Goal: Task Accomplishment & Management: Complete application form

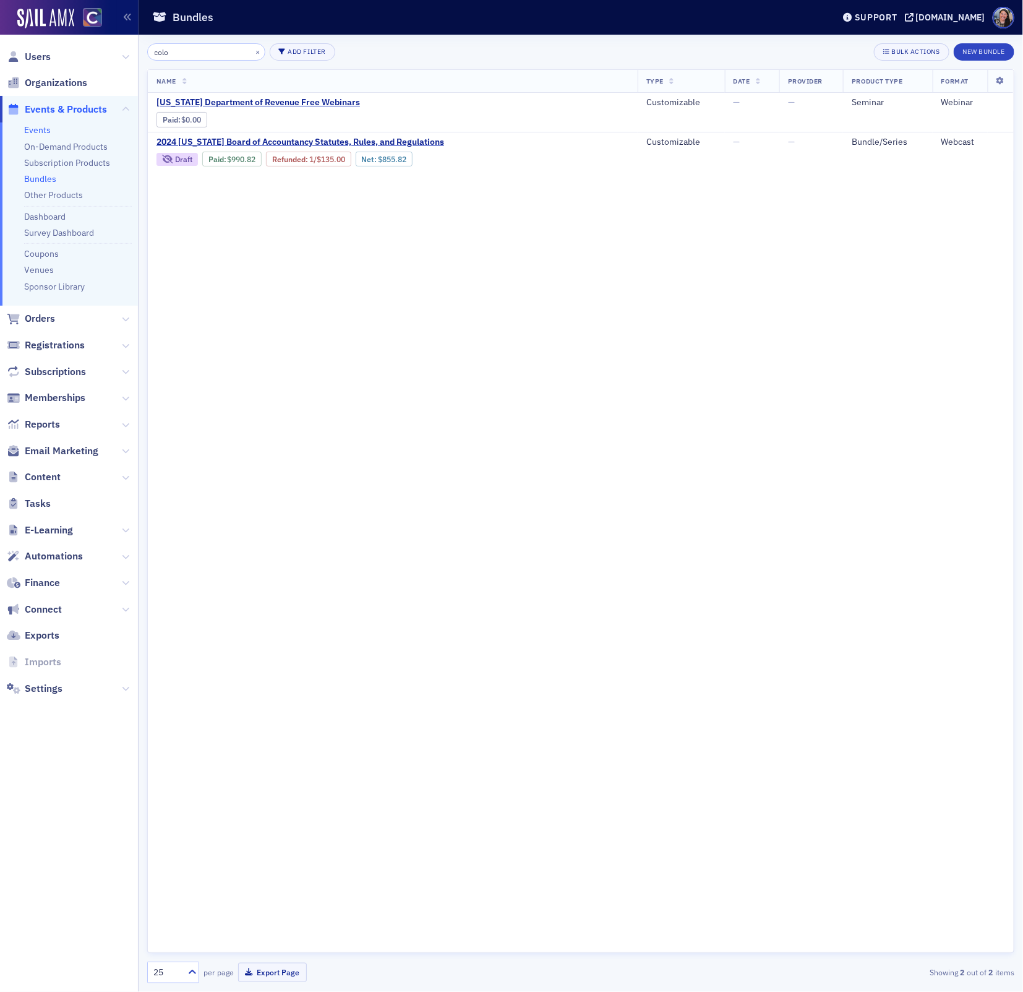
click at [32, 129] on link "Events" at bounding box center [37, 129] width 27 height 11
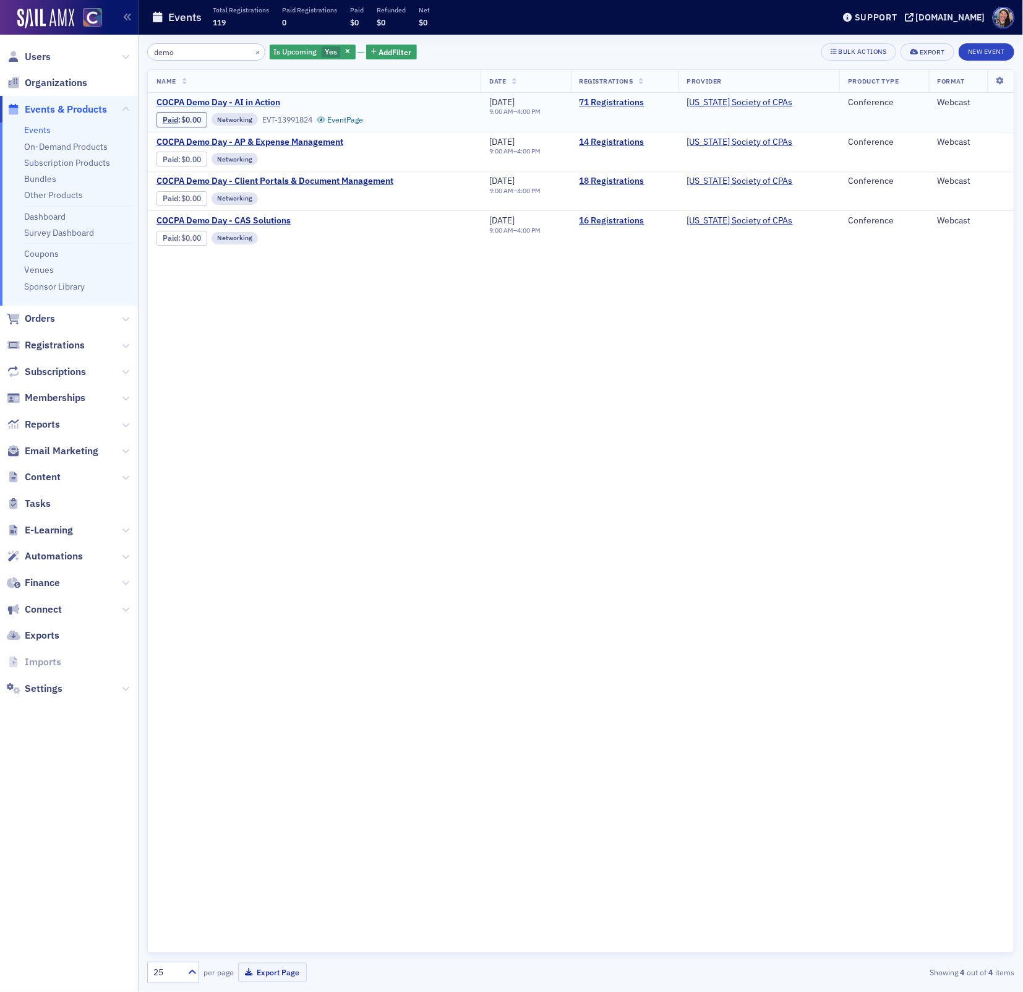
type input "demo"
click at [201, 103] on span "COCPA Demo Day - AI in Action" at bounding box center [261, 102] width 208 height 11
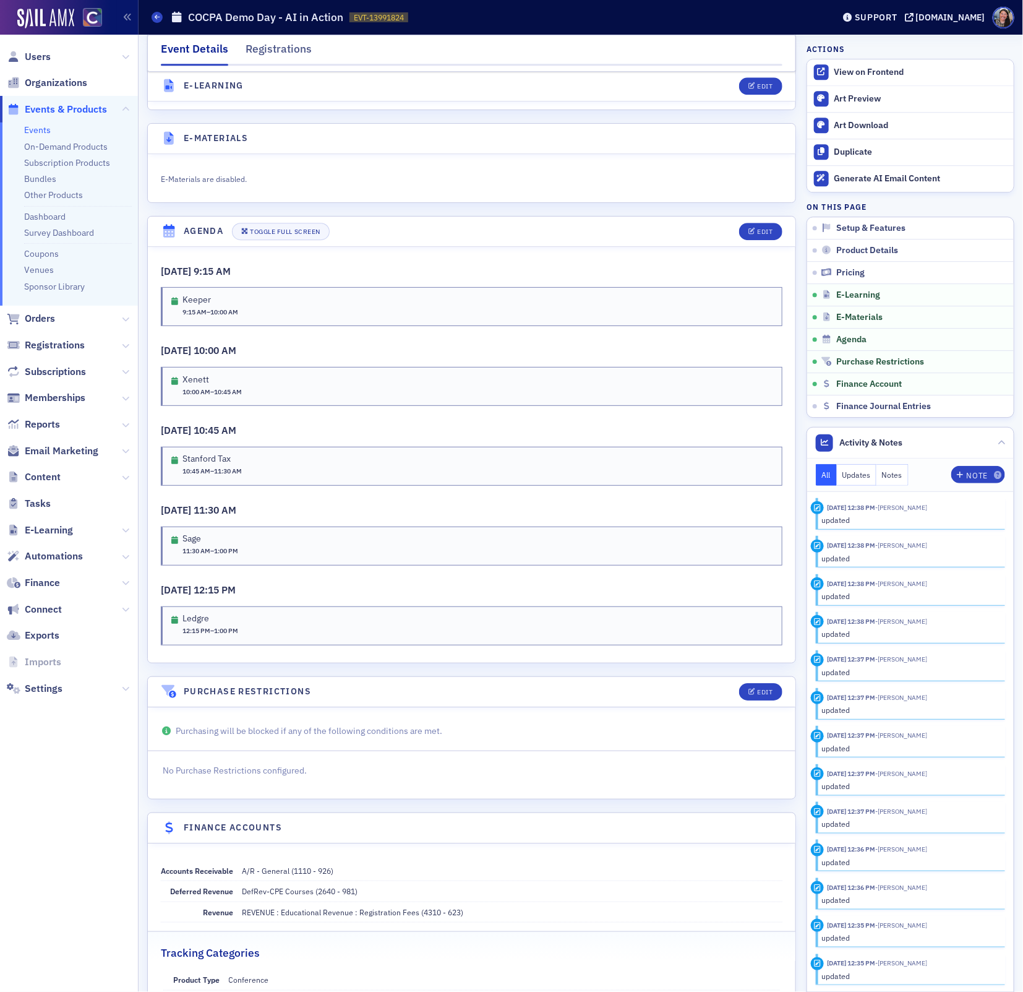
scroll to position [1470, 0]
click at [771, 231] on div "Edit" at bounding box center [764, 234] width 15 height 7
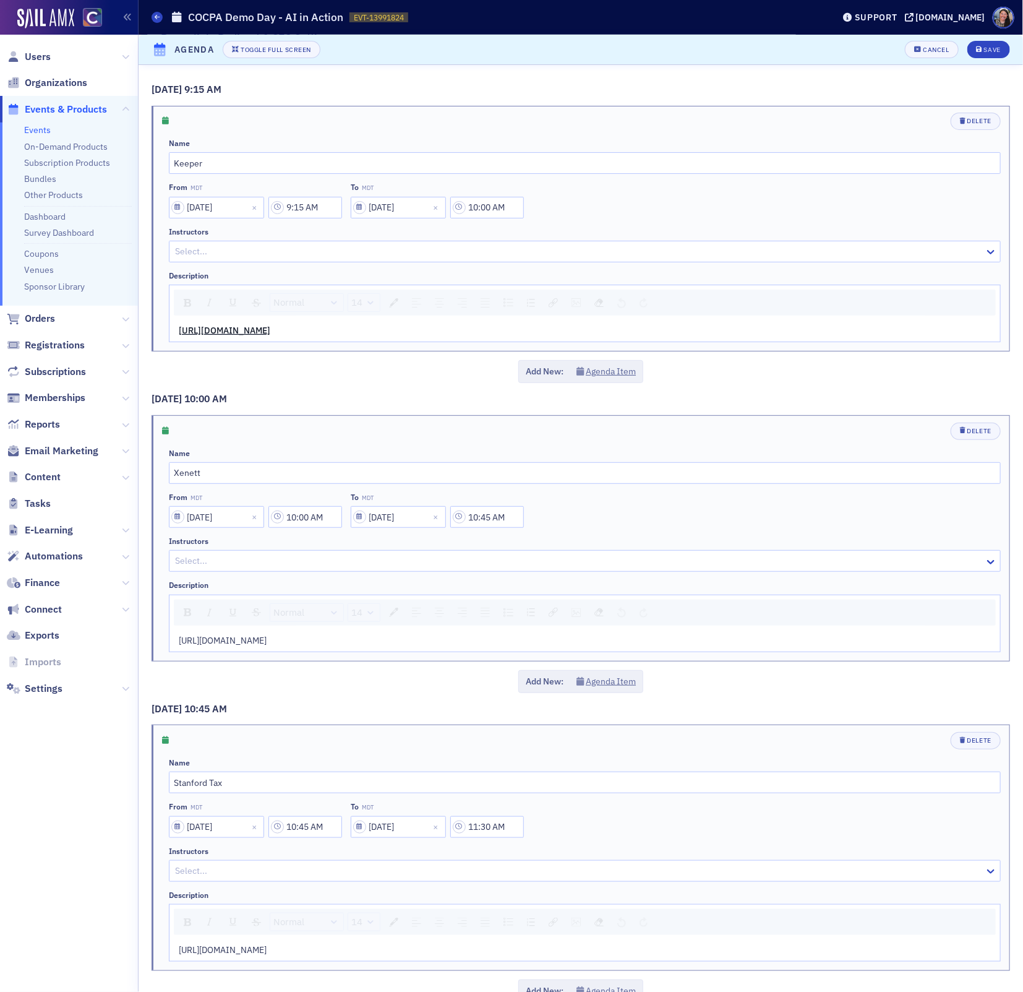
scroll to position [1113, 0]
click at [604, 369] on button "Agenda Item" at bounding box center [607, 371] width 60 height 13
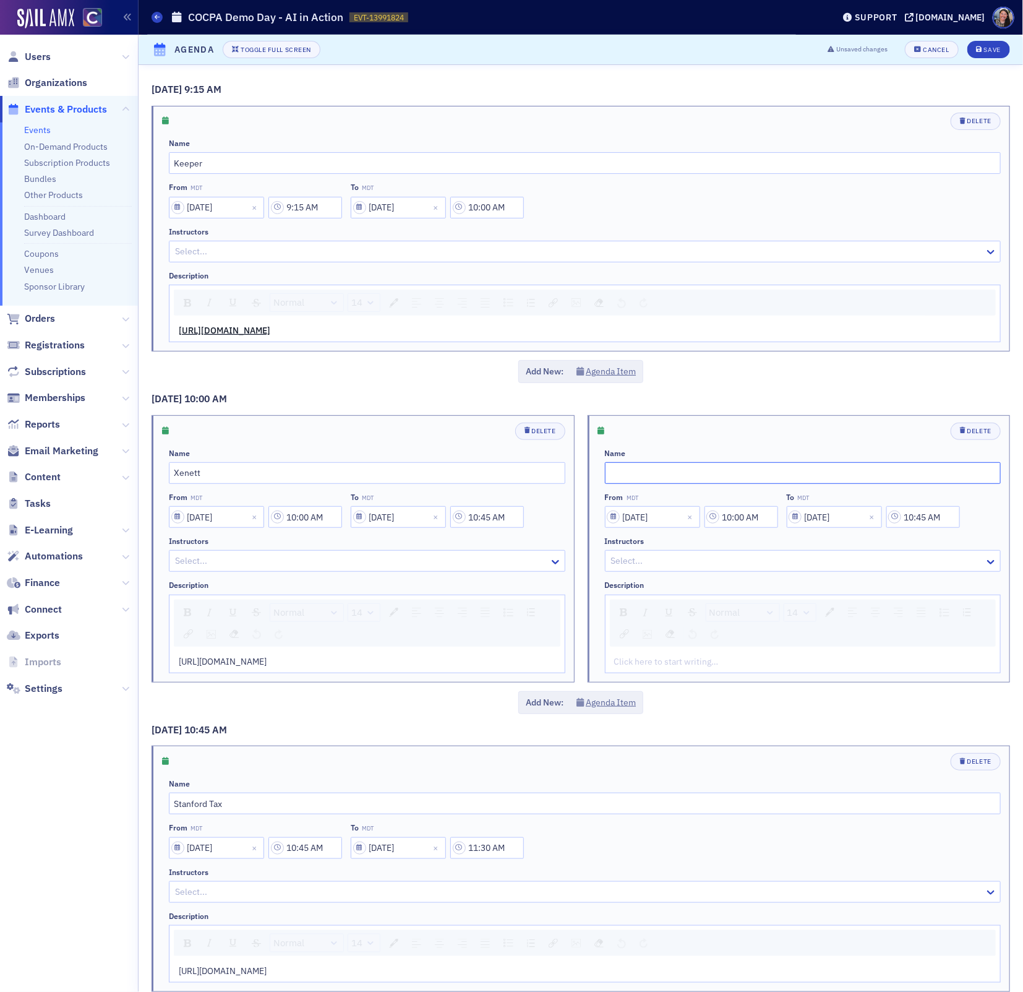
click at [623, 474] on input "text" at bounding box center [803, 473] width 397 height 22
type input "Welcome"
drag, startPoint x: 772, startPoint y: 514, endPoint x: 634, endPoint y: 490, distance: 140.0
click at [634, 490] on div "Name Welcome From MDT 09/23/2025 10:00 AM To MDT 09/23/2025 10:45 AM Instructor…" at bounding box center [803, 560] width 397 height 225
type input "9:10 AM"
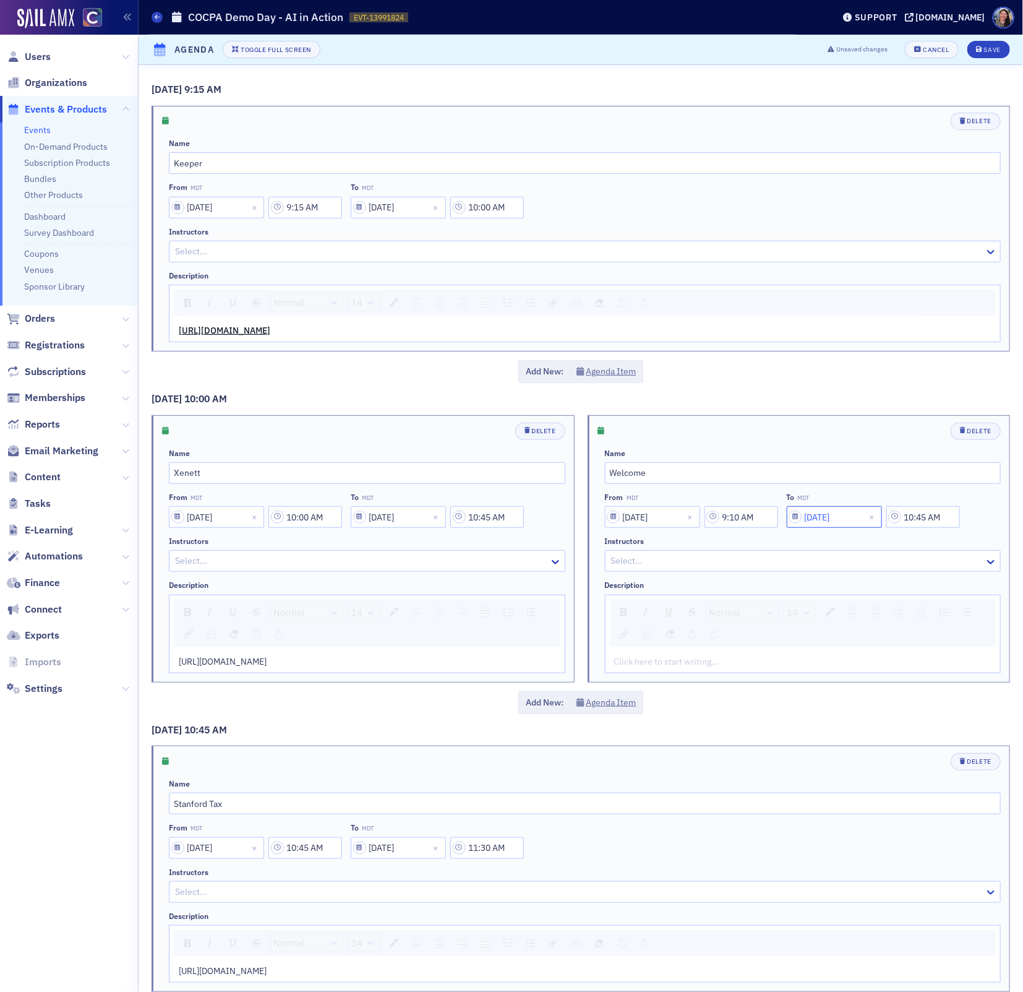
select select "8"
select select "2025"
type input "9:15 AM"
click at [833, 375] on div "Add New: Agenda Item" at bounding box center [581, 371] width 859 height 23
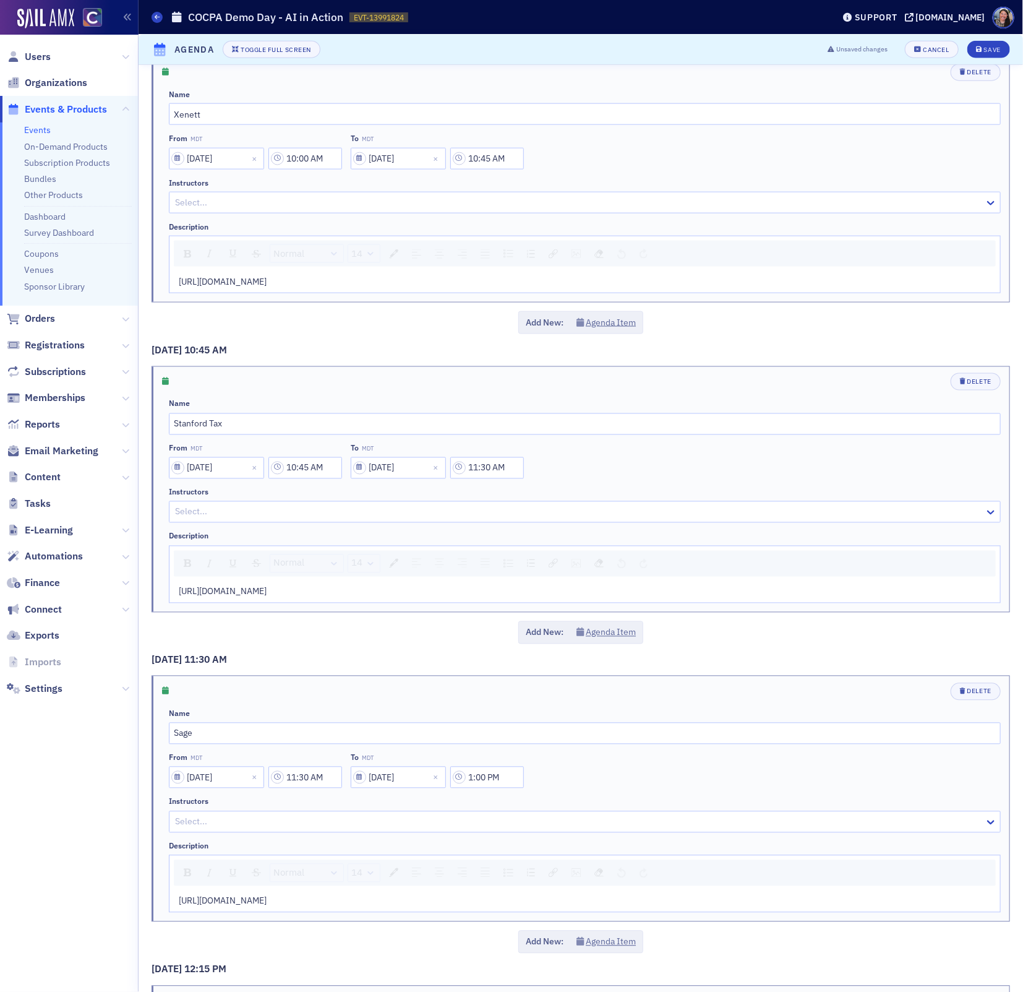
scroll to position [676, 0]
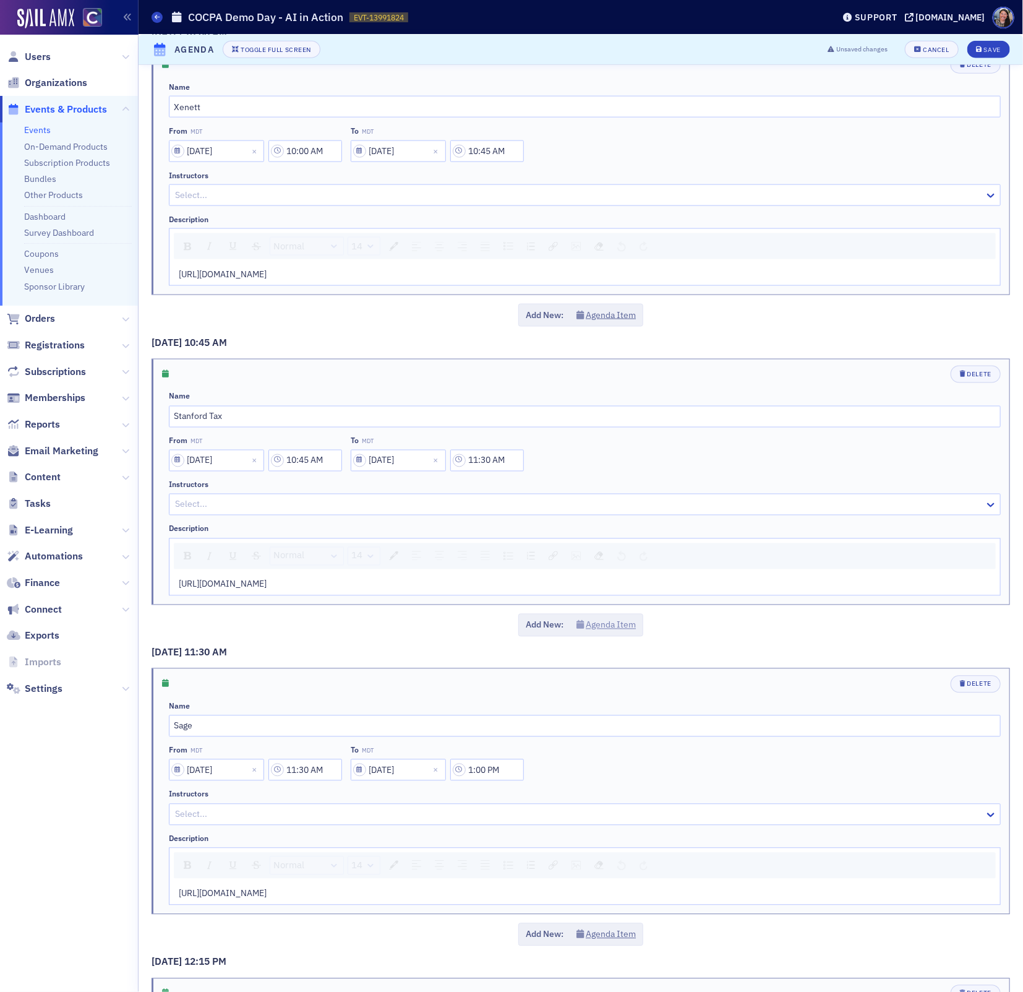
click at [601, 622] on button "Agenda Item" at bounding box center [607, 625] width 60 height 13
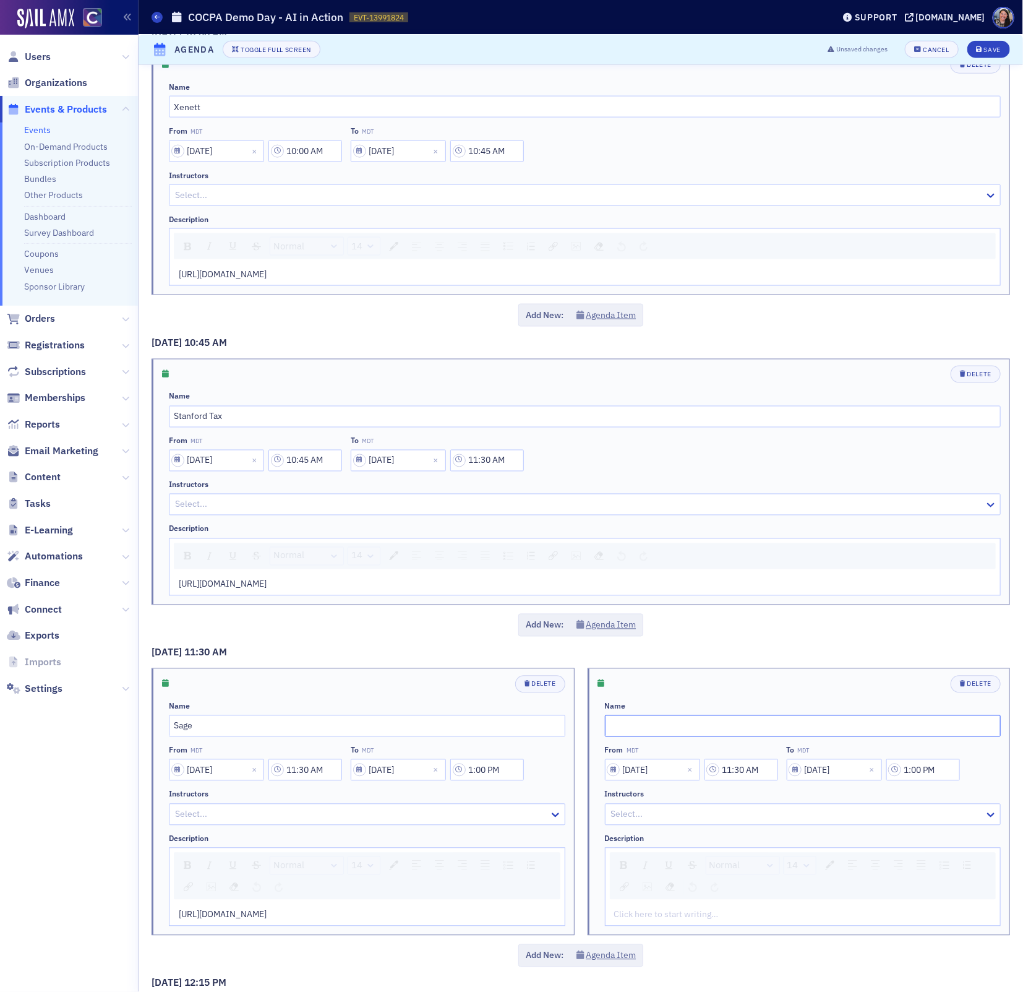
click at [632, 724] on input "text" at bounding box center [803, 726] width 397 height 22
paste input "FlyFin"
type input "FlyFin"
click at [735, 763] on input "11:30 AM" at bounding box center [742, 770] width 74 height 22
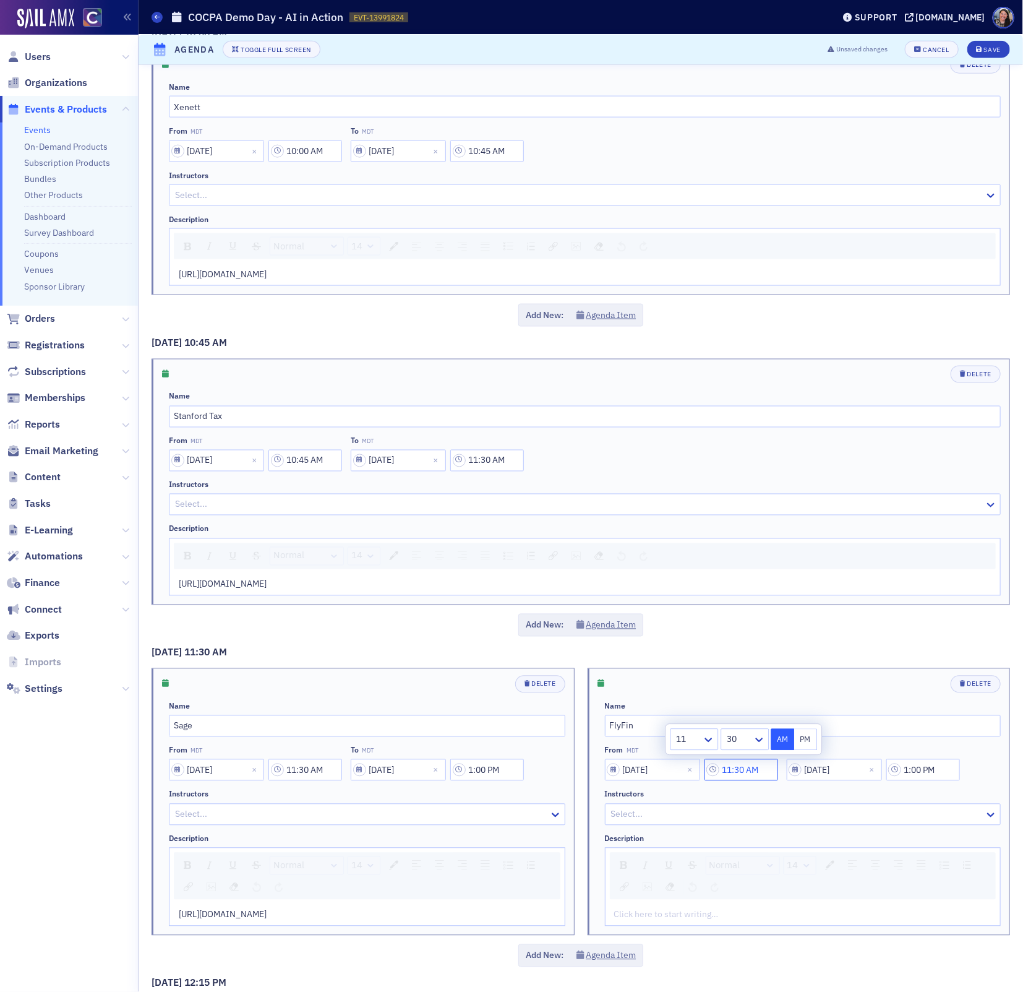
click at [735, 763] on input "11:30 AM" at bounding box center [742, 770] width 74 height 22
type input "10:30 AM"
select select "8"
select select "2025"
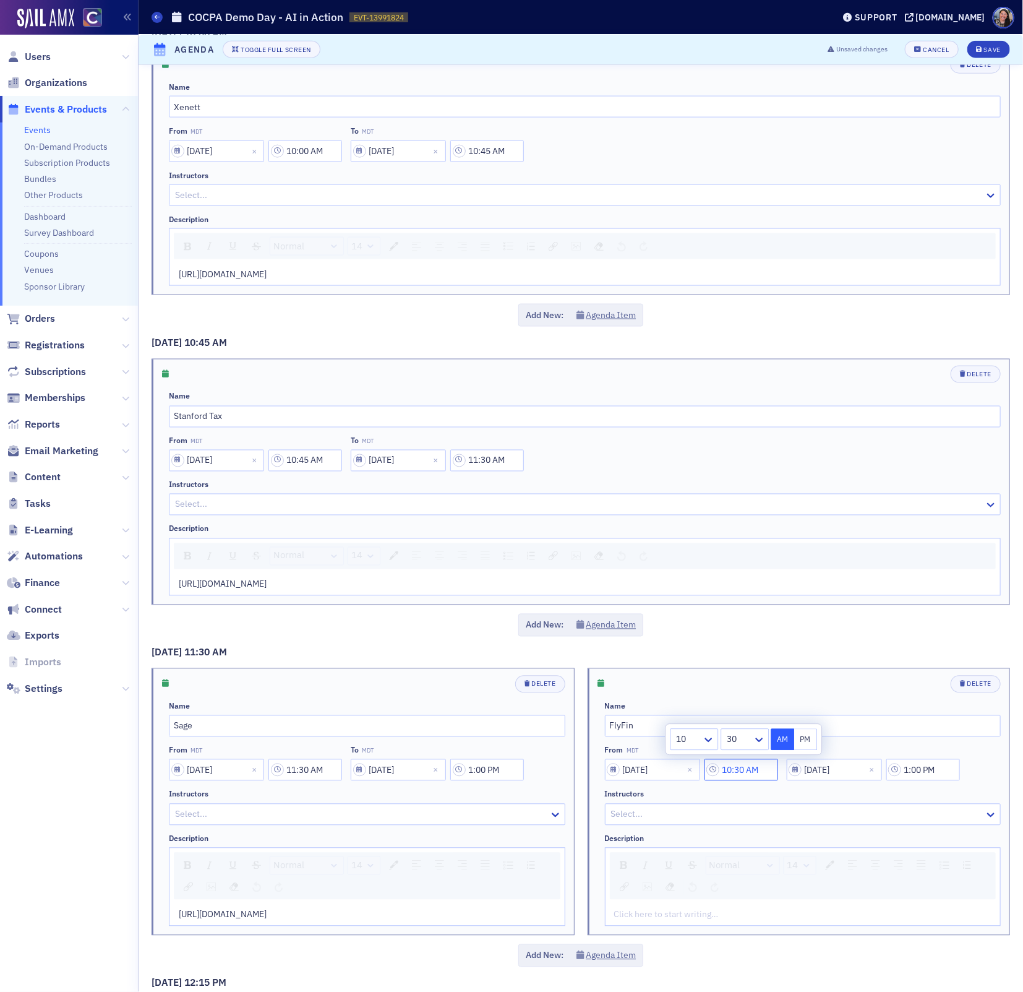
click at [737, 767] on input "10:30 AM" at bounding box center [742, 770] width 74 height 22
type input "11:30 AM"
select select "8"
select select "2025"
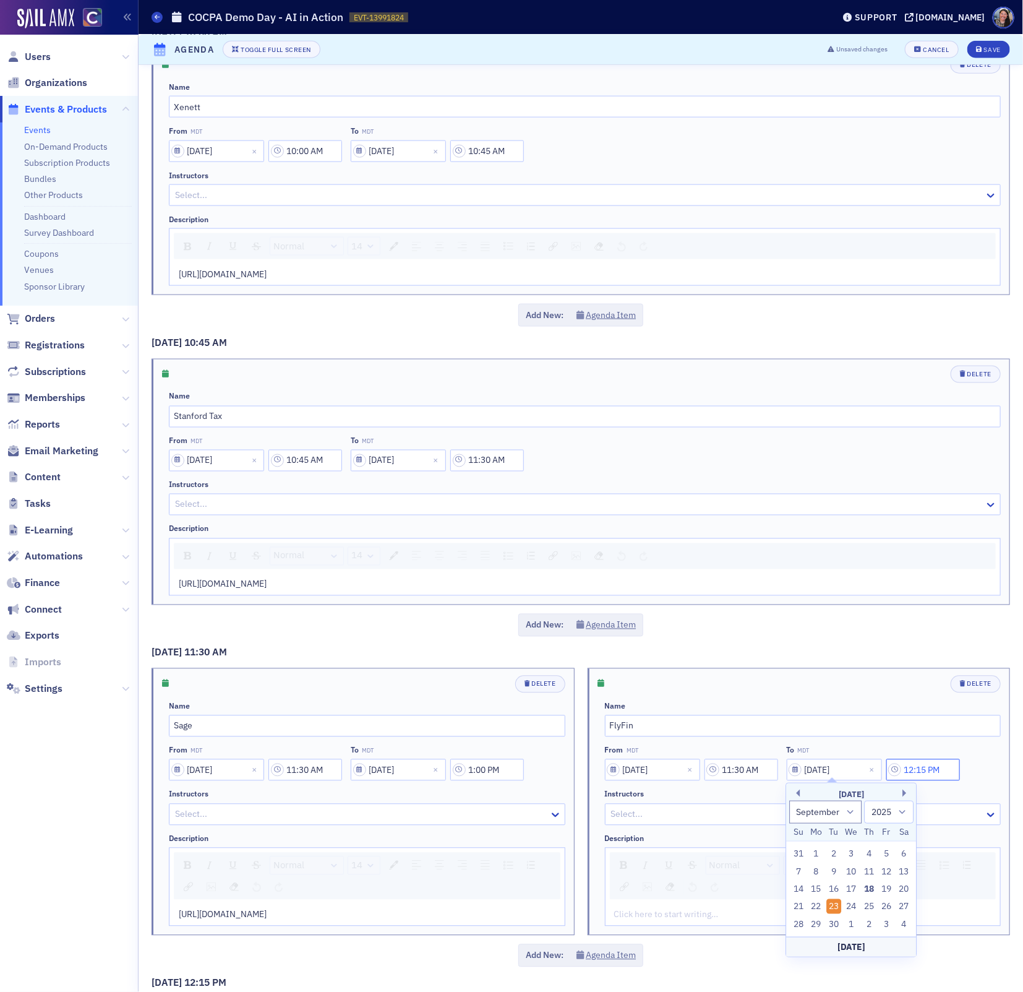
type input "12:15 PM"
click at [977, 669] on div "Delete Name FlyFin From MDT 09/23/2025 11:30 AM To MDT 09/23/2025 12:15 PM Inst…" at bounding box center [799, 802] width 422 height 266
click at [973, 683] on span "Delete" at bounding box center [976, 684] width 32 height 10
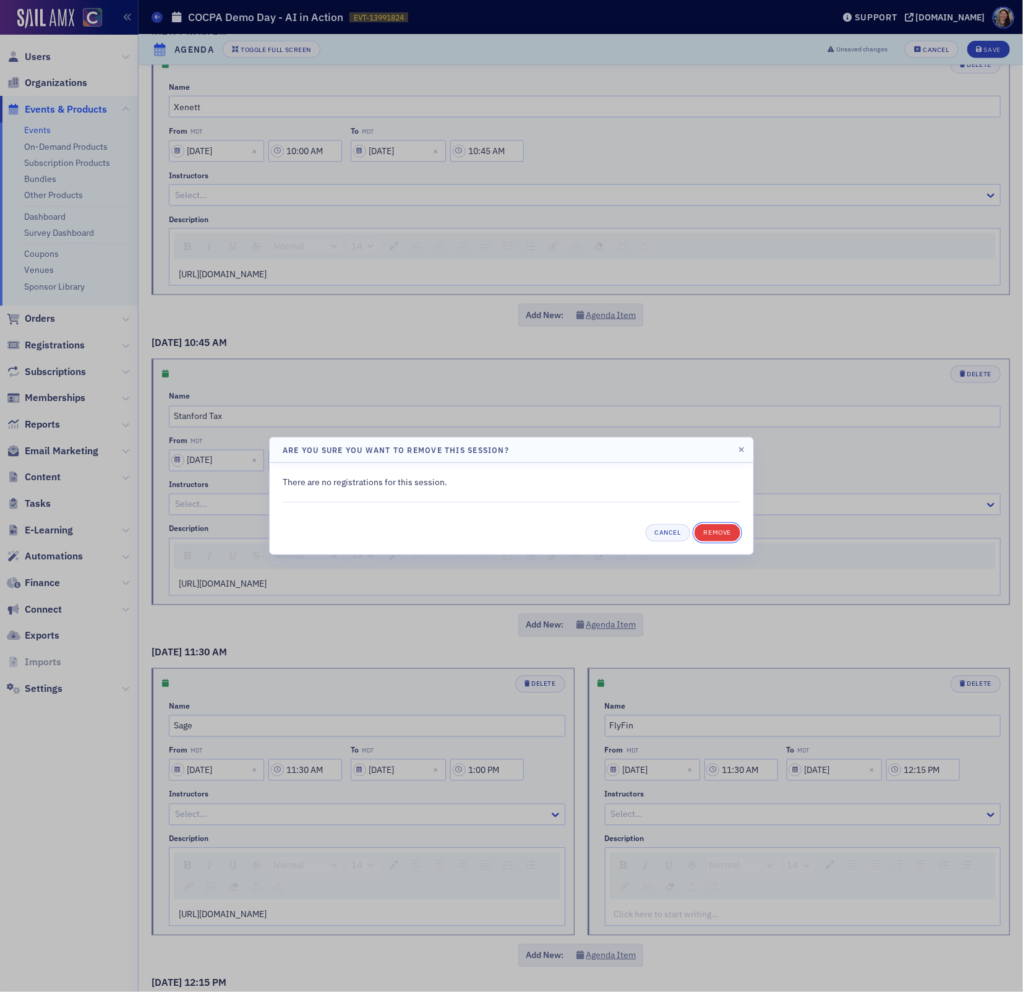
click at [714, 534] on button "Remove" at bounding box center [718, 532] width 46 height 17
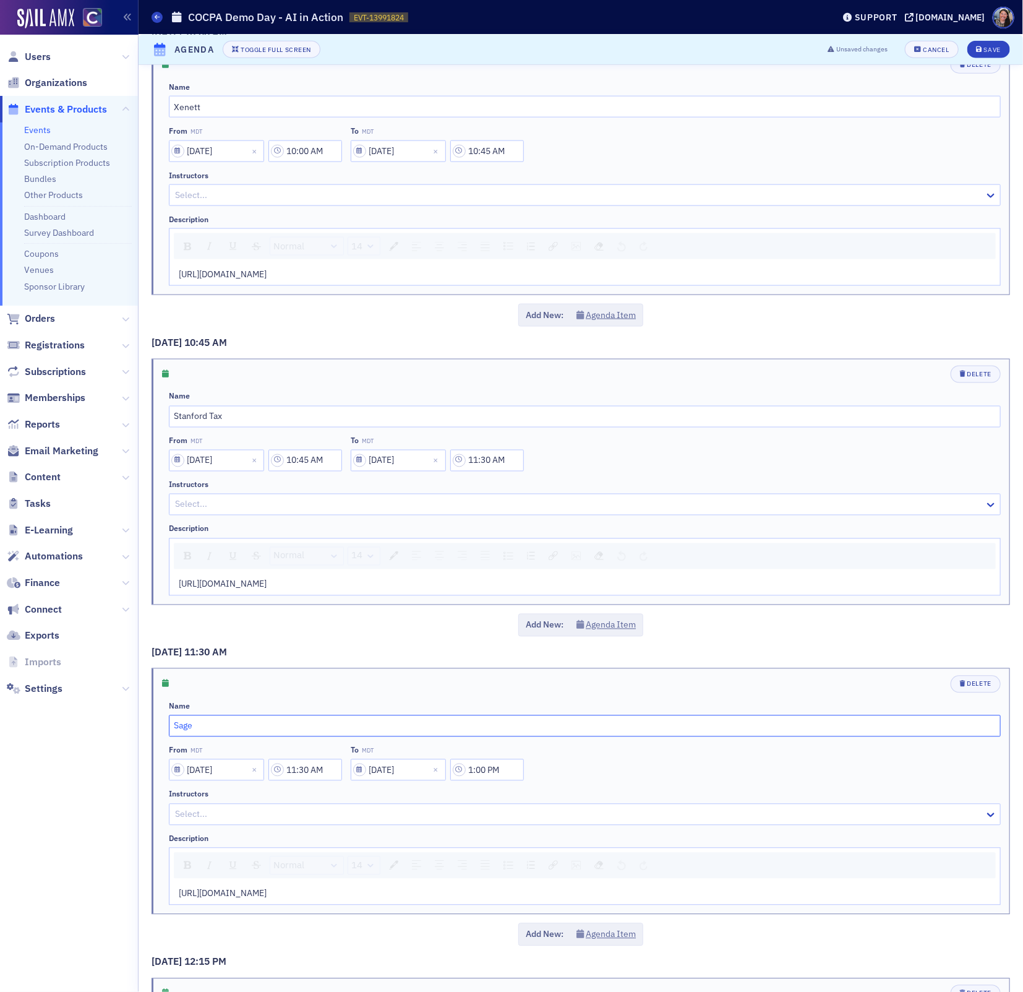
click at [304, 722] on input "Sage" at bounding box center [585, 726] width 832 height 22
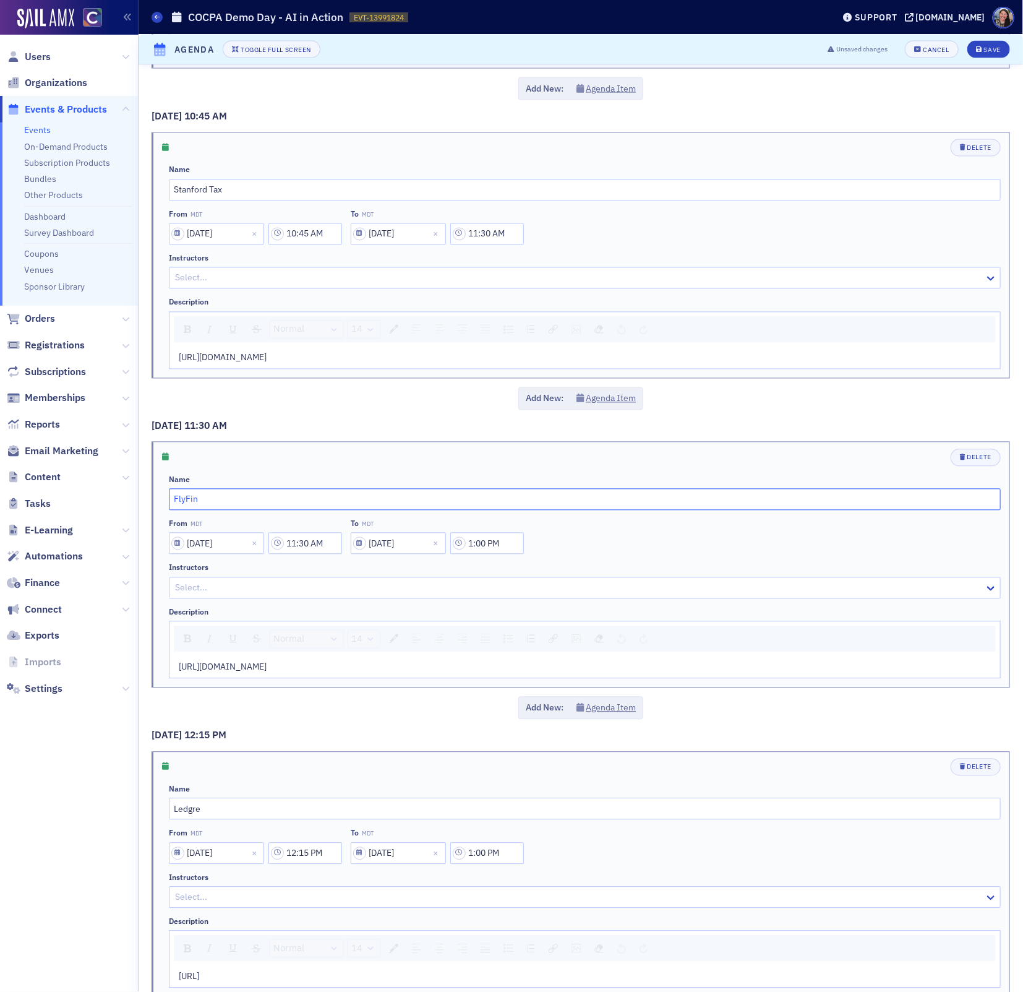
scroll to position [949, 0]
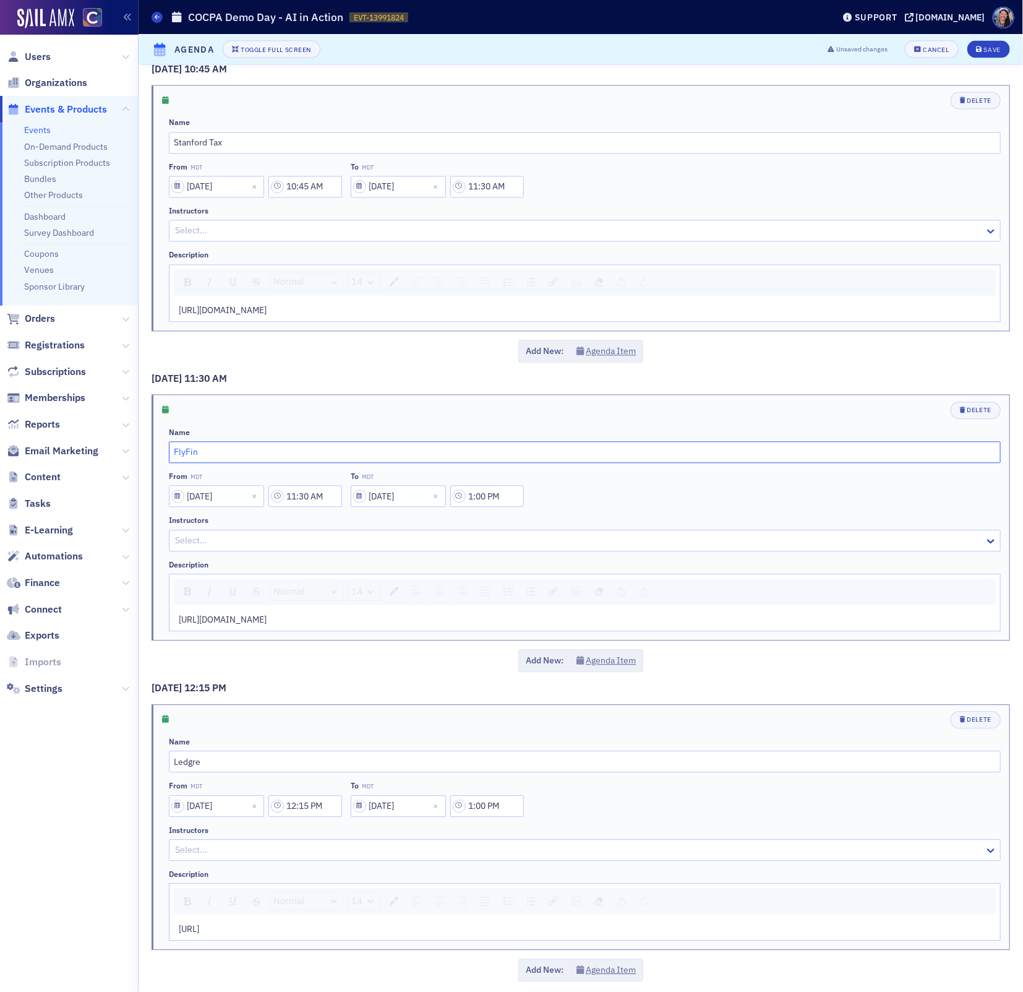
type input "FlyFin"
click at [258, 752] on input "Ledgre" at bounding box center [585, 762] width 832 height 22
type input "Abacor"
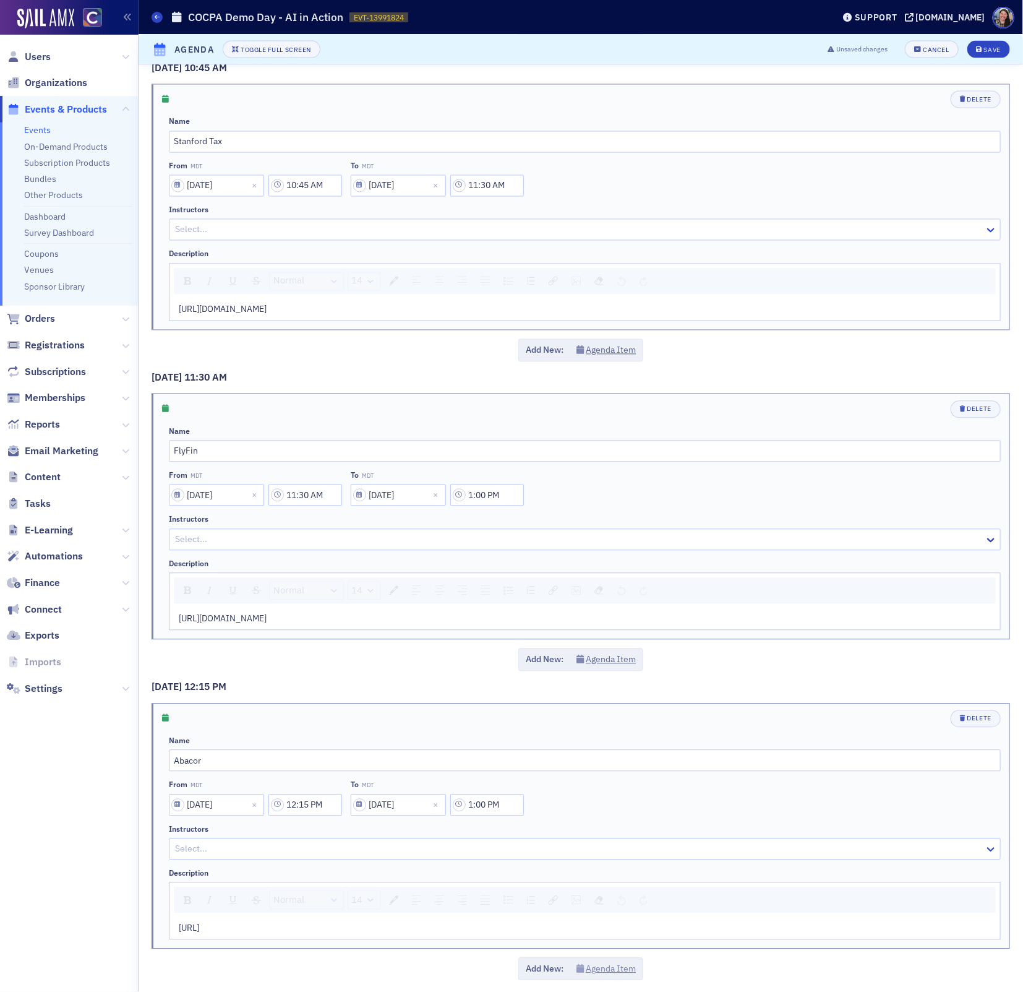
click at [600, 964] on button "Agenda Item" at bounding box center [607, 969] width 60 height 13
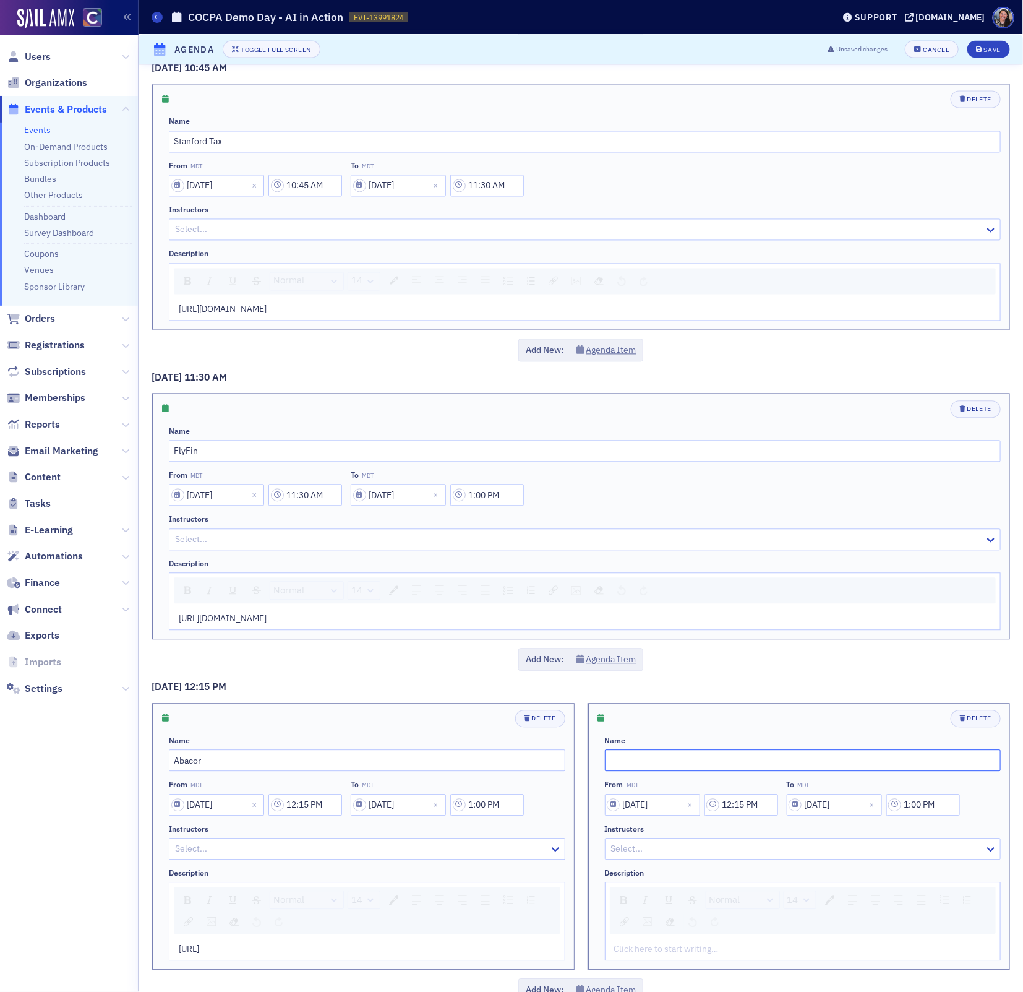
click at [622, 753] on input "text" at bounding box center [803, 761] width 397 height 22
paste input "BlueJ"
type input "BlueJ"
drag, startPoint x: 767, startPoint y: 797, endPoint x: 612, endPoint y: 791, distance: 154.8
click at [613, 794] on div "09/23/2025 12:15 PM" at bounding box center [691, 805] width 173 height 22
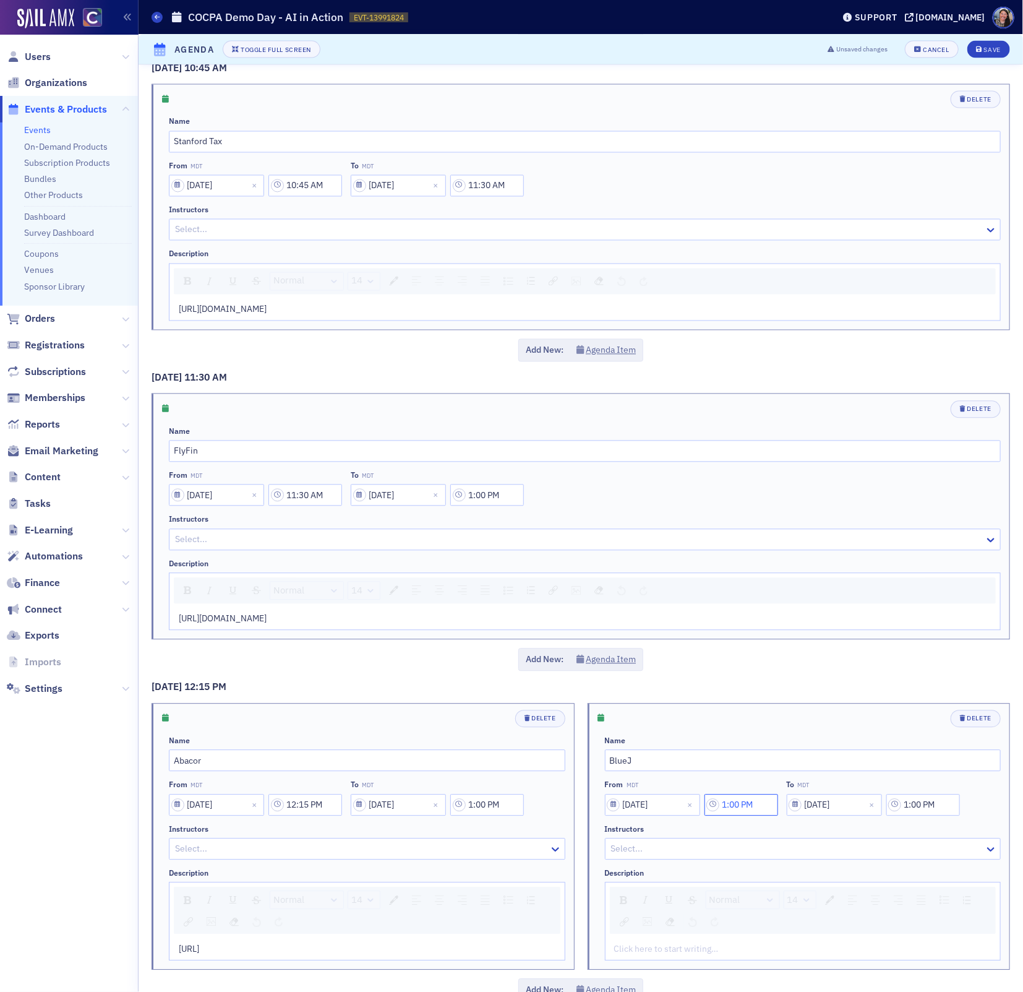
type input "1:00 PM"
select select "8"
select select "2025"
type input "1:30 PM"
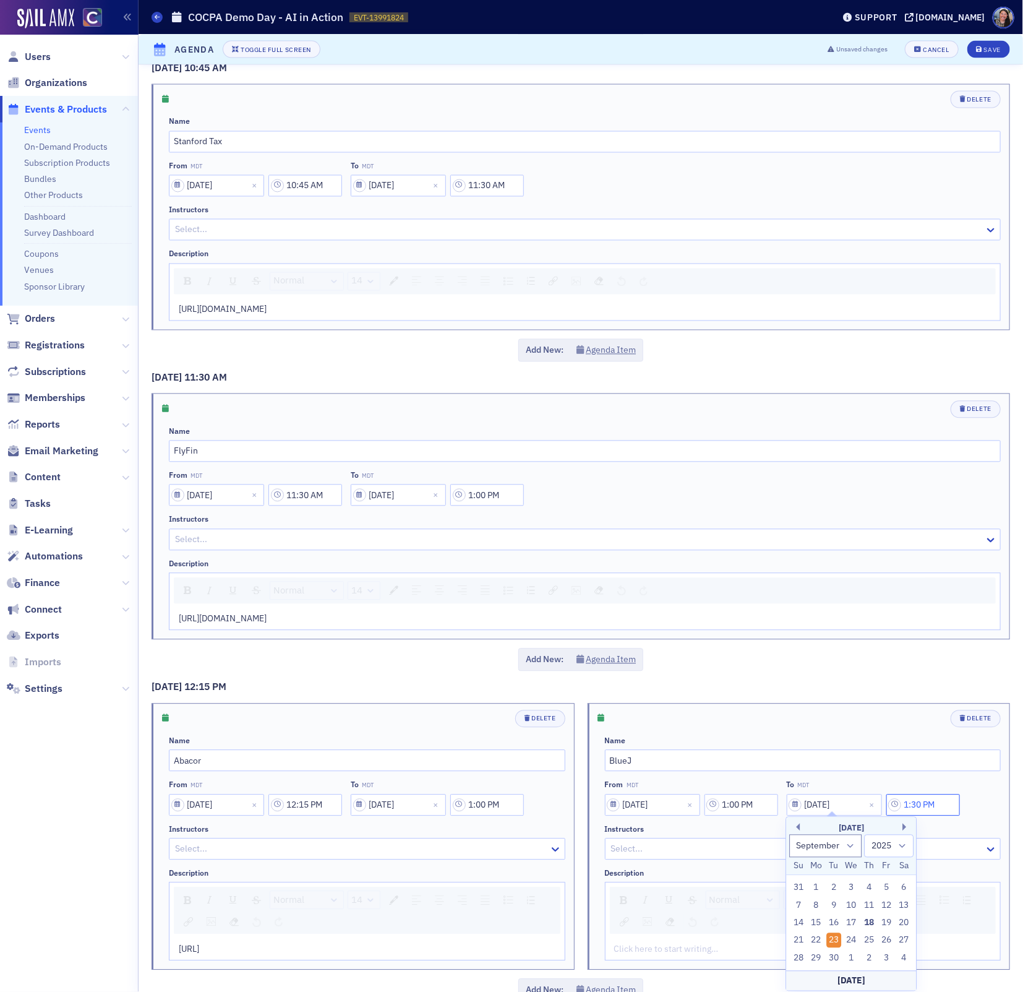
scroll to position [971, 0]
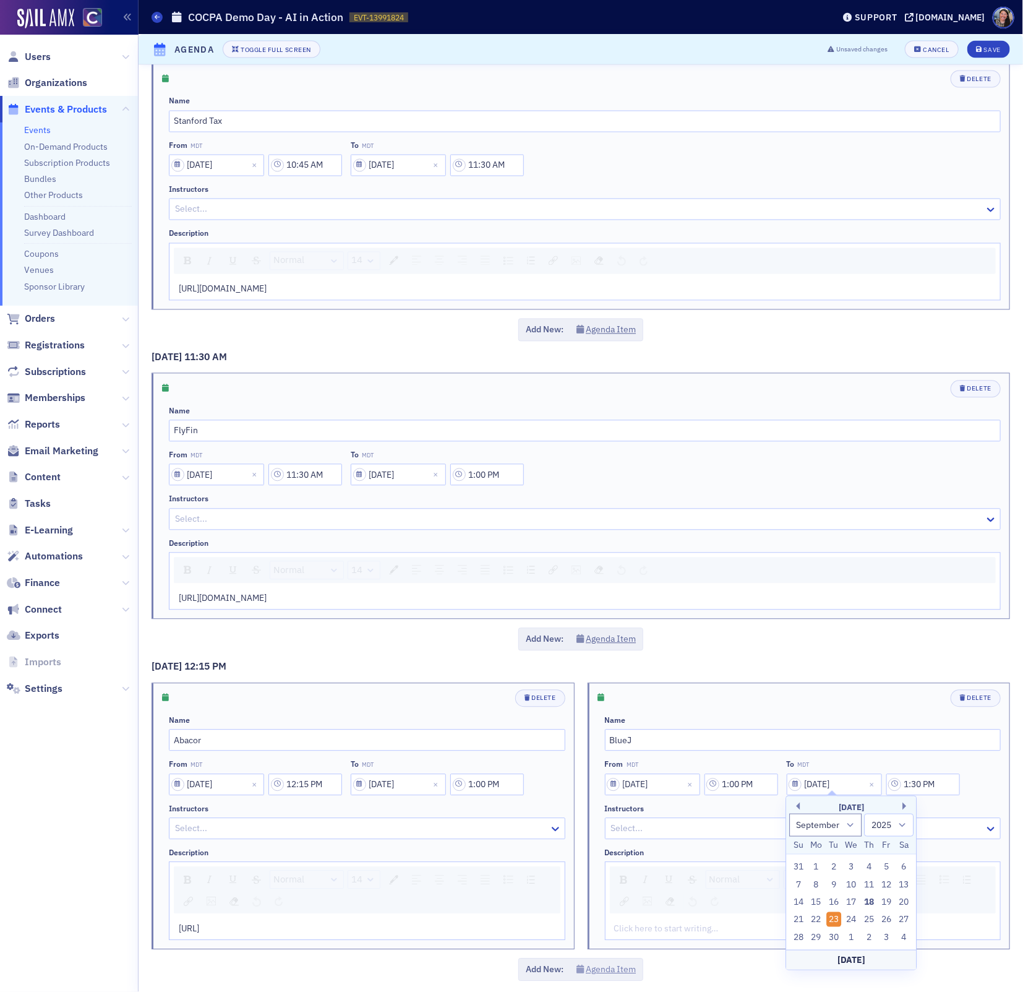
click at [609, 959] on div "9/23/2025 9:10 AM Delete Name Welcome From MDT 09/23/2025 9:10 AM To MDT 09/23/…" at bounding box center [581, 46] width 885 height 1904
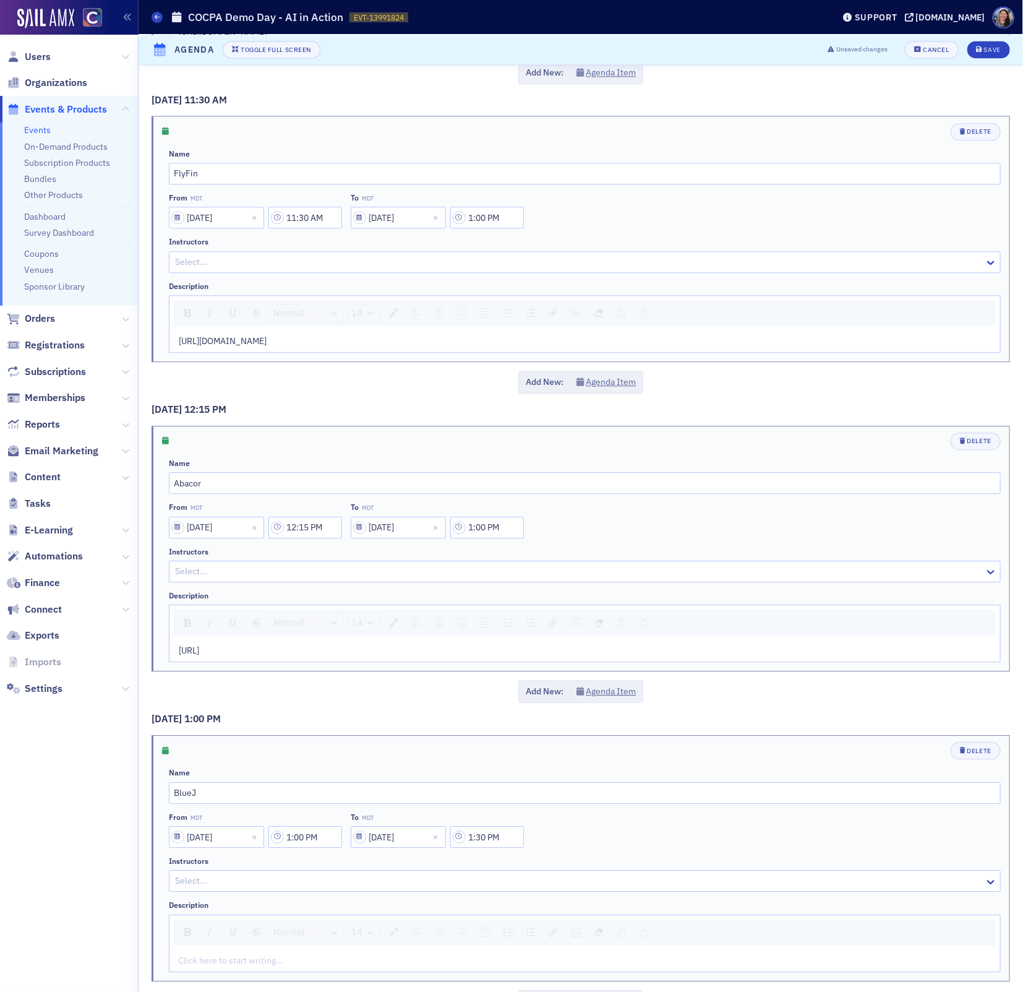
scroll to position [1258, 0]
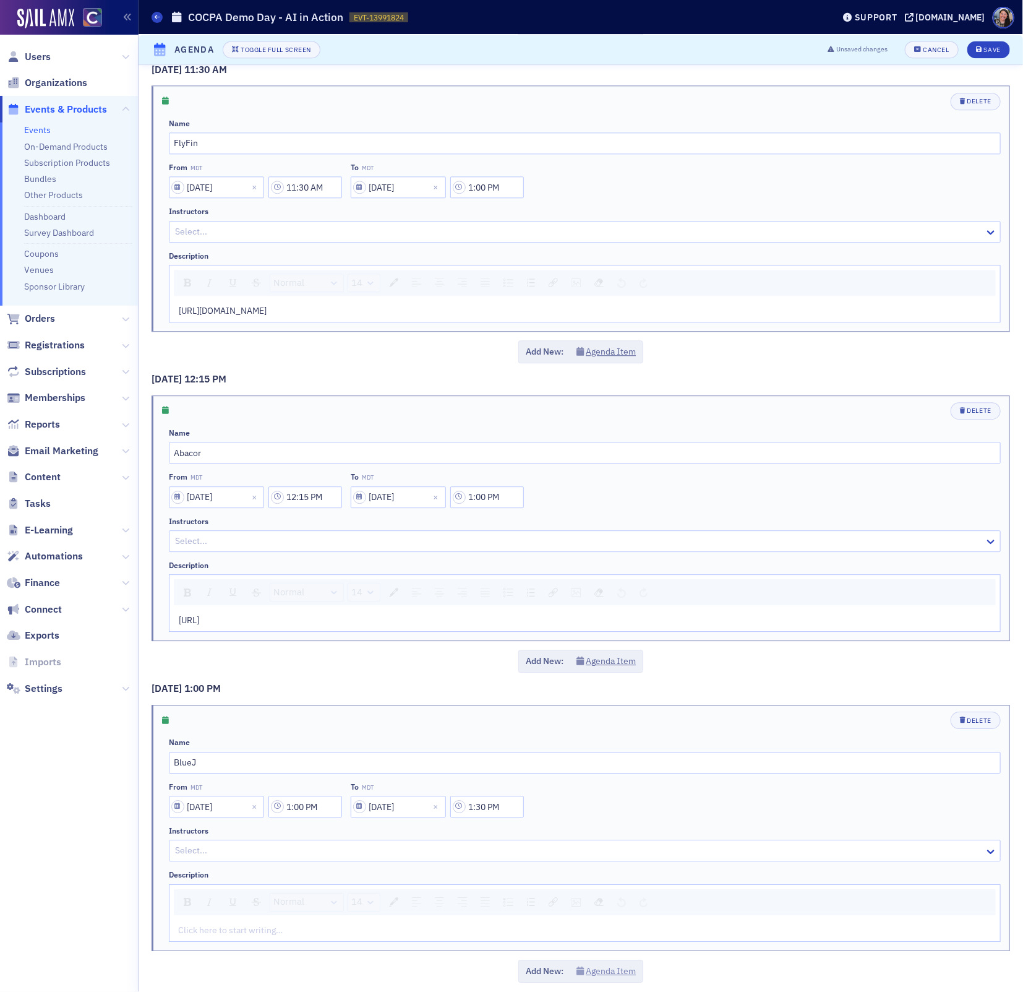
click at [602, 964] on button "Agenda Item" at bounding box center [607, 970] width 60 height 13
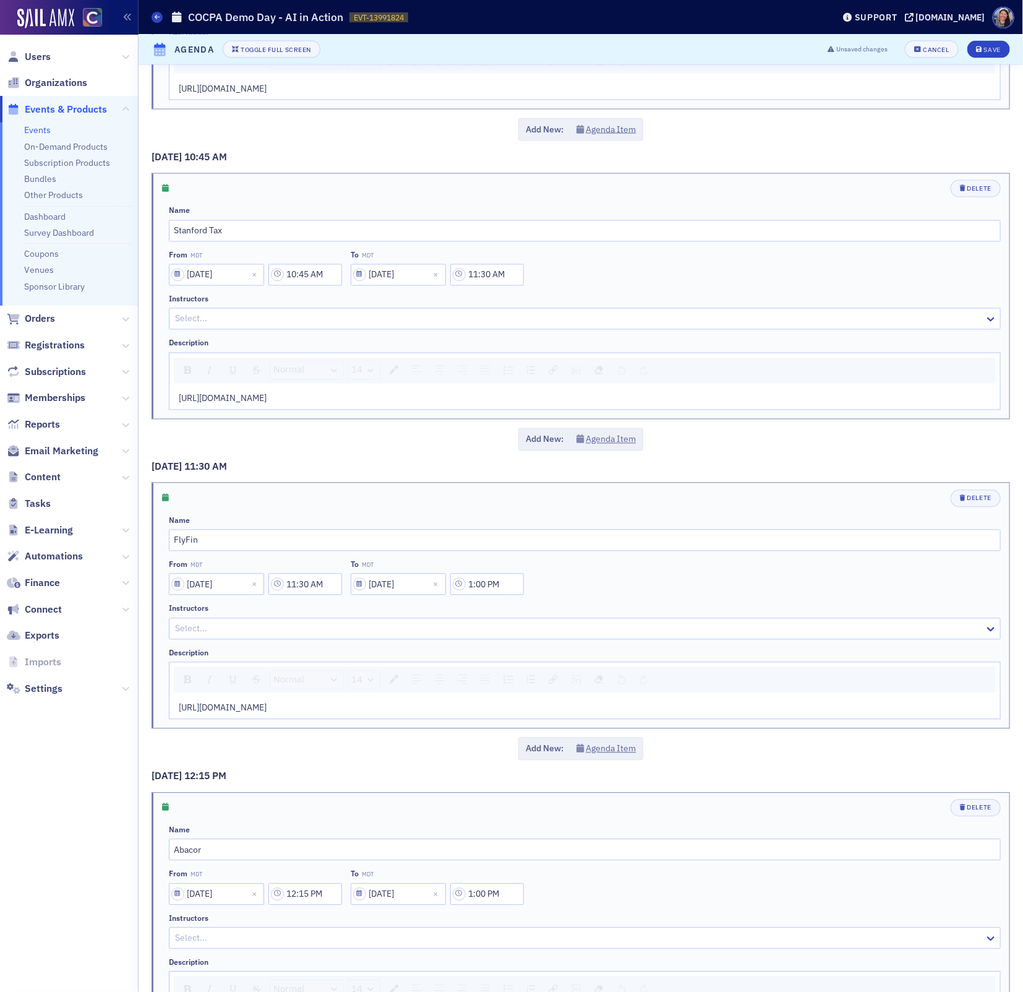
scroll to position [0, 0]
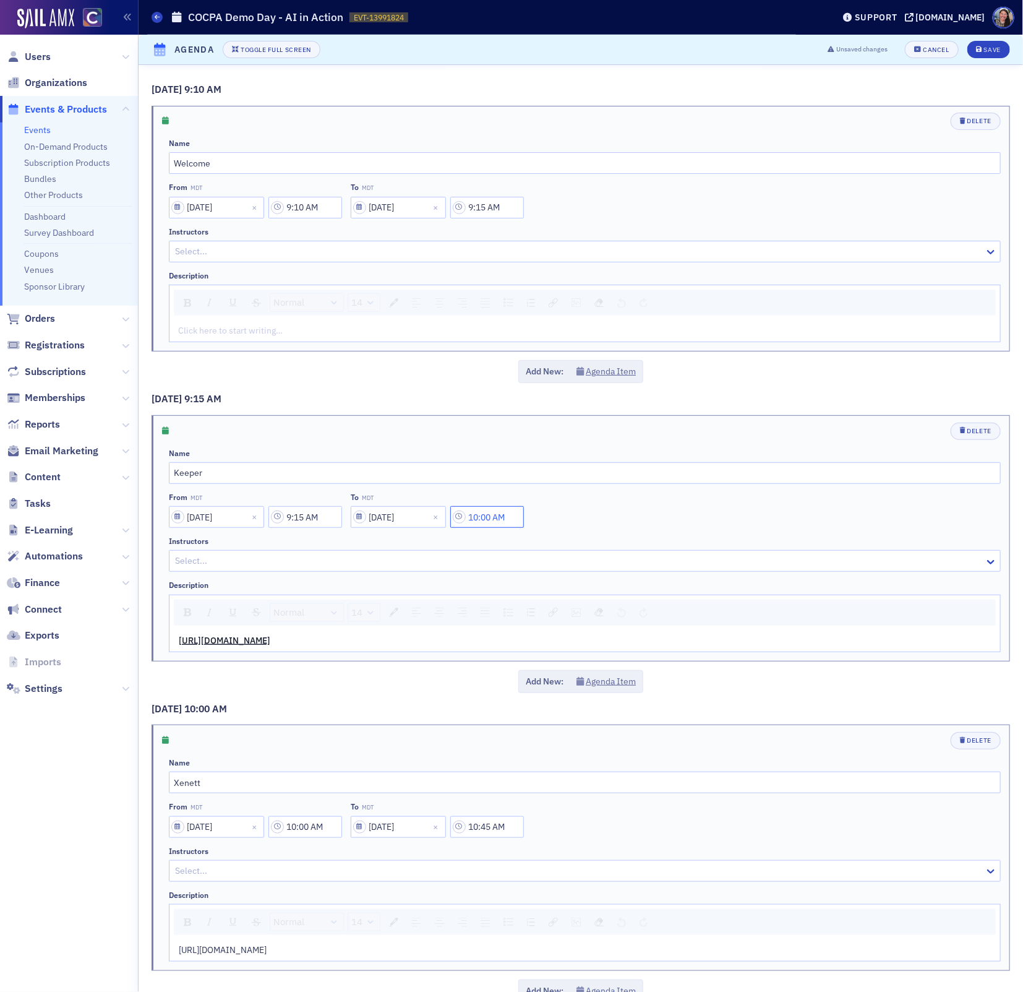
click at [513, 515] on input "10:00 AM" at bounding box center [487, 517] width 74 height 22
click at [488, 514] on input "10:00 AM" at bounding box center [487, 517] width 74 height 22
drag, startPoint x: 513, startPoint y: 514, endPoint x: 350, endPoint y: 512, distance: 163.3
click at [353, 514] on div "09/23/2025 10:00 AM" at bounding box center [437, 517] width 173 height 22
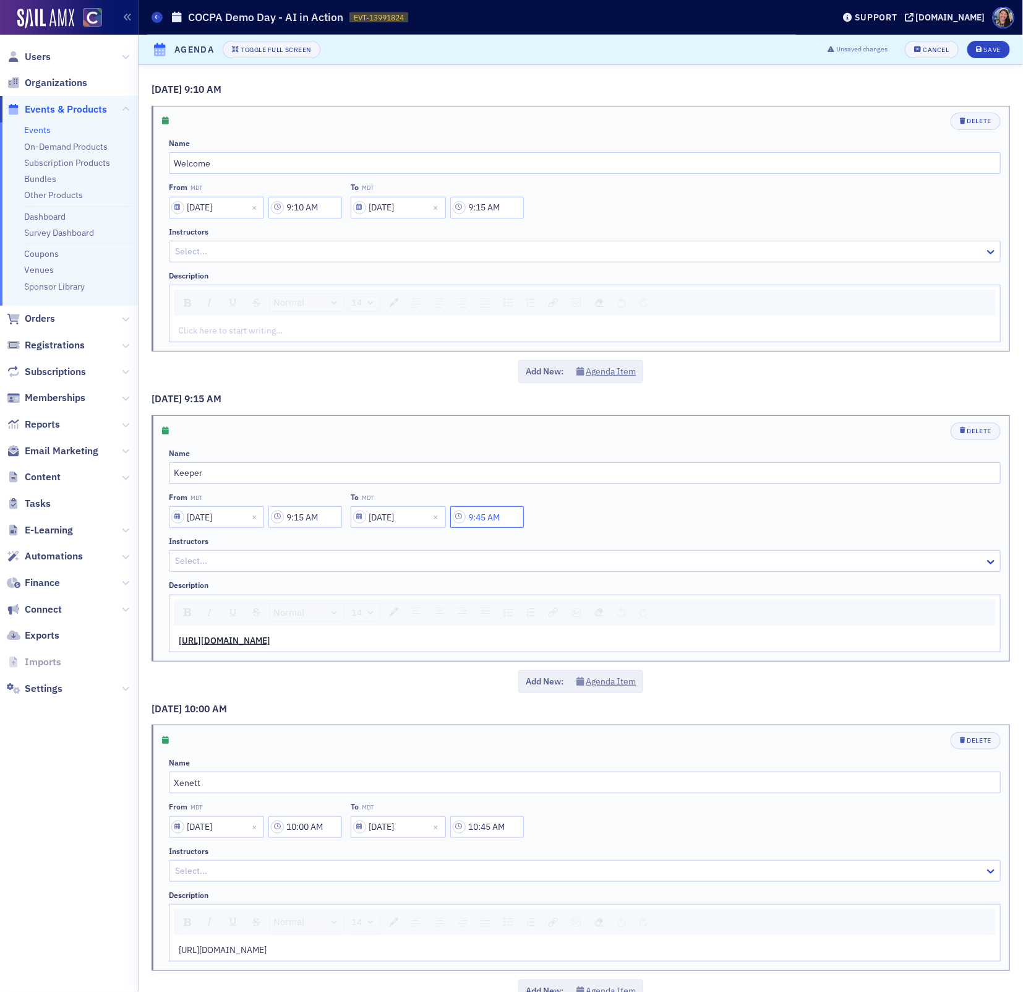
type input "9:45 AM"
click at [492, 829] on input "10:45 AM" at bounding box center [487, 827] width 74 height 22
type input "10:30 AM"
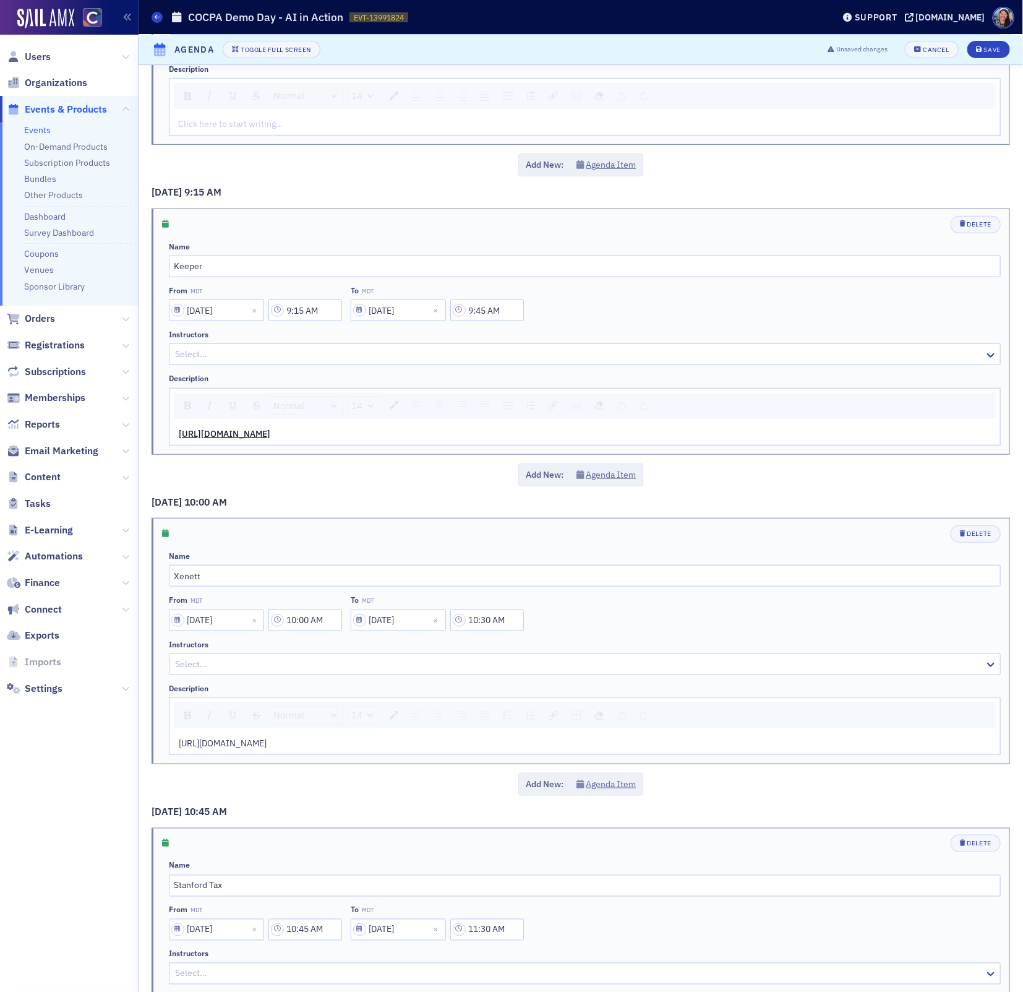
scroll to position [318, 0]
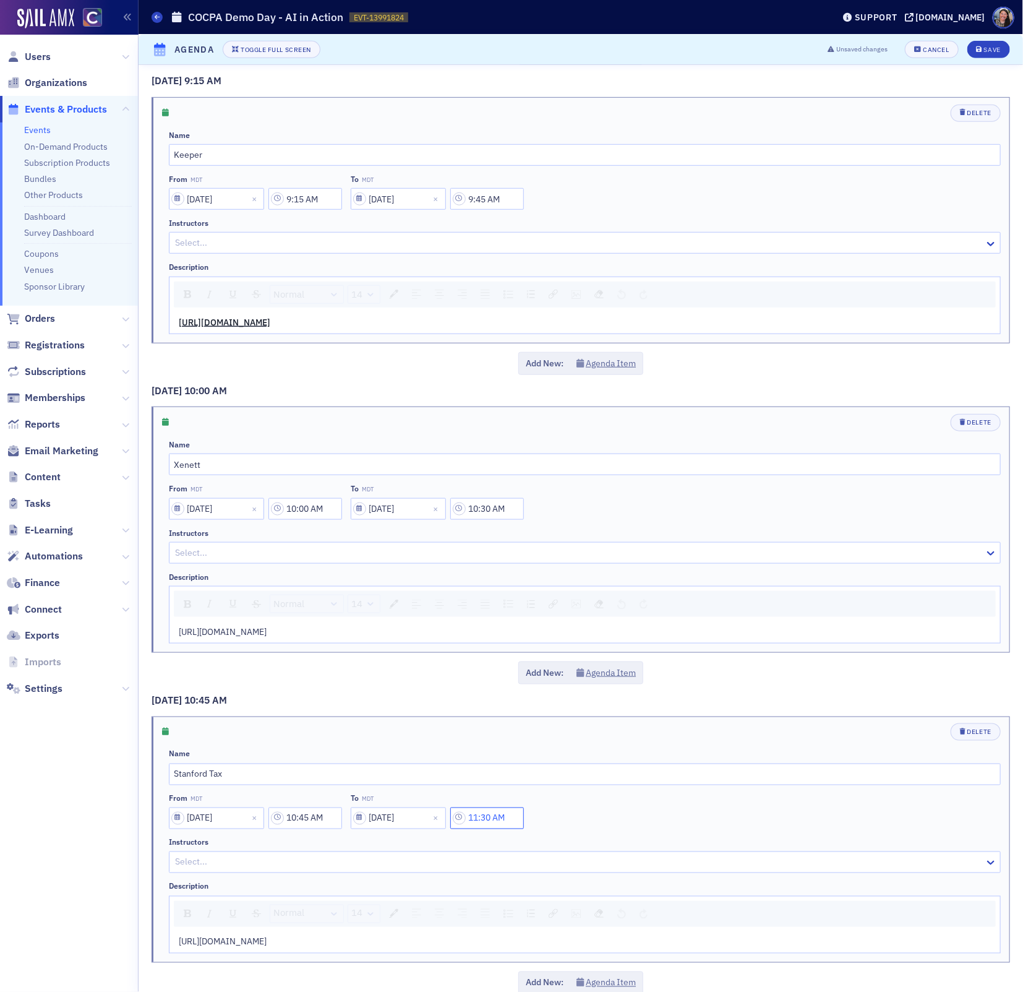
click at [492, 813] on input "11:30 AM" at bounding box center [487, 818] width 74 height 22
type input "11:15 AM"
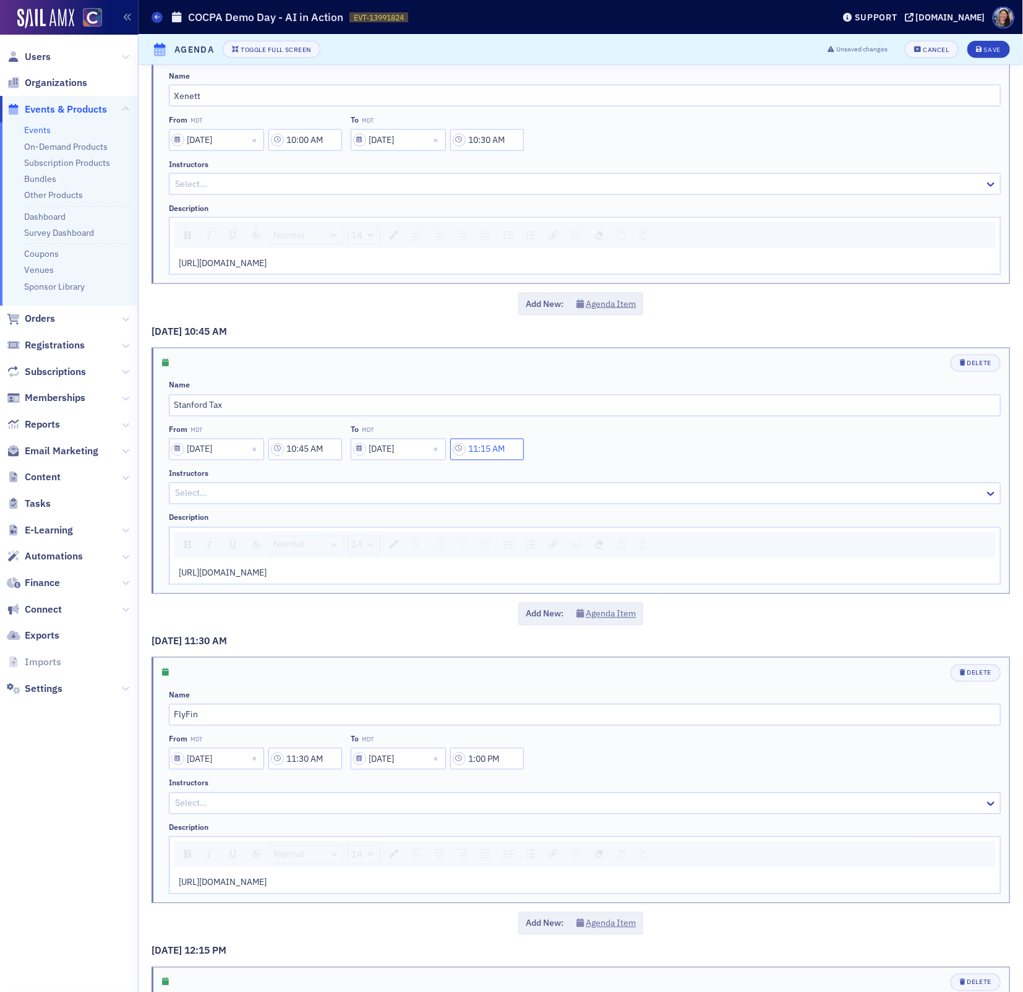
scroll to position [694, 0]
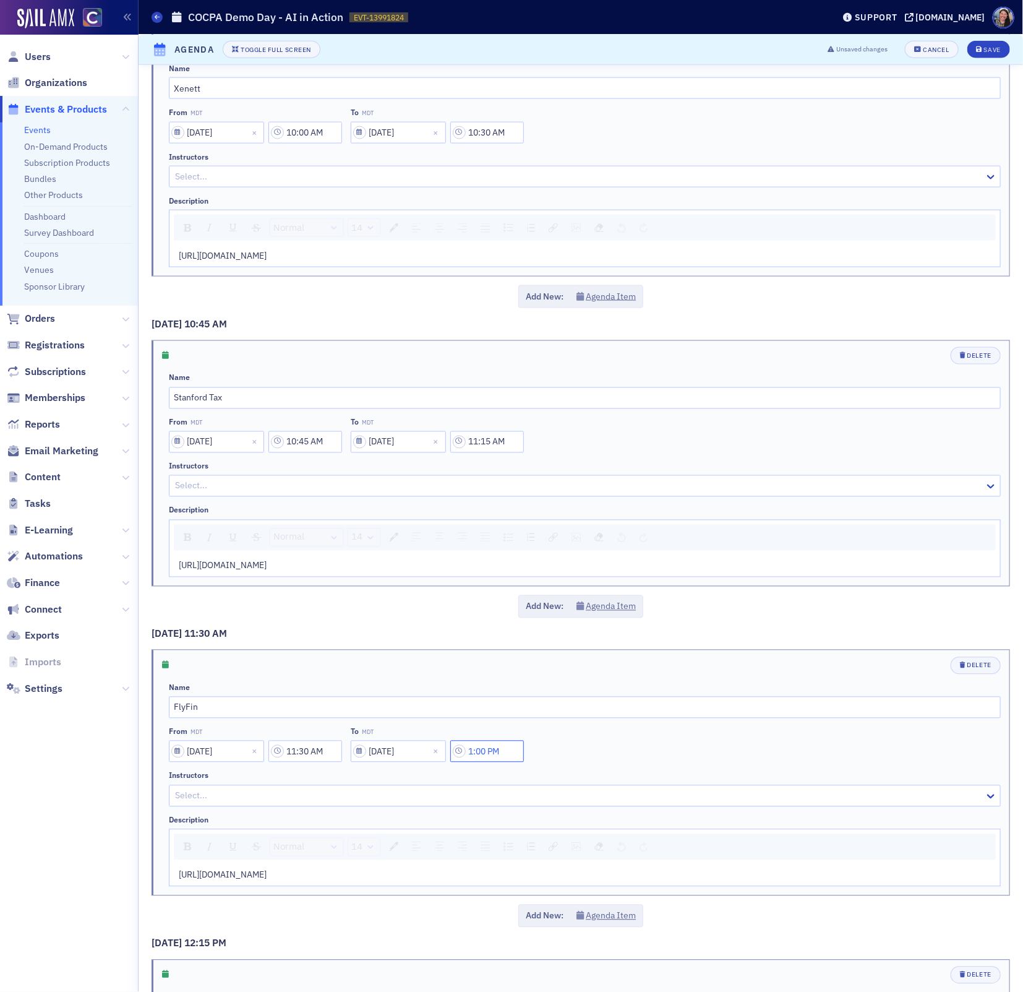
drag, startPoint x: 493, startPoint y: 747, endPoint x: 367, endPoint y: 736, distance: 126.1
click at [370, 740] on div "09/23/2025 1:00 PM" at bounding box center [437, 751] width 173 height 22
type input "12:00 PM"
click at [703, 742] on div "From MDT 09/23/2025 11:30 AM To MDT 09/23/2025 12:00 PM" at bounding box center [585, 744] width 832 height 35
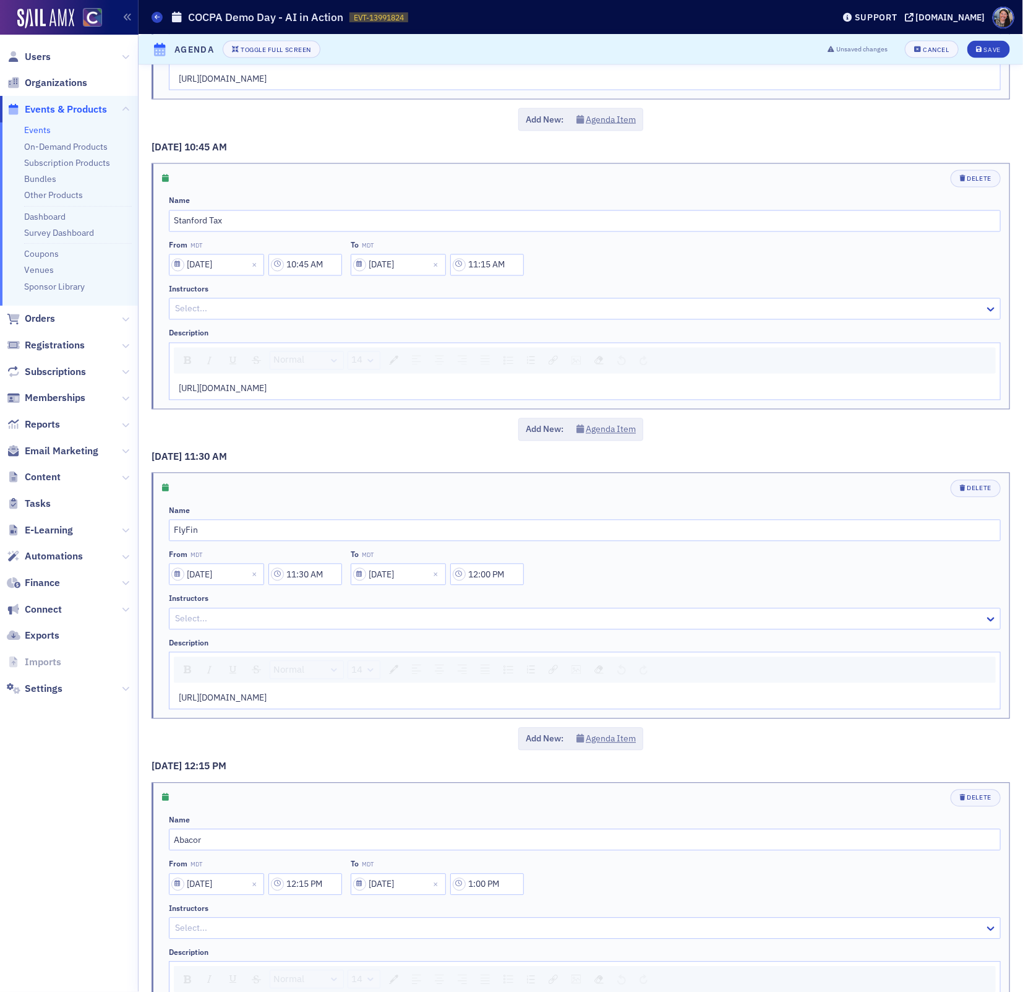
scroll to position [880, 0]
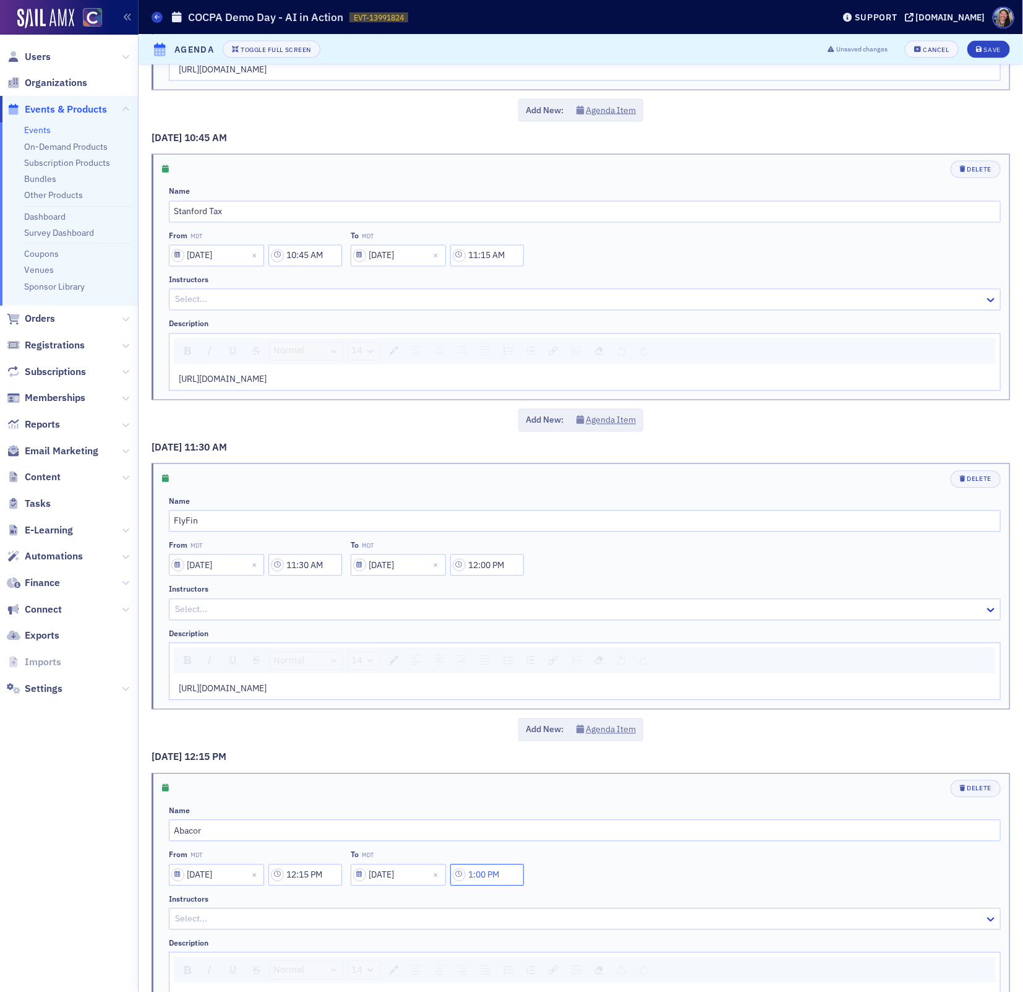
drag, startPoint x: 504, startPoint y: 869, endPoint x: 416, endPoint y: 865, distance: 87.9
click at [416, 865] on div "09/23/2025 1:00 PM" at bounding box center [437, 875] width 173 height 22
type input "12:45 PM"
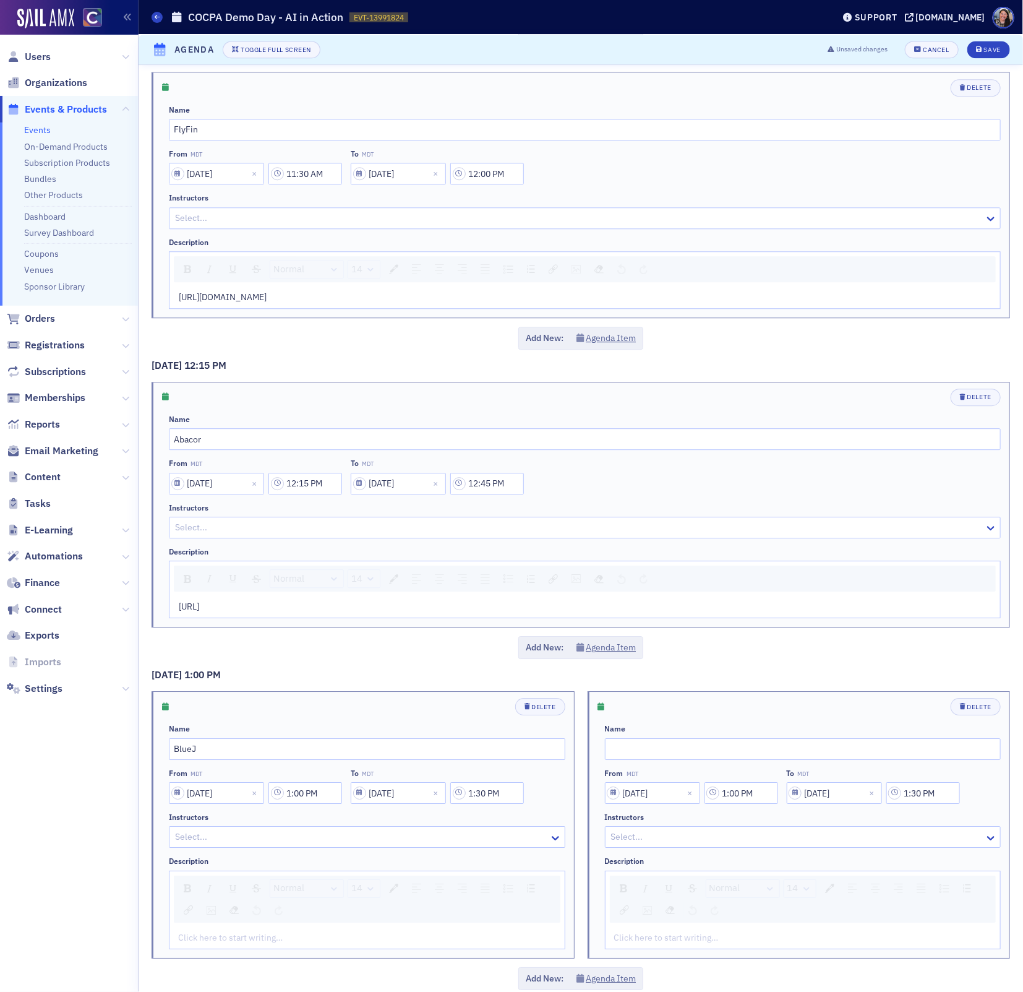
scroll to position [1273, 0]
click at [684, 745] on input "text" at bounding box center [803, 748] width 397 height 22
paste input "Ledgre + Wrap-Up"
type input "Ledgre + Wrap-Up"
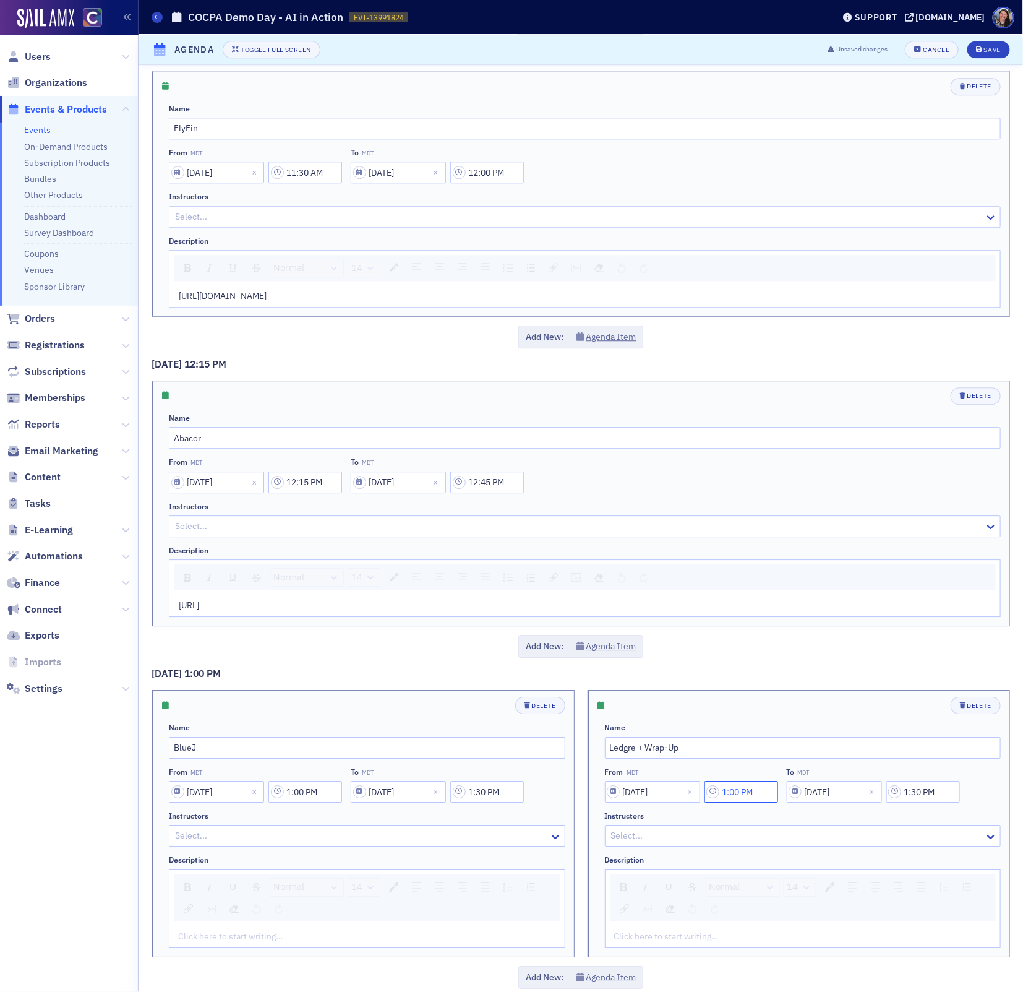
click at [740, 787] on input "1:00 PM" at bounding box center [742, 792] width 74 height 22
type input "1:45 PM"
click at [921, 786] on input "1:30 PM" at bounding box center [923, 792] width 74 height 22
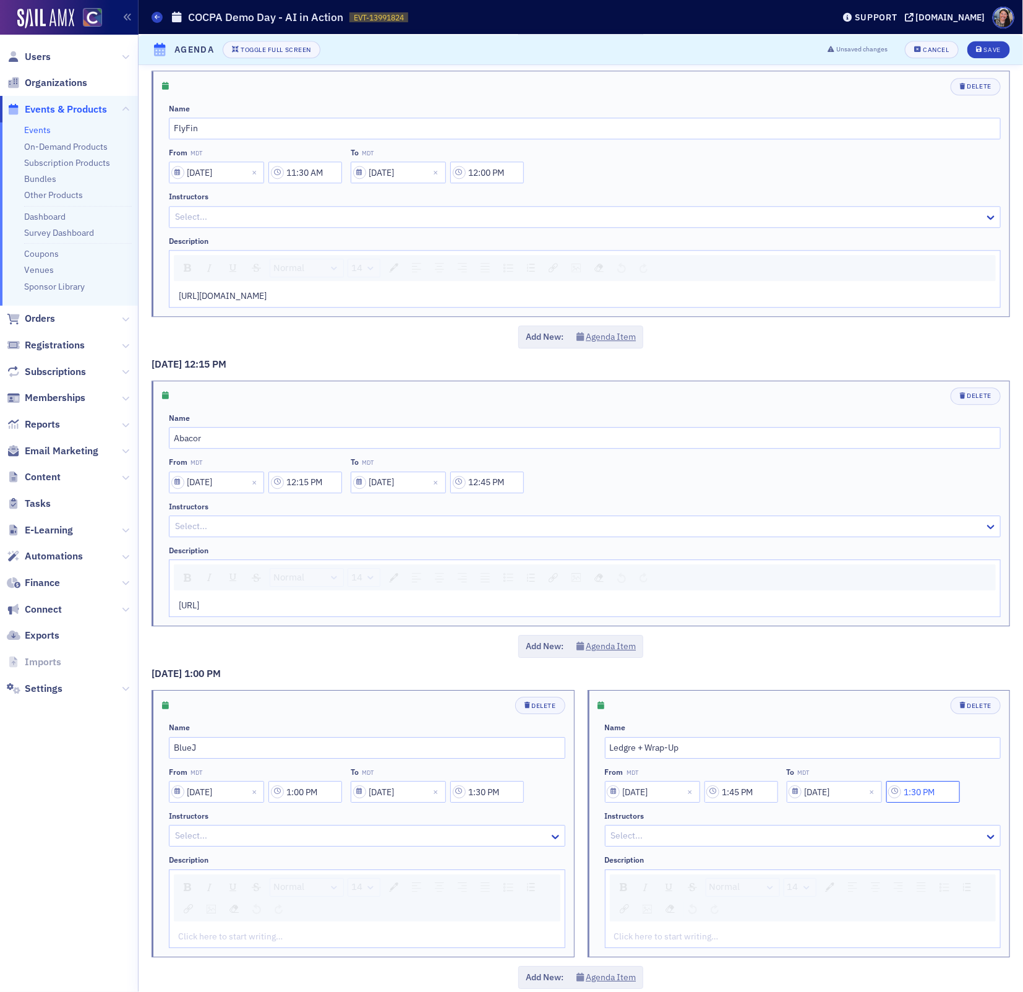
click at [922, 786] on input "1:30 PM" at bounding box center [923, 792] width 74 height 22
type input "2:20 PM"
click at [689, 666] on h3 "9/23/2025 1:00 PM" at bounding box center [581, 673] width 859 height 15
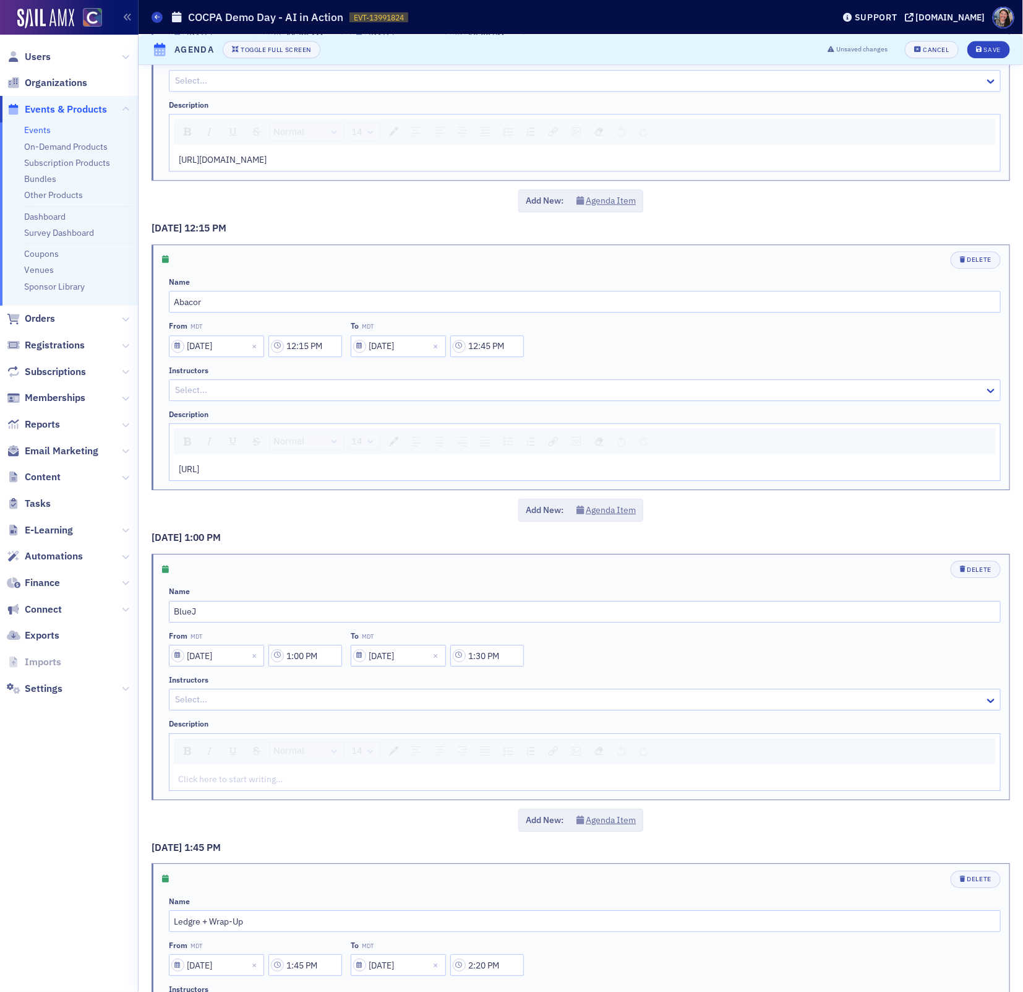
scroll to position [1446, 0]
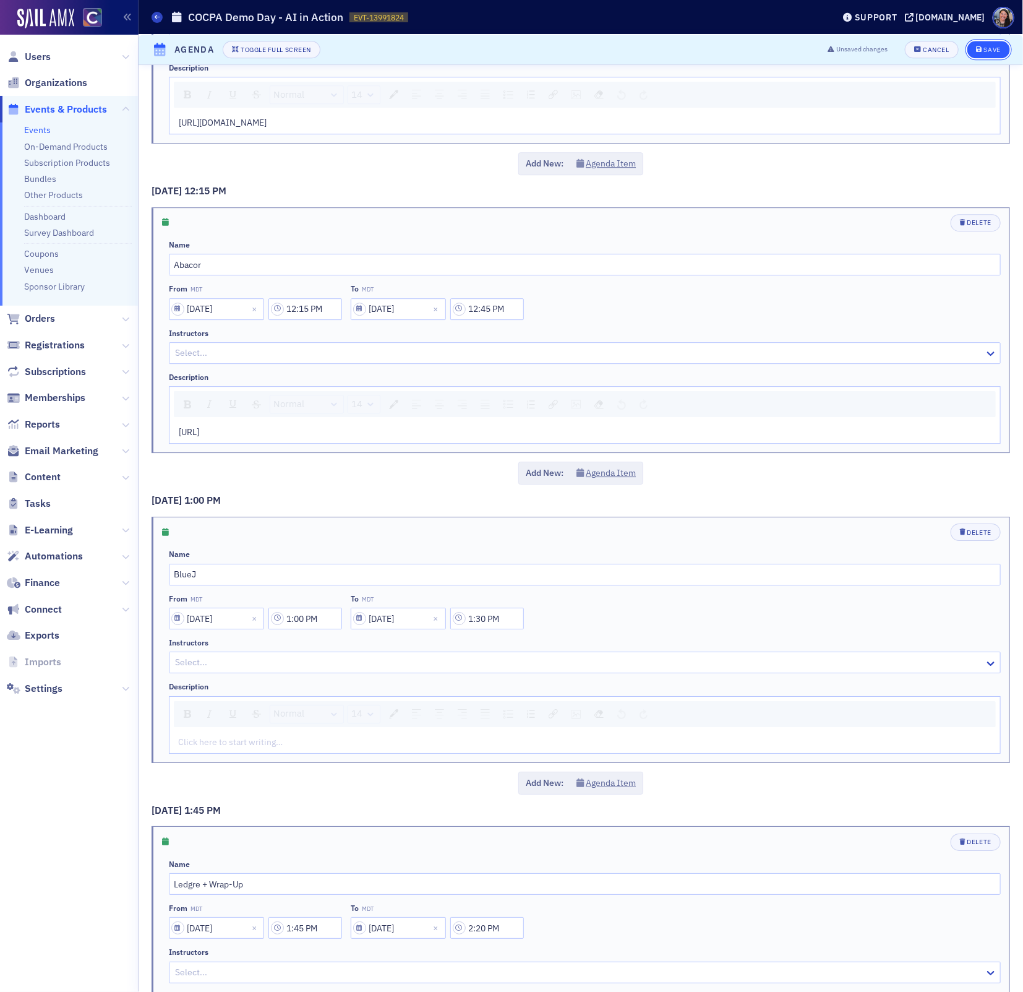
click at [988, 53] on div "Save" at bounding box center [992, 49] width 17 height 7
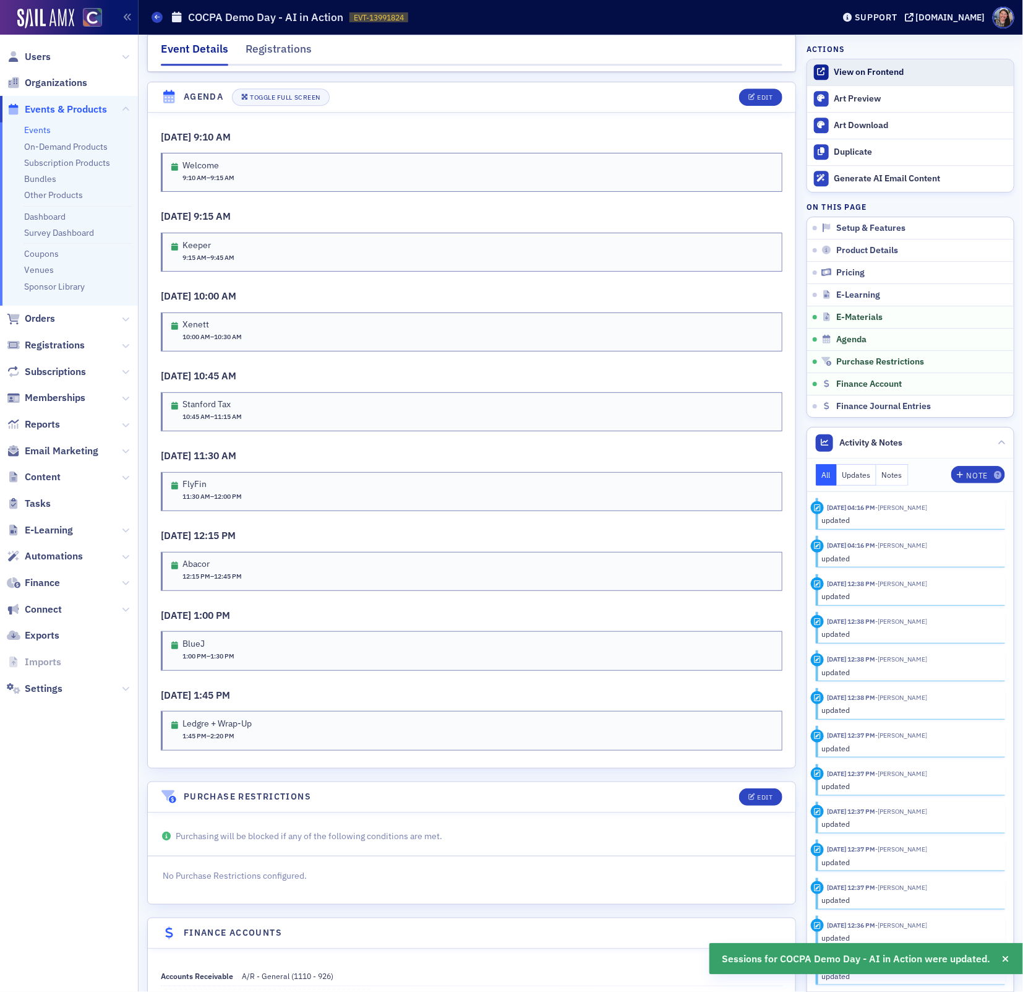
scroll to position [1608, 0]
click at [873, 69] on div "View on Frontend" at bounding box center [921, 72] width 173 height 11
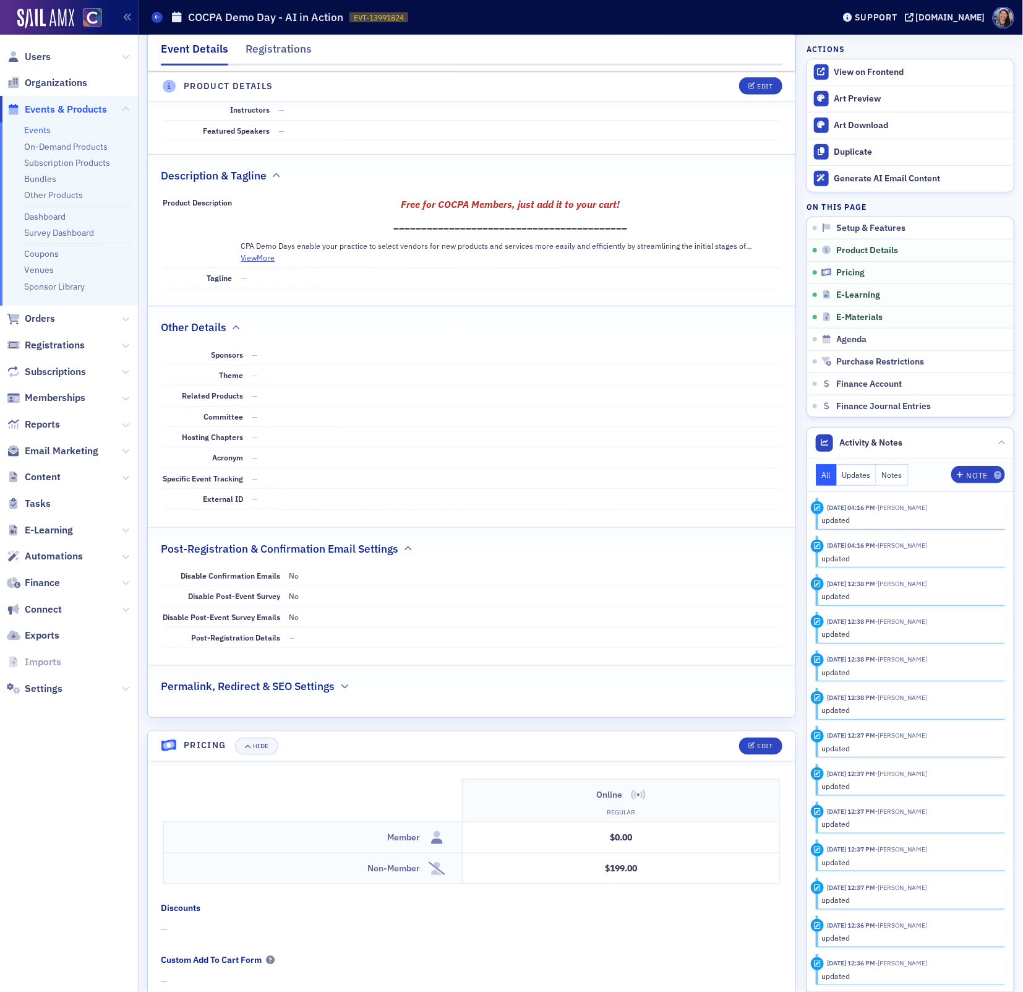
scroll to position [0, 0]
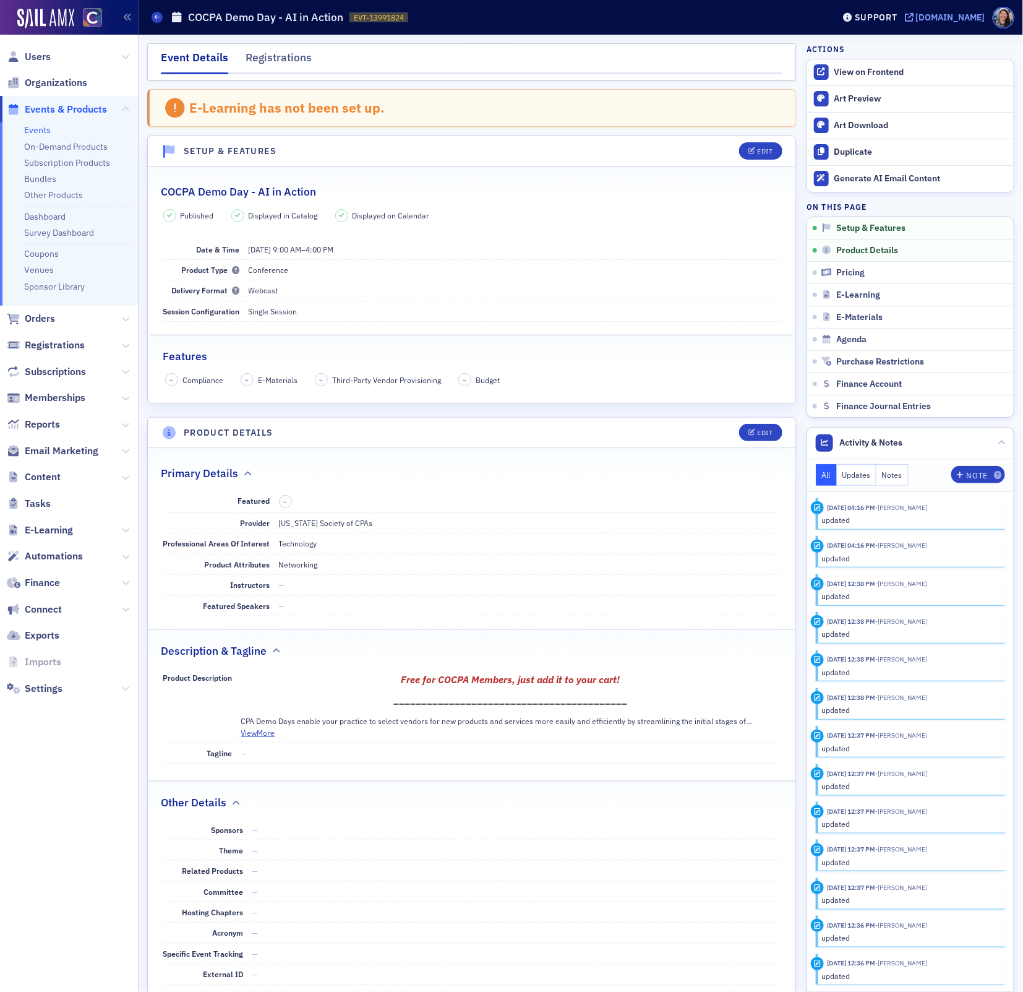
click at [948, 17] on div "[DOMAIN_NAME]" at bounding box center [950, 17] width 69 height 11
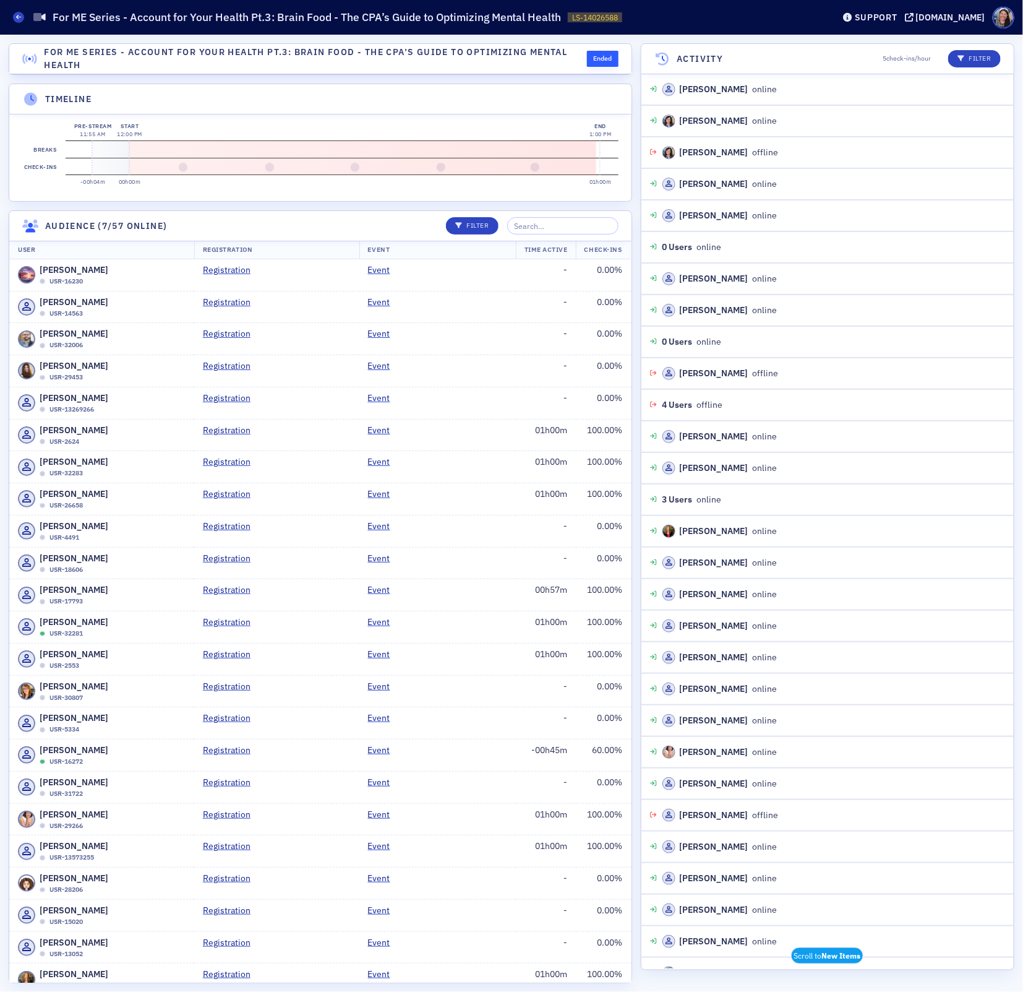
scroll to position [1, 0]
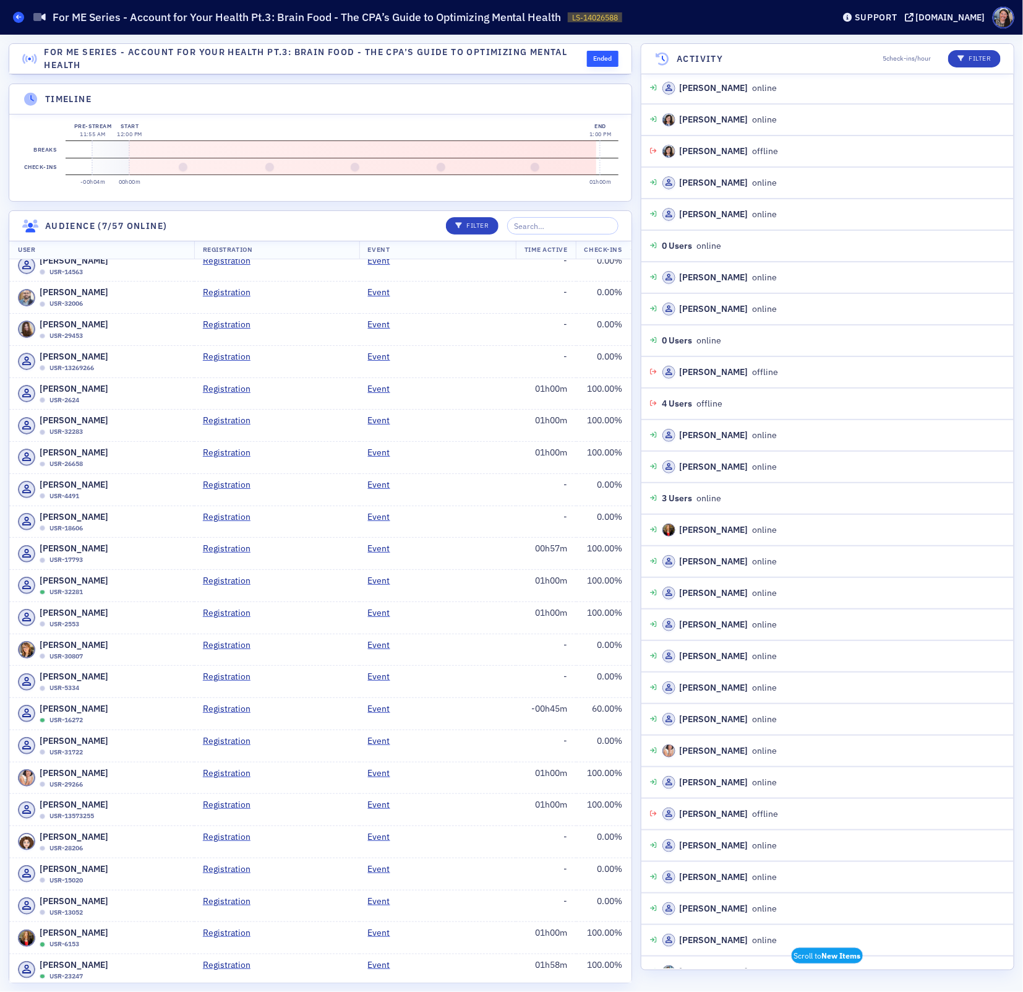
click at [17, 16] on icon at bounding box center [18, 17] width 5 height 6
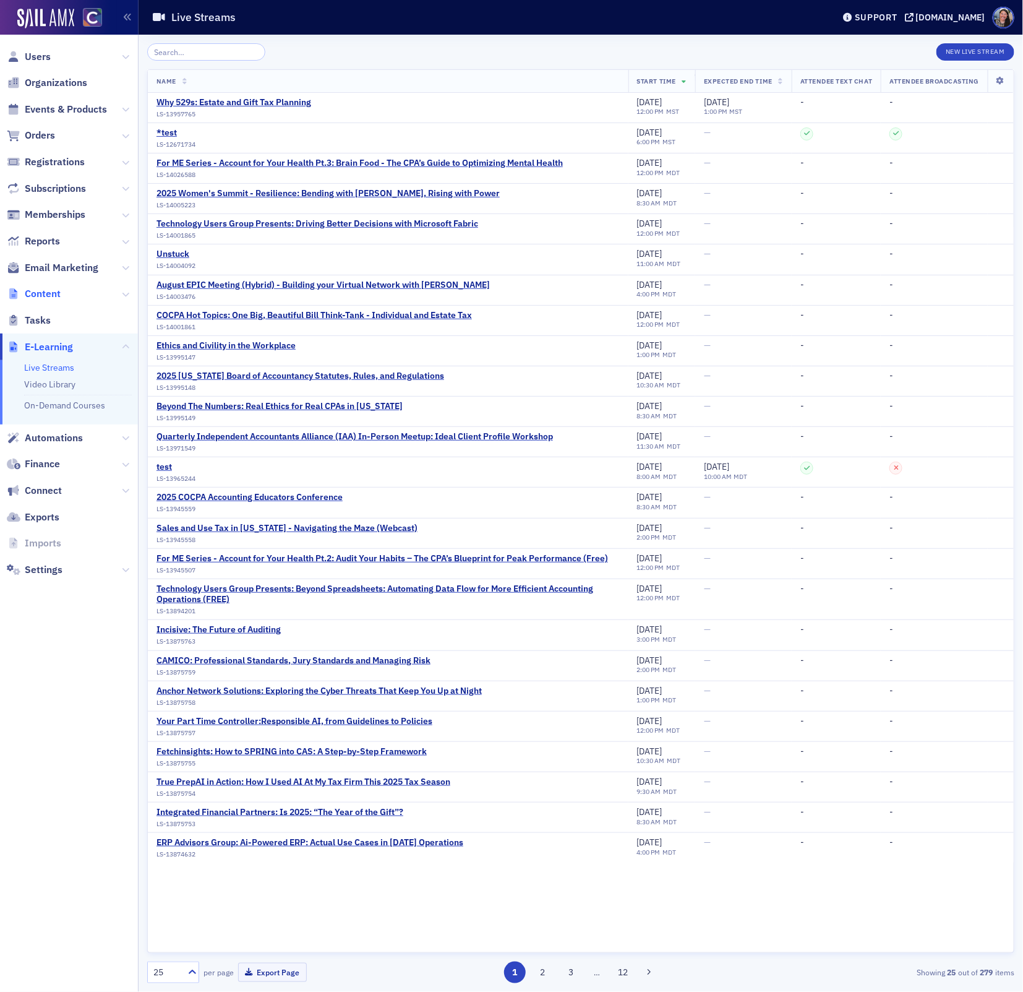
click at [50, 292] on span "Content" at bounding box center [43, 294] width 36 height 14
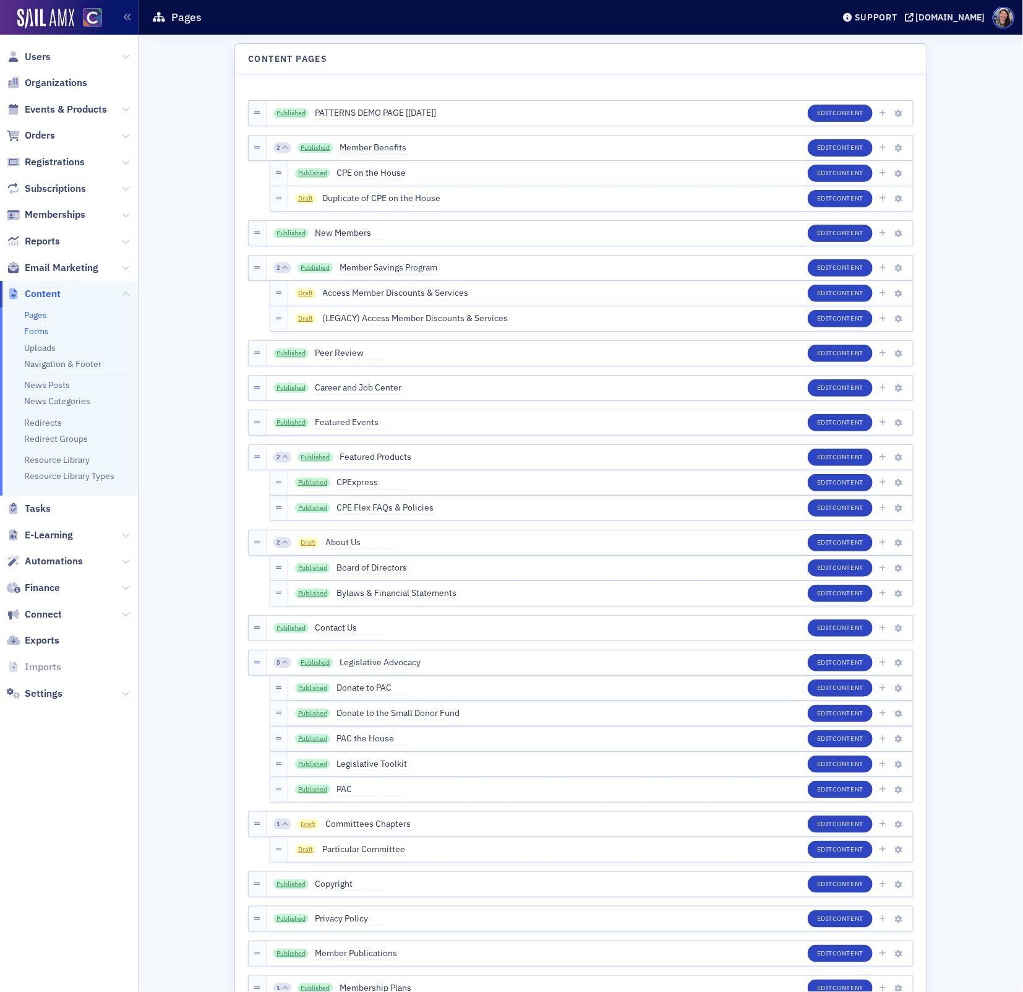
click at [40, 333] on link "Forms" at bounding box center [36, 330] width 25 height 11
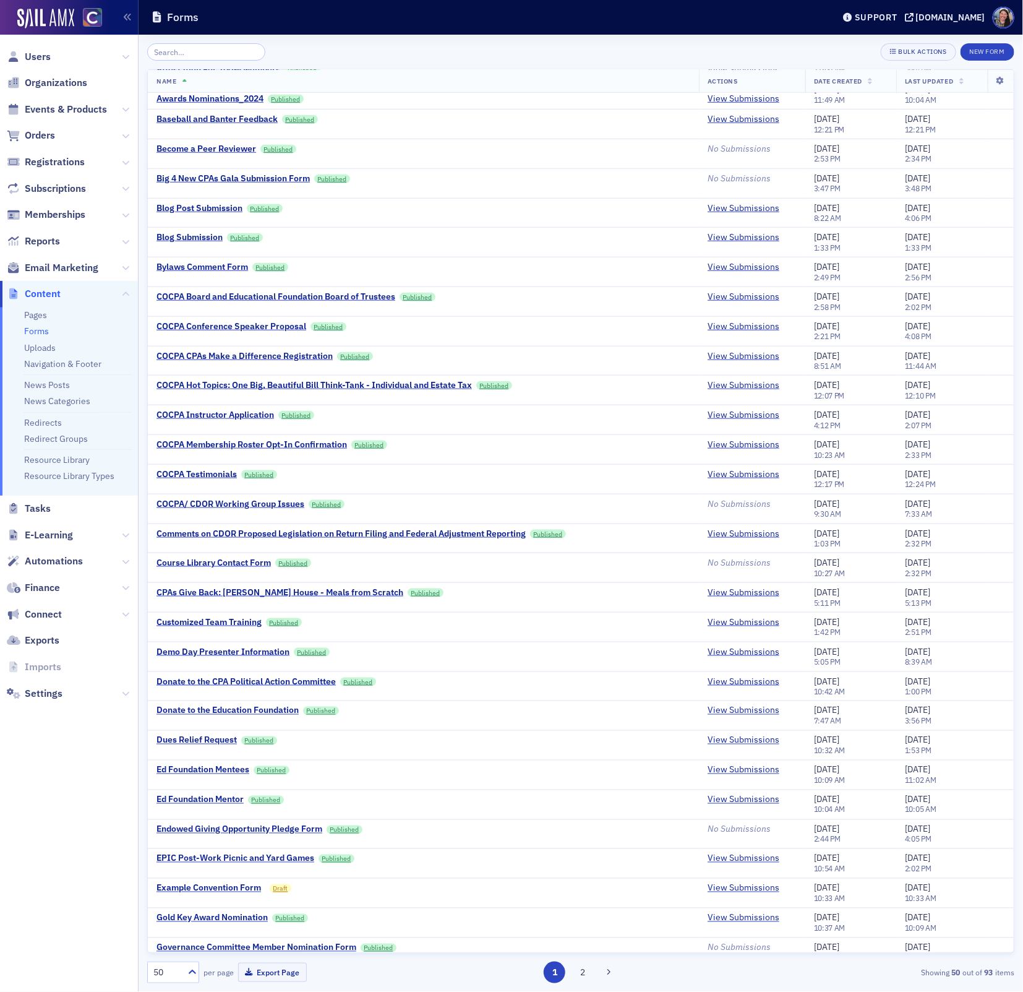
scroll to position [398, 0]
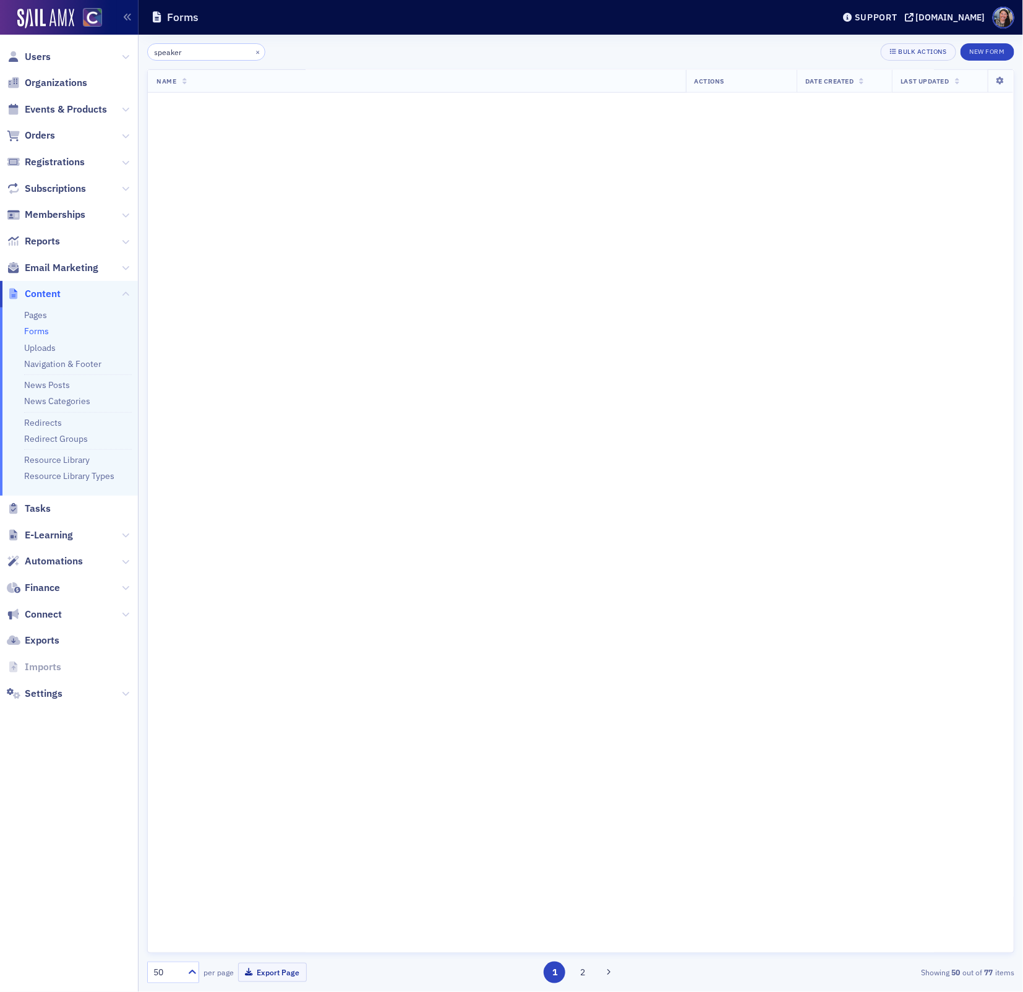
scroll to position [2000, 0]
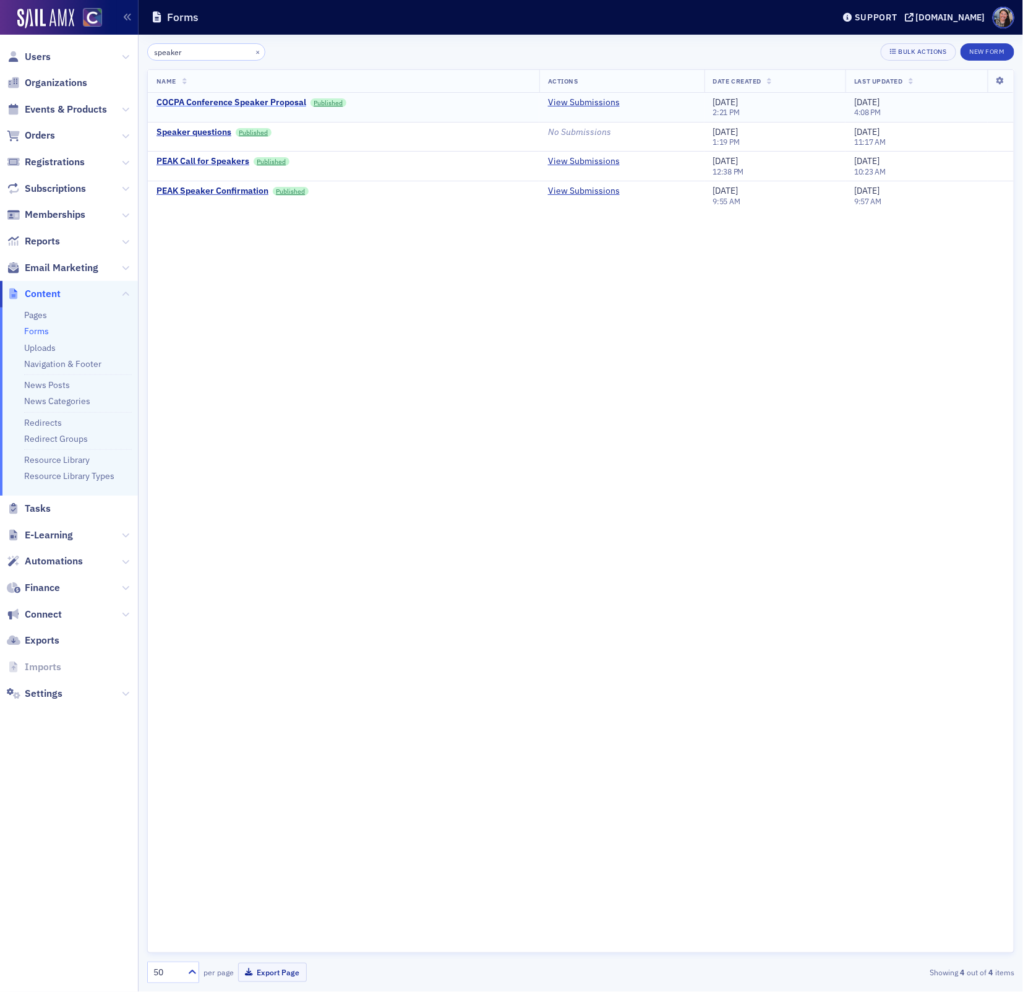
type input "speaker"
click at [273, 101] on div "COCPA Conference Speaker Proposal" at bounding box center [232, 102] width 150 height 11
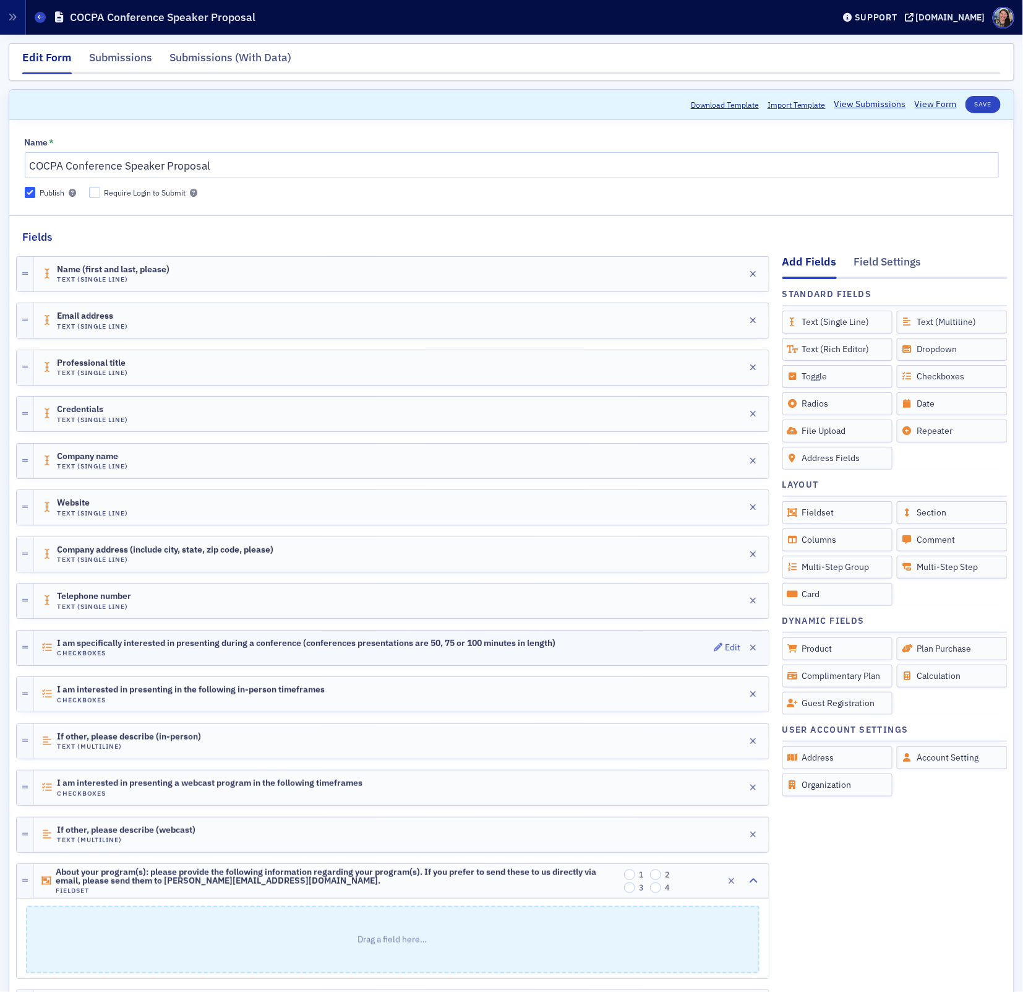
click at [257, 638] on span "I am specifically interested in presenting during a conference (conferences pre…" at bounding box center [306, 643] width 499 height 10
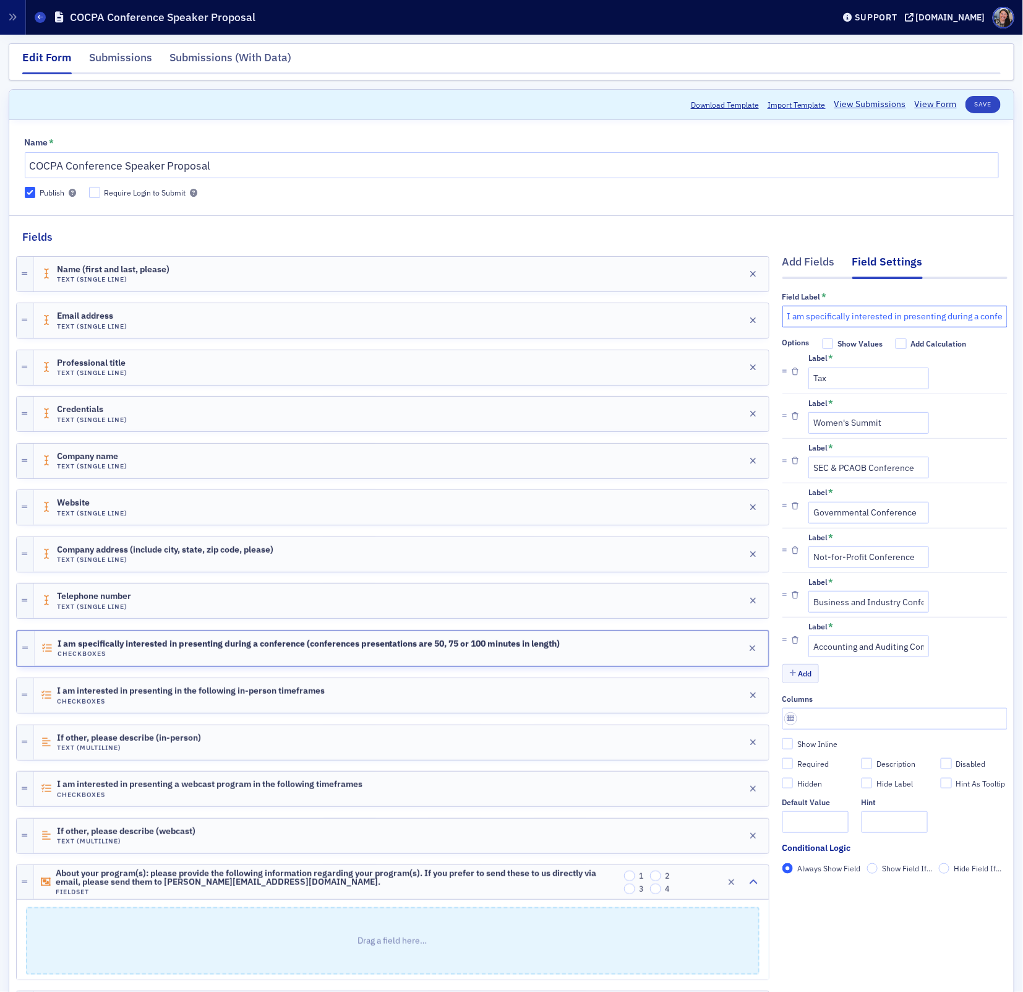
click at [917, 319] on input "I am specifically interested in presenting during a conference (conferences pre…" at bounding box center [895, 317] width 225 height 22
click at [567, 624] on div at bounding box center [392, 624] width 753 height 11
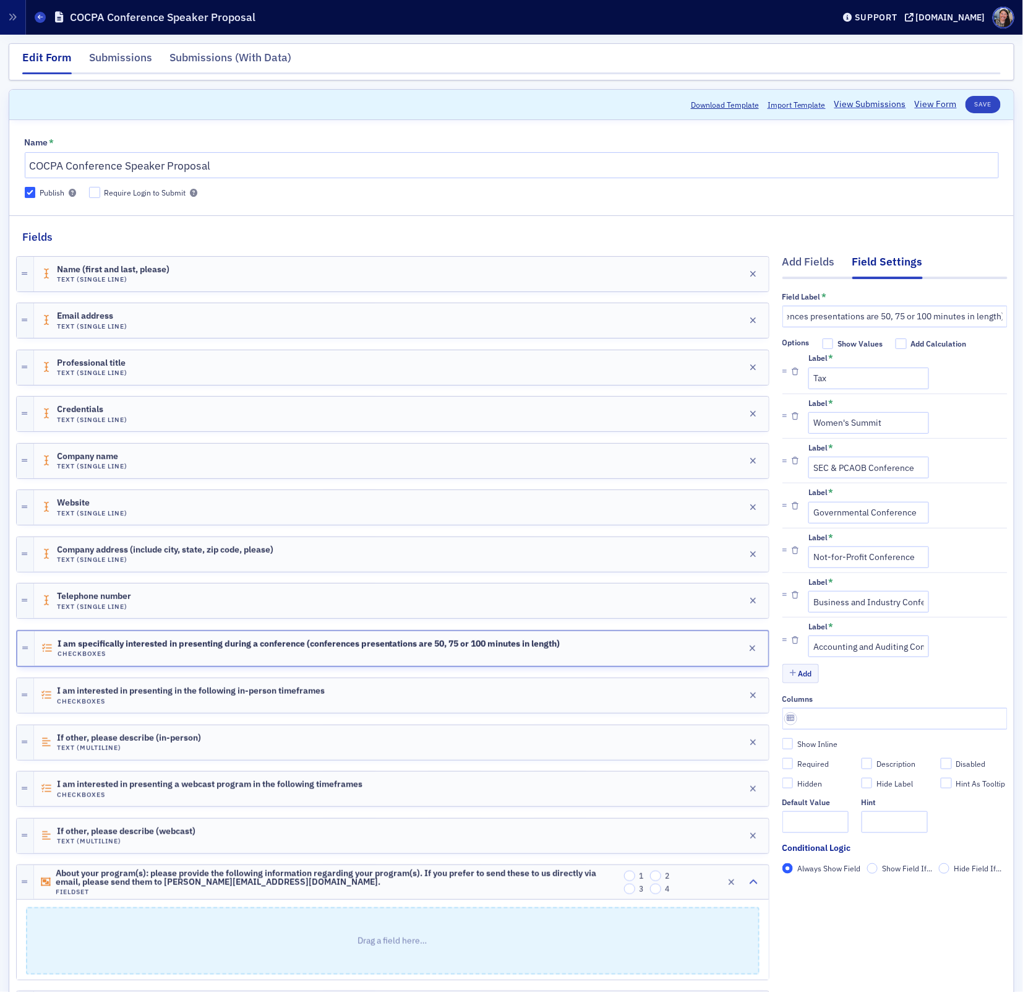
scroll to position [0, 0]
click at [885, 310] on input "I am specifically interested in presenting at a conference (conferences present…" at bounding box center [895, 317] width 225 height 22
click at [1005, 316] on input "I am specifically interested in presenting at a conference (conferences present…" at bounding box center [895, 317] width 225 height 22
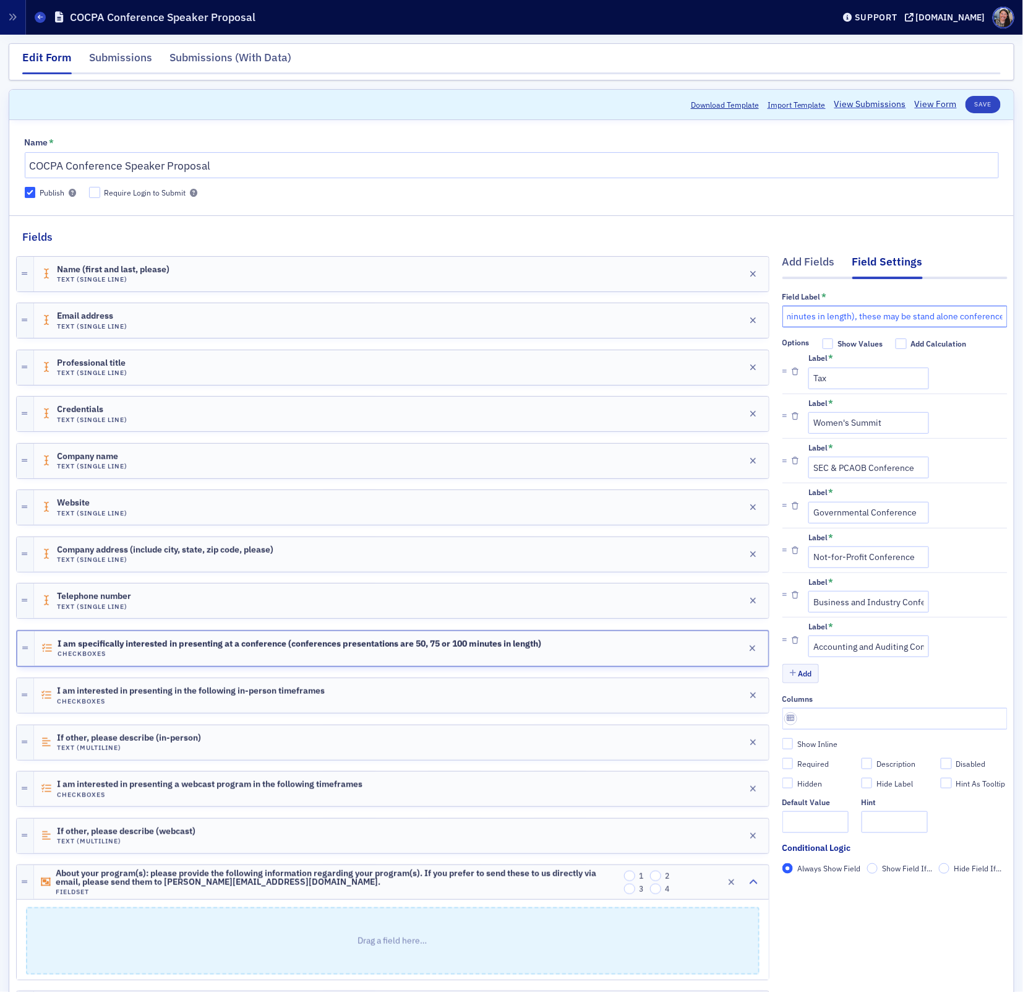
click at [883, 317] on input "I am specifically interested in presenting at a conference (conferences present…" at bounding box center [895, 317] width 225 height 22
type input "I am specifically interested in presenting at a conference (conferences present…"
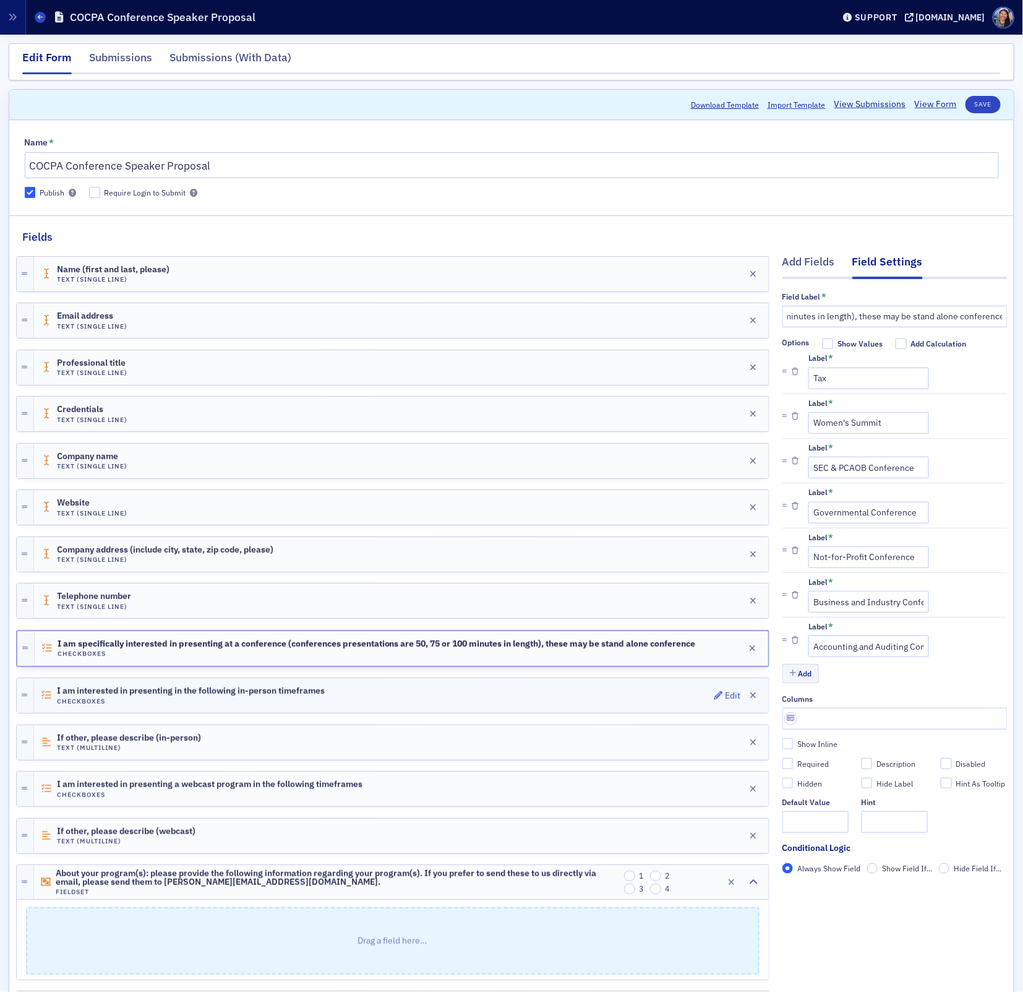
click at [582, 680] on div "I am interested in presenting in the following in-person timeframes Checkboxes …" at bounding box center [401, 695] width 735 height 35
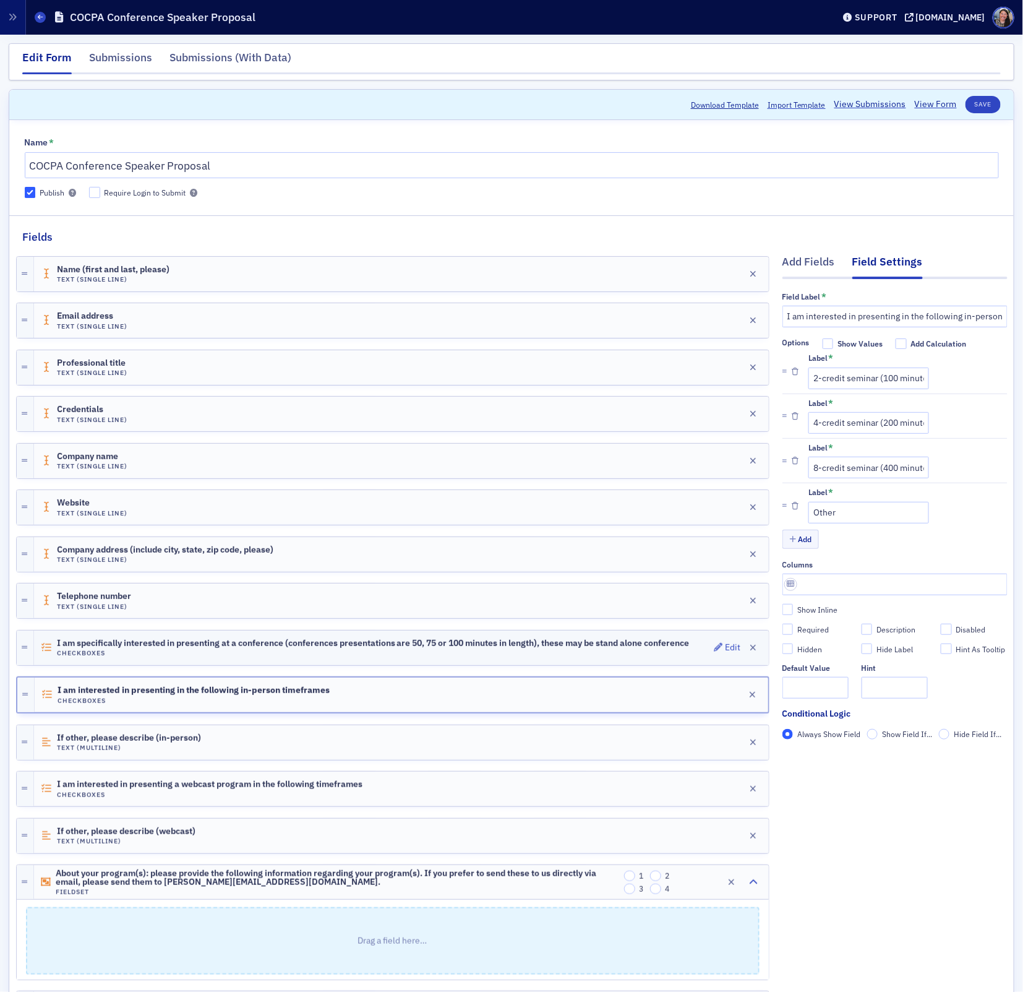
click at [589, 649] on h4 "Checkboxes" at bounding box center [373, 653] width 633 height 8
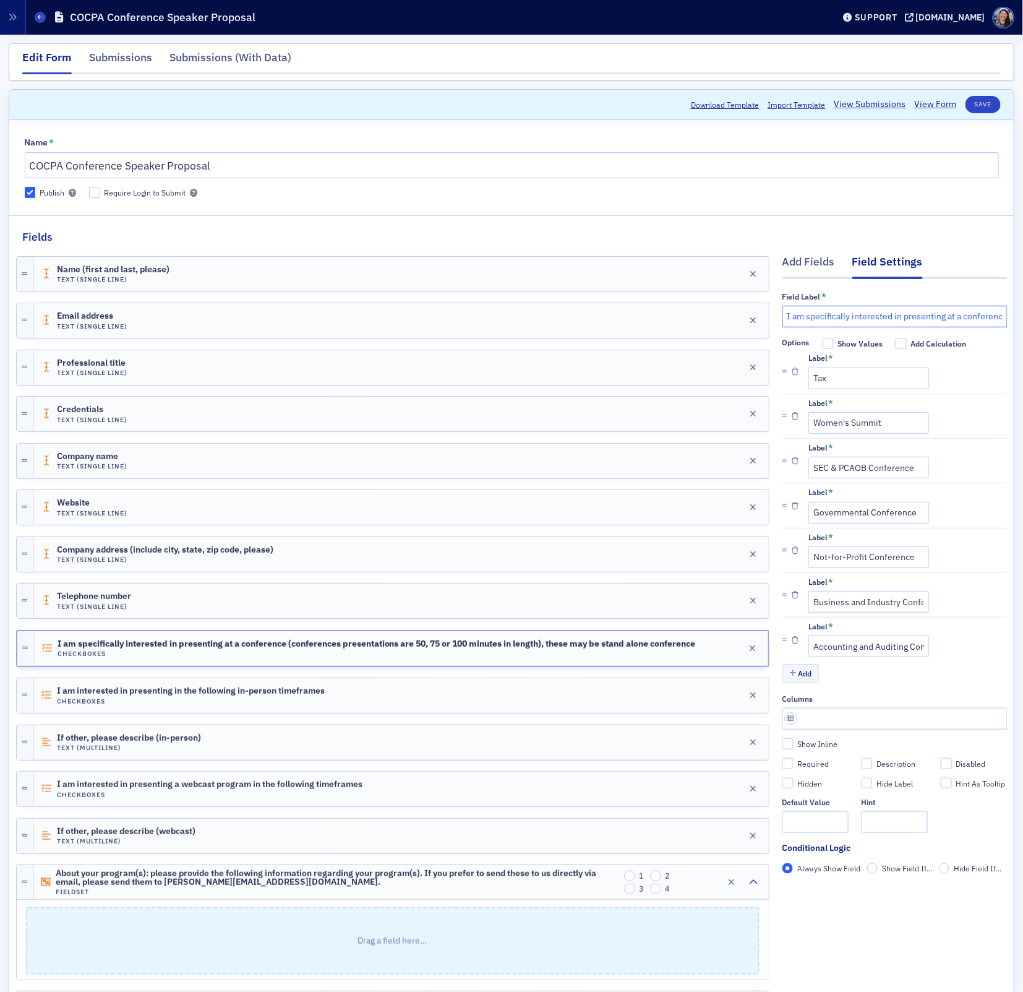
click at [914, 319] on input "I am specifically interested in presenting at a conference (conferences present…" at bounding box center [895, 317] width 225 height 22
click at [1004, 319] on input "I am specifically interested in presenting at a conference (conferences present…" at bounding box center [895, 317] width 225 height 22
type input "I am specifically interested in presenting at a conference (conferences present…"
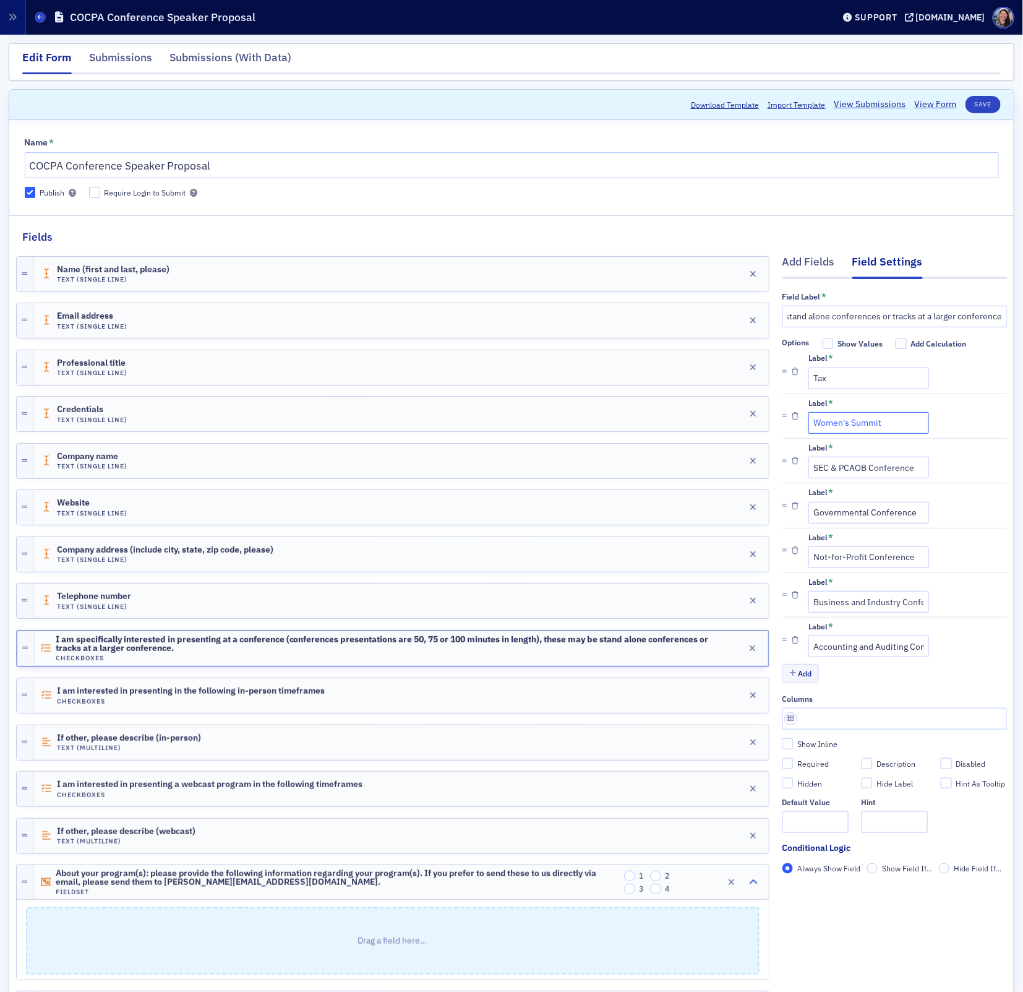
click at [899, 418] on input "Women's Summit" at bounding box center [869, 423] width 121 height 22
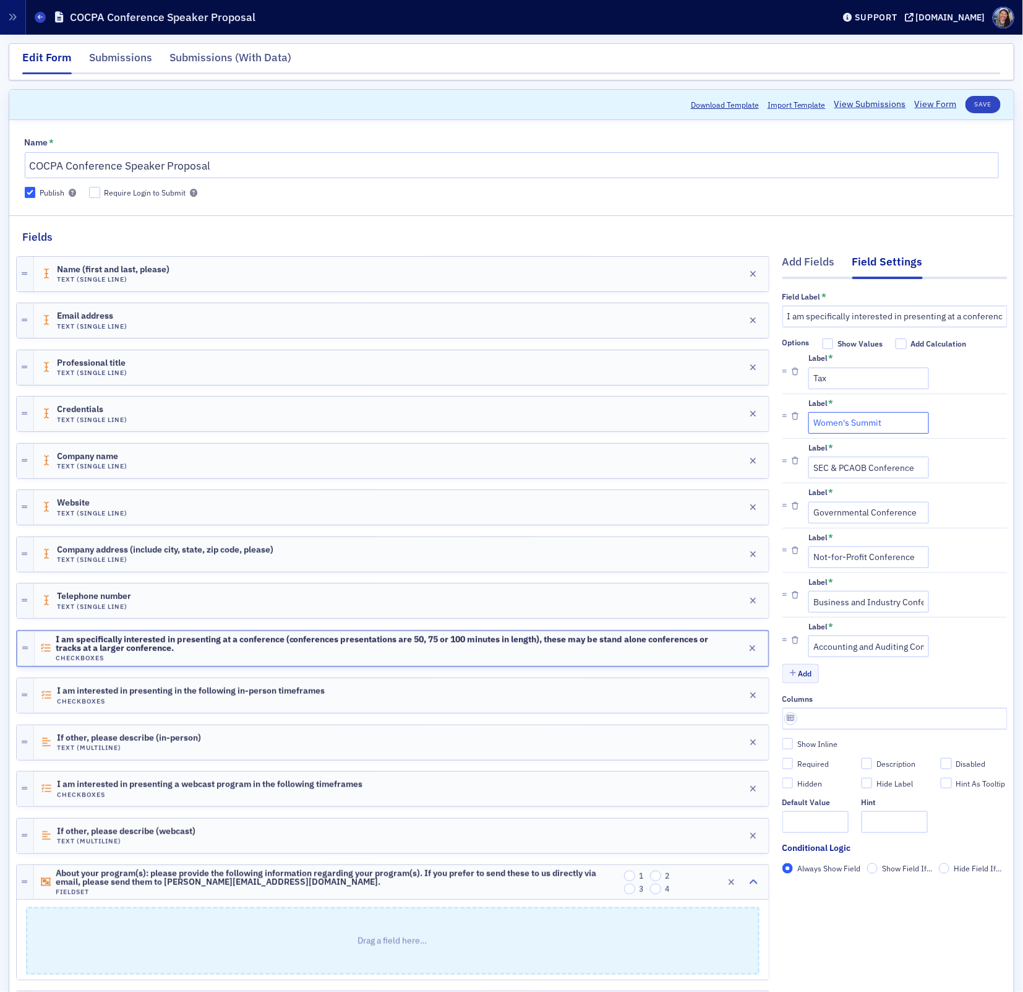
click at [908, 426] on input "Women's Summit" at bounding box center [869, 423] width 121 height 22
type input "Women's Summit/Personal & Professional Development"
click at [874, 472] on input "SEC & PCAOB Conference" at bounding box center [869, 468] width 121 height 22
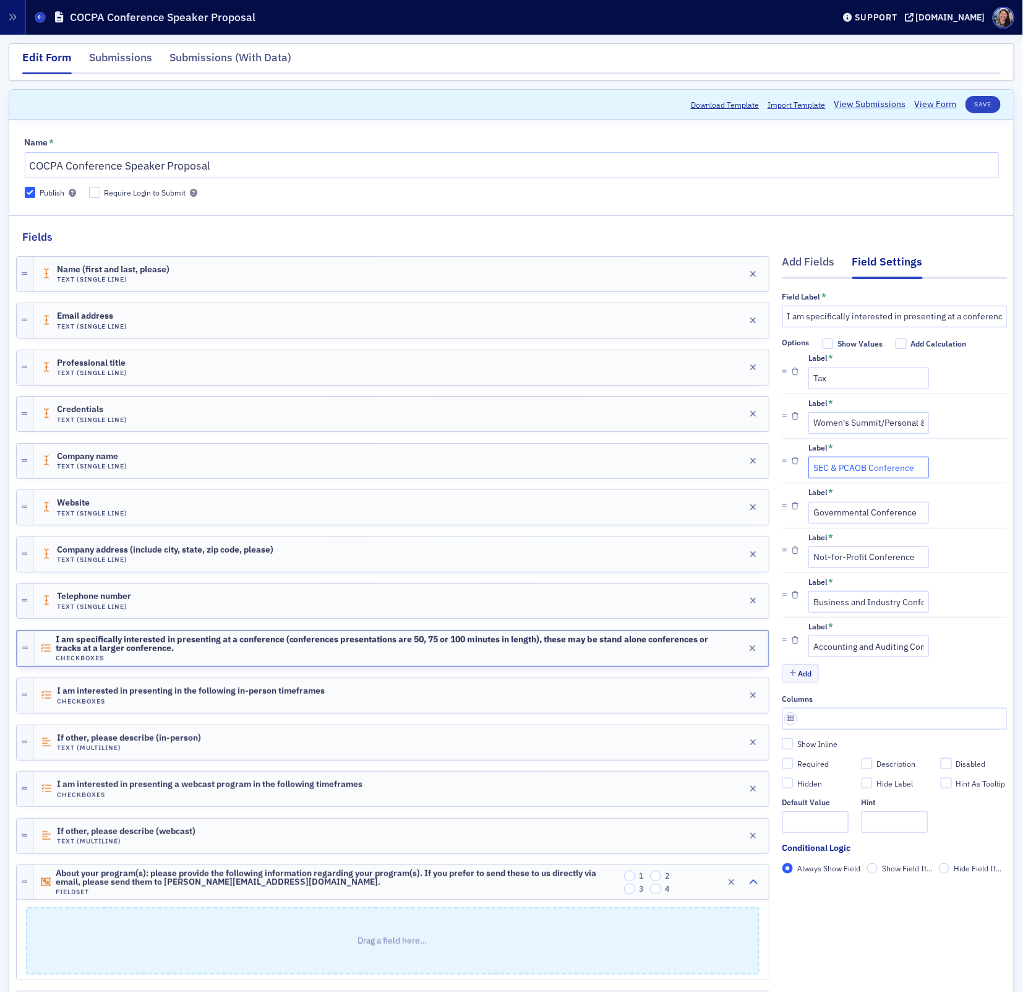
drag, startPoint x: 869, startPoint y: 468, endPoint x: 1023, endPoint y: 470, distance: 154.0
click at [1023, 470] on div "Edit Form Submissions Submissions (With Data) Scroll to Download Template Impor…" at bounding box center [511, 1004] width 1023 height 1939
type input "SEC & PCAOB"
drag, startPoint x: 886, startPoint y: 421, endPoint x: 725, endPoint y: 418, distance: 160.9
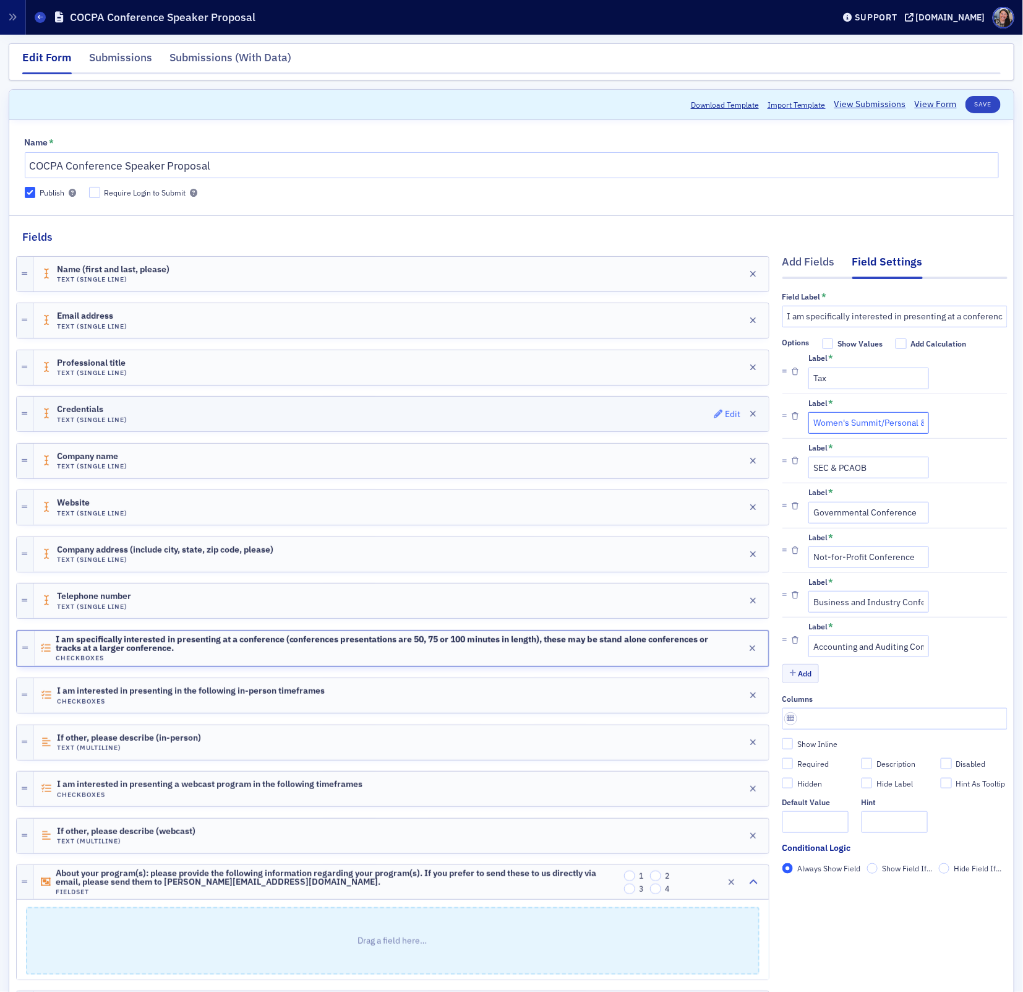
type input "Personal & Professional Development"
click at [857, 310] on input "I am specifically interested in presenting at a conference (conferences present…" at bounding box center [895, 317] width 225 height 22
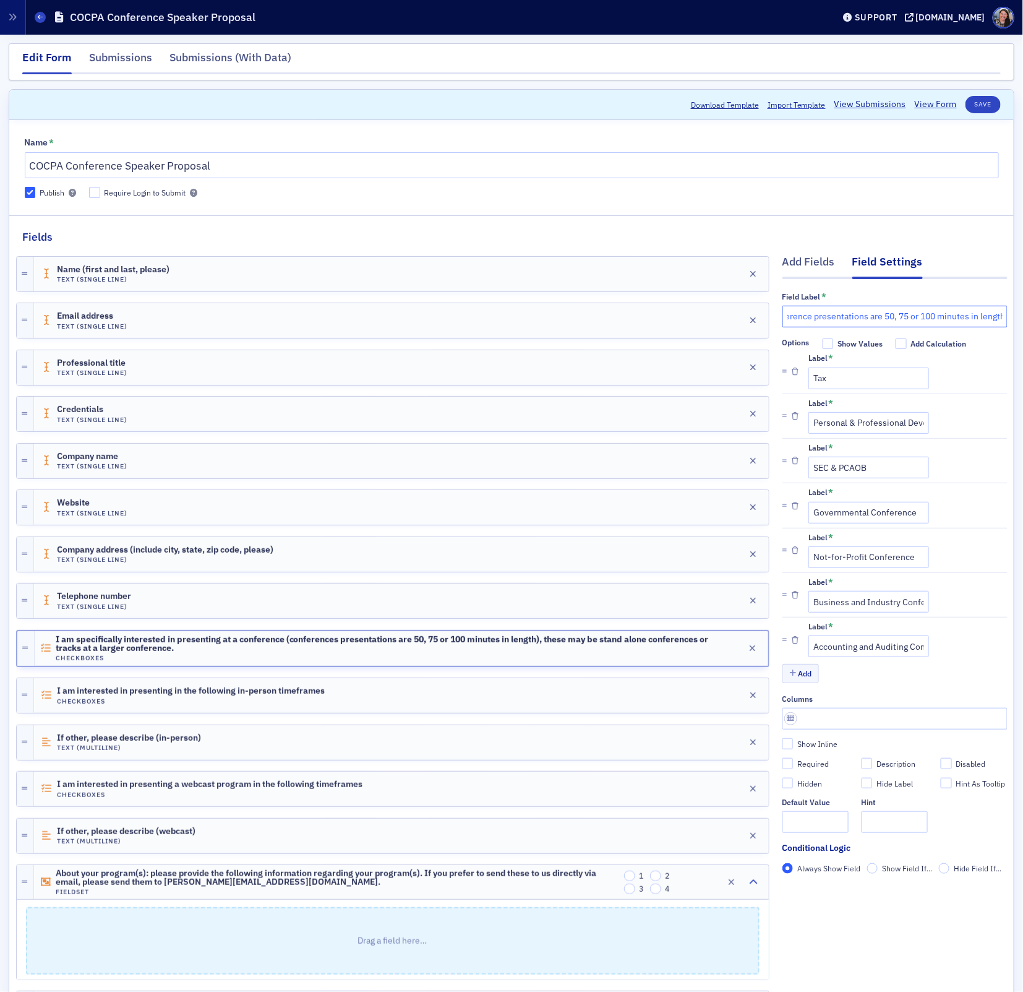
scroll to position [0, 360]
type input "I am specifically interested in presenting in one of the following areas at a c…"
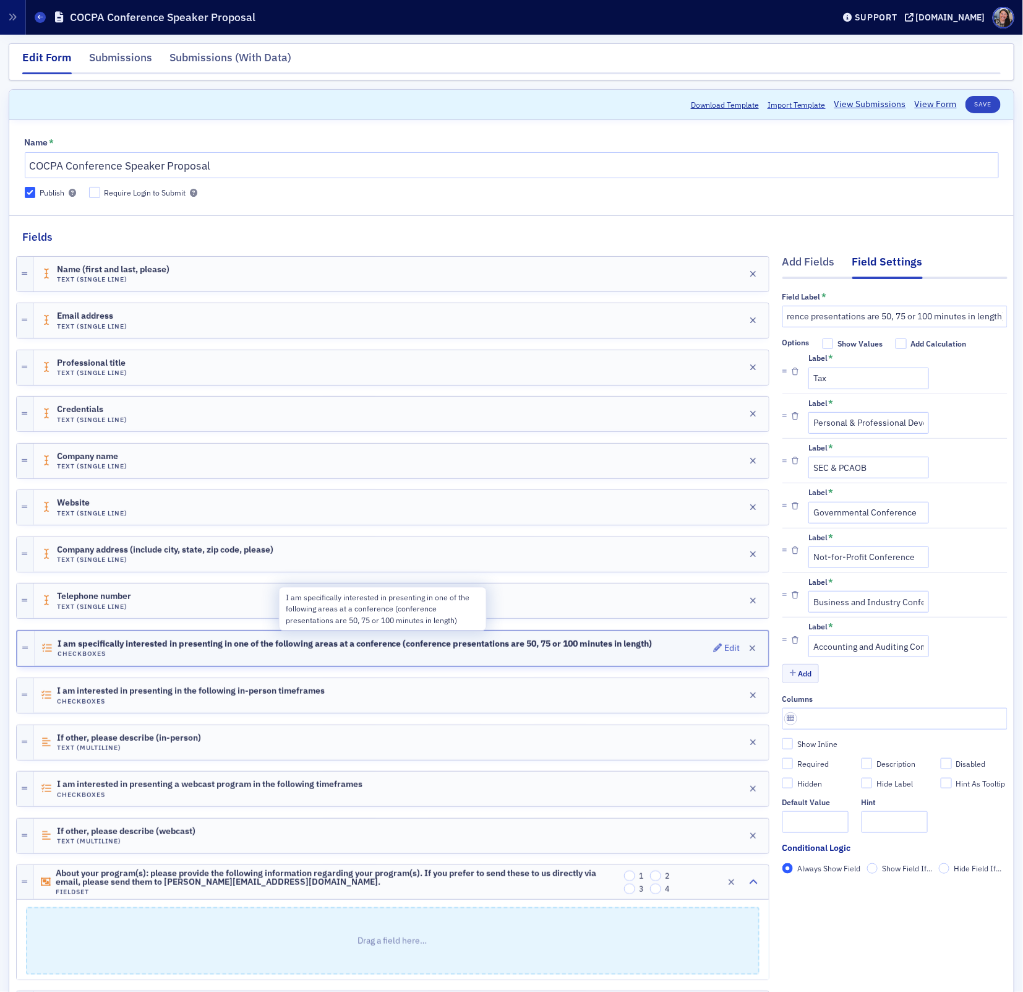
click at [280, 644] on span "I am specifically interested in presenting in one of the following areas at a c…" at bounding box center [355, 644] width 595 height 10
click at [891, 413] on input "Personal & Professional Development" at bounding box center [869, 423] width 121 height 22
click at [860, 418] on input "Personal & Professional Development" at bounding box center [869, 423] width 121 height 22
type input "Personal/Professional Development"
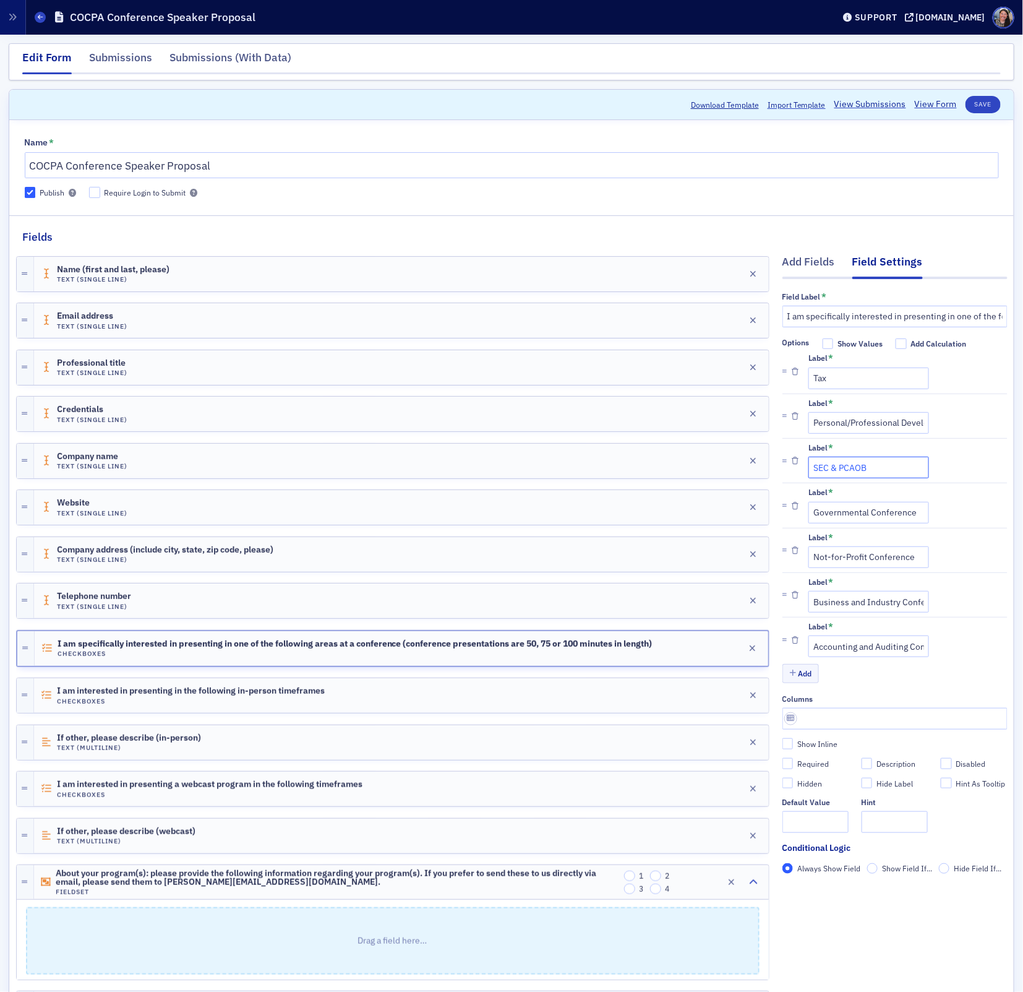
click at [899, 473] on input "SEC & PCAOB" at bounding box center [869, 468] width 121 height 22
type input "SEC & PCAOB Information"
drag, startPoint x: 871, startPoint y: 512, endPoint x: 1023, endPoint y: 530, distance: 153.3
click at [1023, 530] on div "Edit Form Submissions Submissions (With Data) Scroll to Download Template Impor…" at bounding box center [511, 1004] width 1023 height 1939
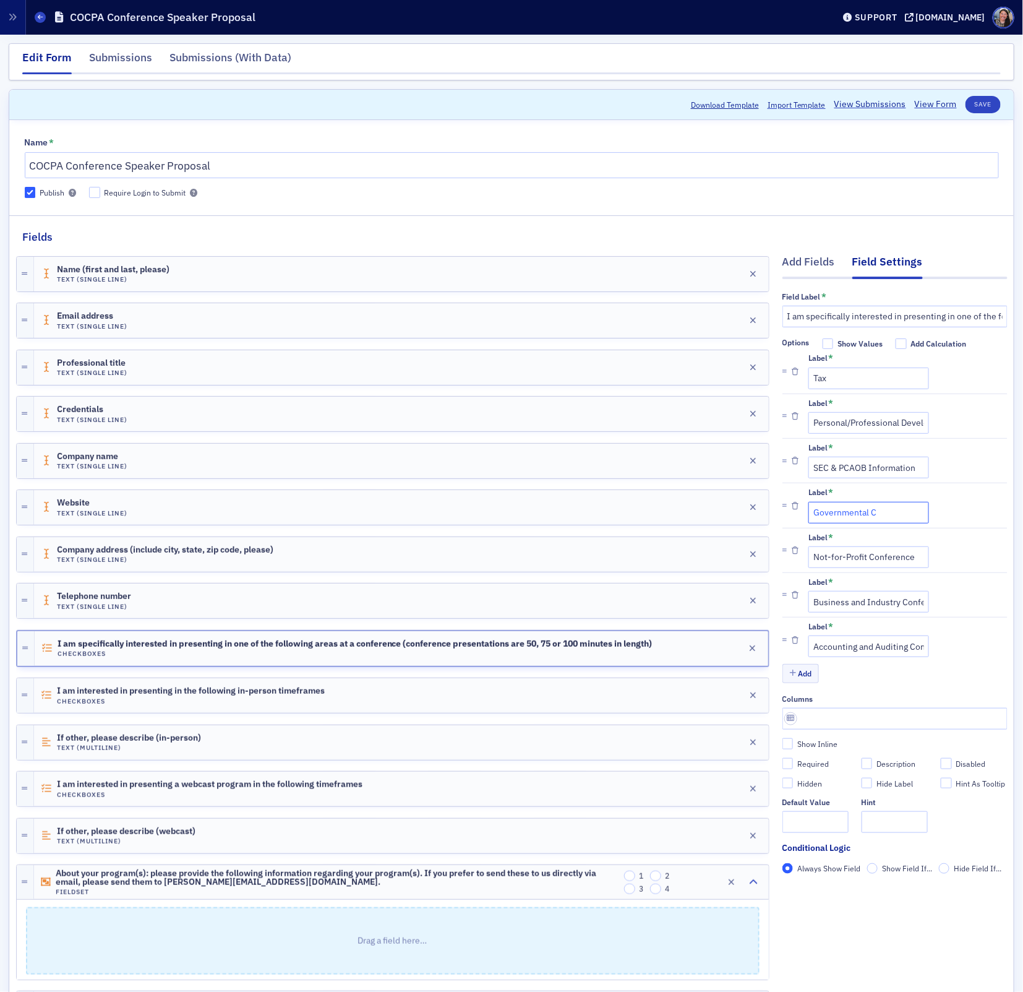
scroll to position [0, 0]
type input "Governmental Content"
click at [933, 306] on input "I am specifically interested in presenting in one of the following areas at a c…" at bounding box center [895, 317] width 225 height 22
click at [966, 318] on input "I am specifically interested in presenting in one of the following areas at a c…" at bounding box center [895, 317] width 225 height 22
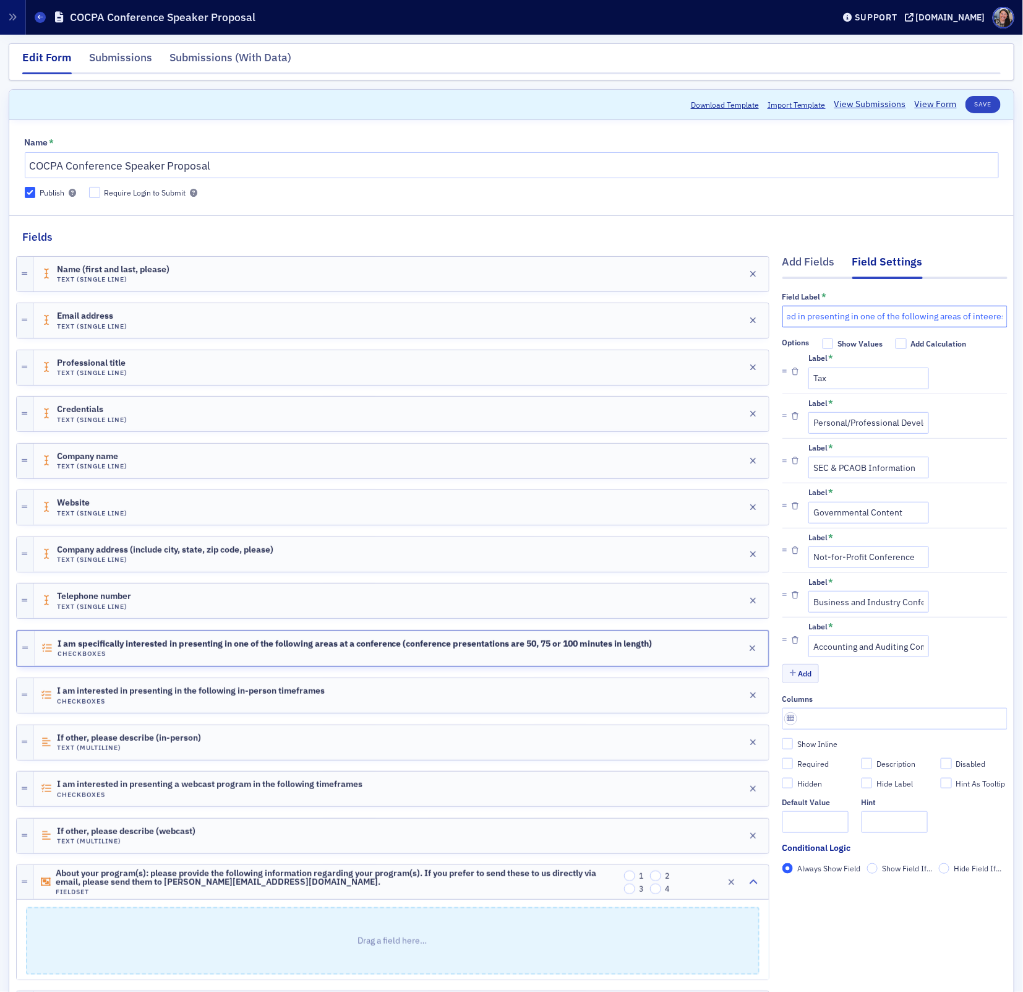
scroll to position [0, 100]
type input "I am specifically interested in presenting in one of the following areas of int…"
click at [963, 378] on div "Label * Tax" at bounding box center [908, 370] width 199 height 35
click at [880, 425] on input "Personal/Professional Development" at bounding box center [869, 423] width 121 height 22
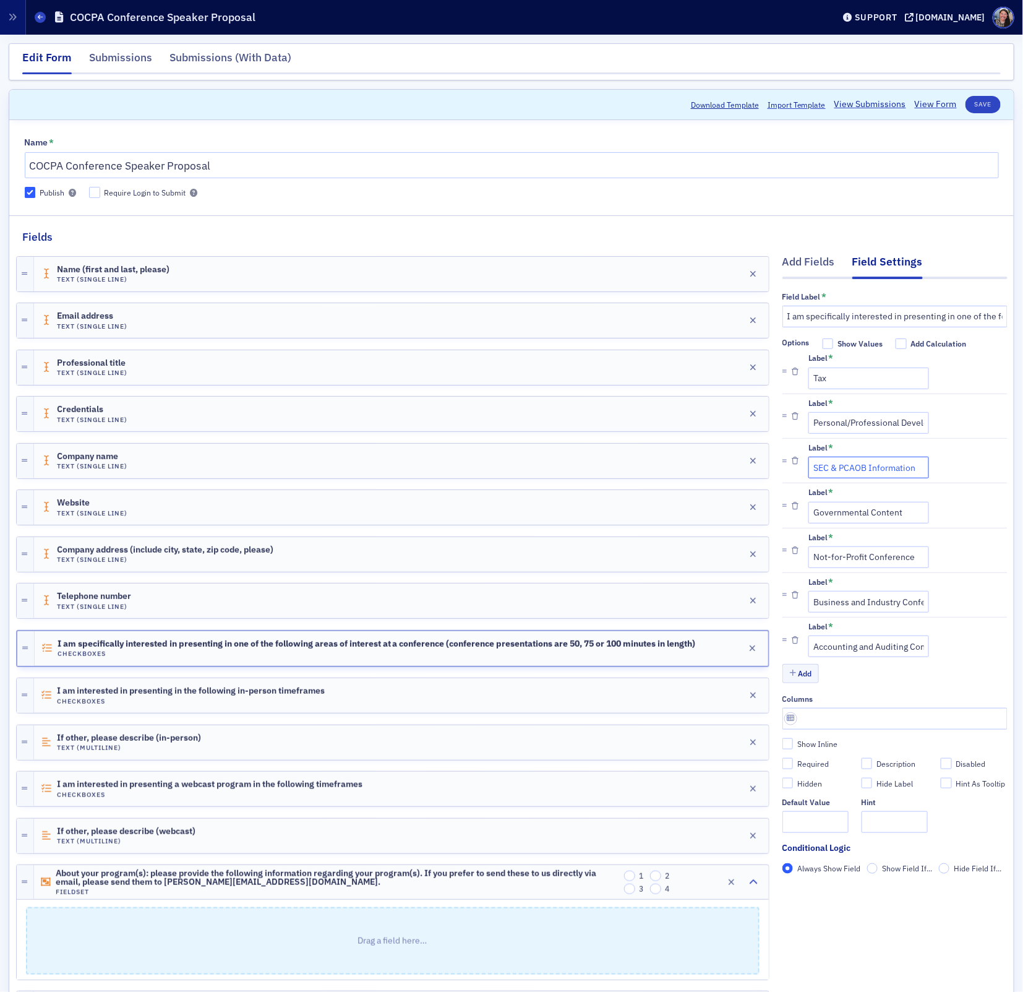
click at [880, 465] on input "SEC & PCAOB Information" at bounding box center [869, 468] width 121 height 22
drag, startPoint x: 871, startPoint y: 466, endPoint x: 1014, endPoint y: 491, distance: 145.0
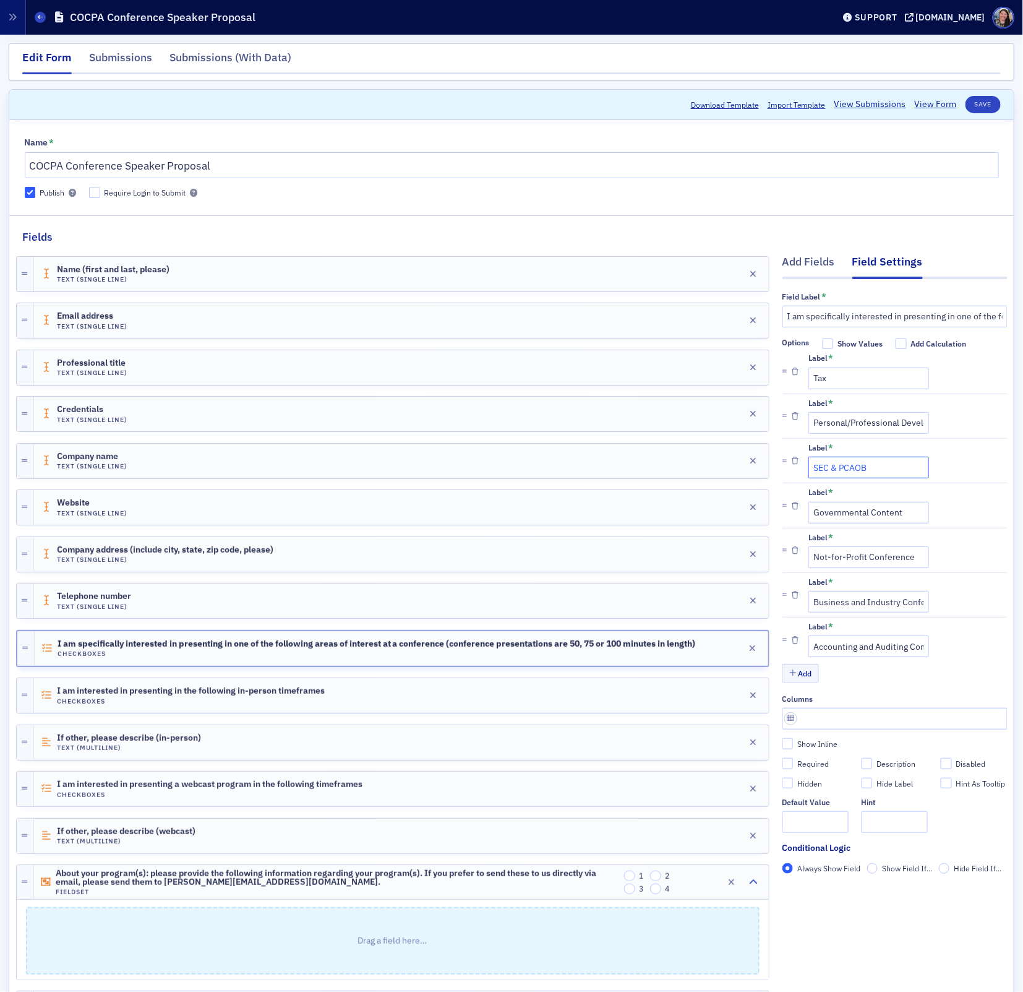
type input "SEC & PCAOB"
click at [899, 509] on input "Governmental Content" at bounding box center [869, 513] width 121 height 22
drag, startPoint x: 873, startPoint y: 511, endPoint x: 974, endPoint y: 510, distance: 100.8
click at [974, 510] on div "Label * Governmental Content" at bounding box center [908, 504] width 199 height 35
type input "Governmental"
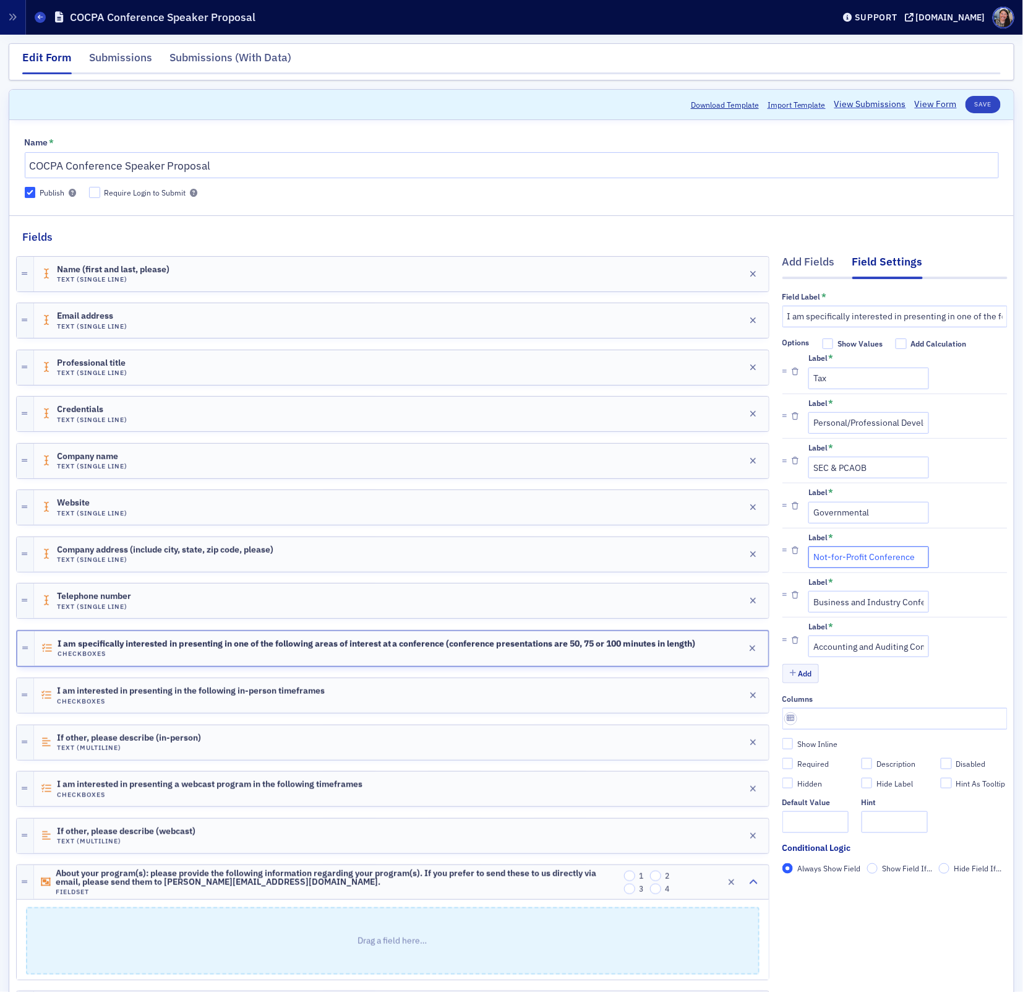
scroll to position [0, 6]
drag, startPoint x: 867, startPoint y: 556, endPoint x: 1023, endPoint y: 562, distance: 156.0
click at [1023, 562] on div "Edit Form Submissions Submissions (With Data) Scroll to Download Template Impor…" at bounding box center [511, 1004] width 1023 height 1939
type input "Not-for-Profit"
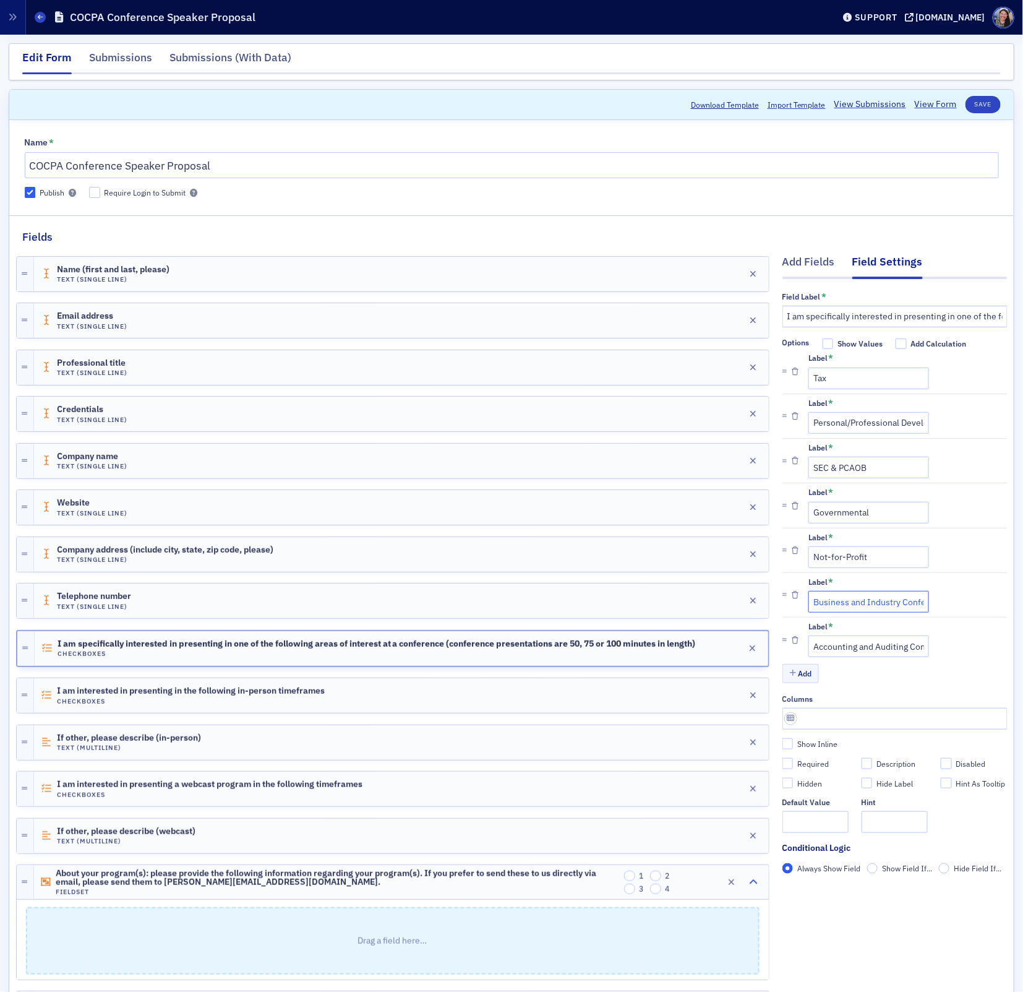
scroll to position [0, 41]
drag, startPoint x: 903, startPoint y: 603, endPoint x: 1023, endPoint y: 610, distance: 120.2
click at [1023, 610] on div "Edit Form Submissions Submissions (With Data) Scroll to Download Template Impor…" at bounding box center [511, 1004] width 1023 height 1939
type input "Business and Industry"
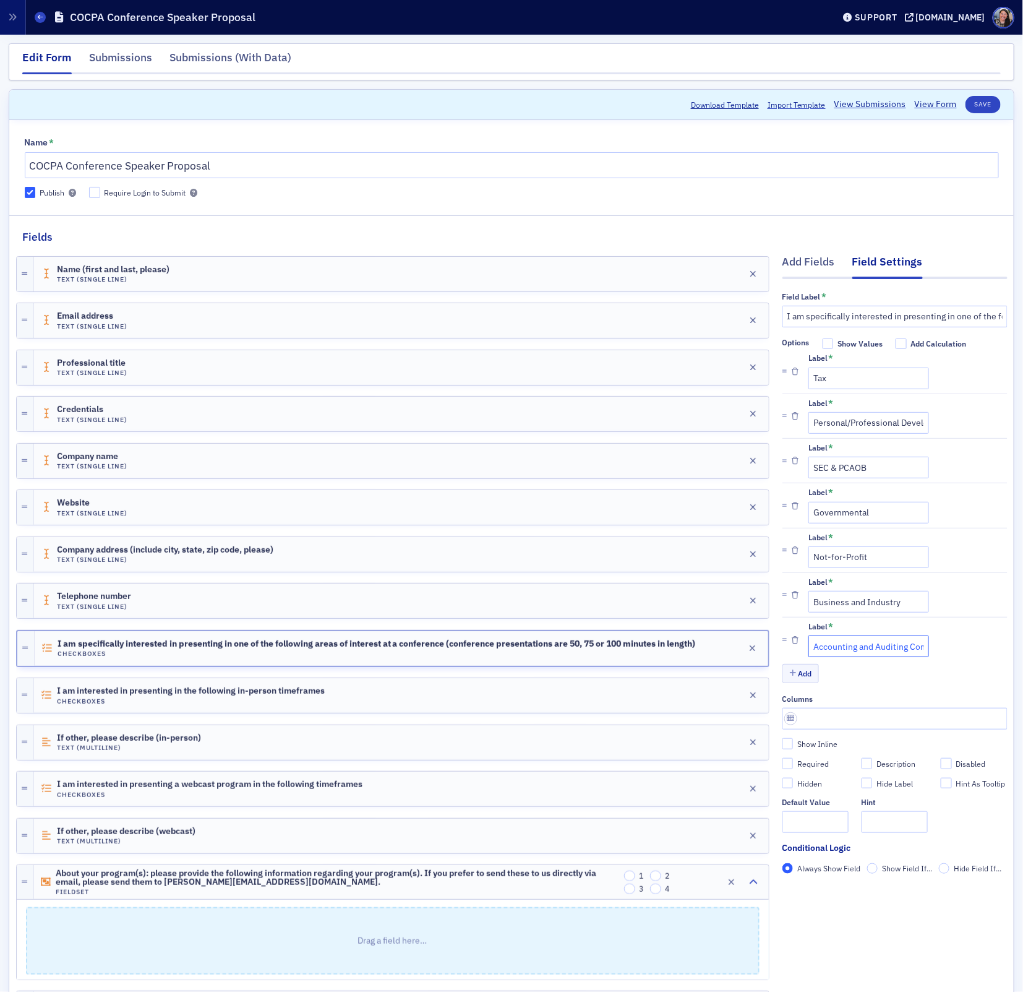
click at [895, 650] on input "Accounting and Auditing Conference" at bounding box center [869, 646] width 121 height 22
drag, startPoint x: 858, startPoint y: 644, endPoint x: 1023, endPoint y: 650, distance: 165.3
click at [1023, 651] on div "Edit Form Submissions Submissions (With Data) Scroll to Download Template Impor…" at bounding box center [511, 1004] width 1023 height 1939
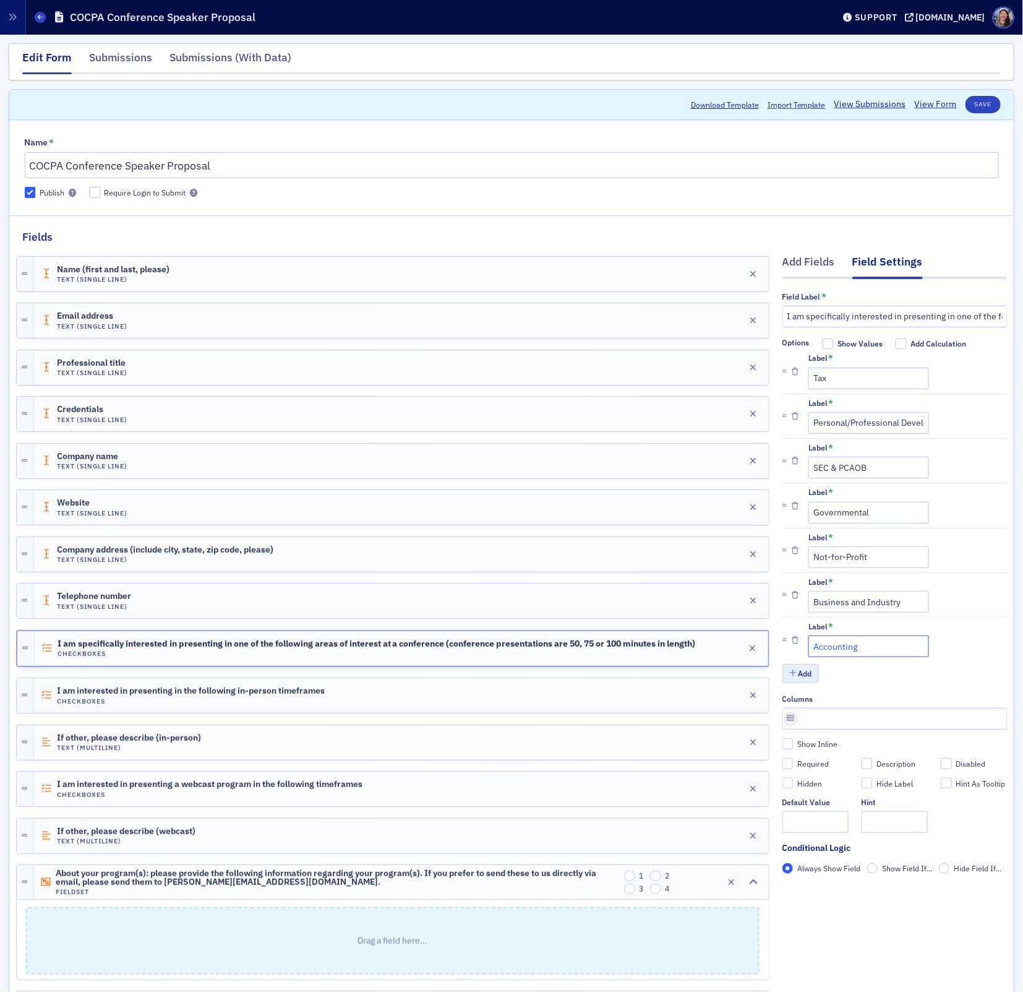
type input "Accounting"
click at [808, 674] on button "Add" at bounding box center [801, 673] width 37 height 19
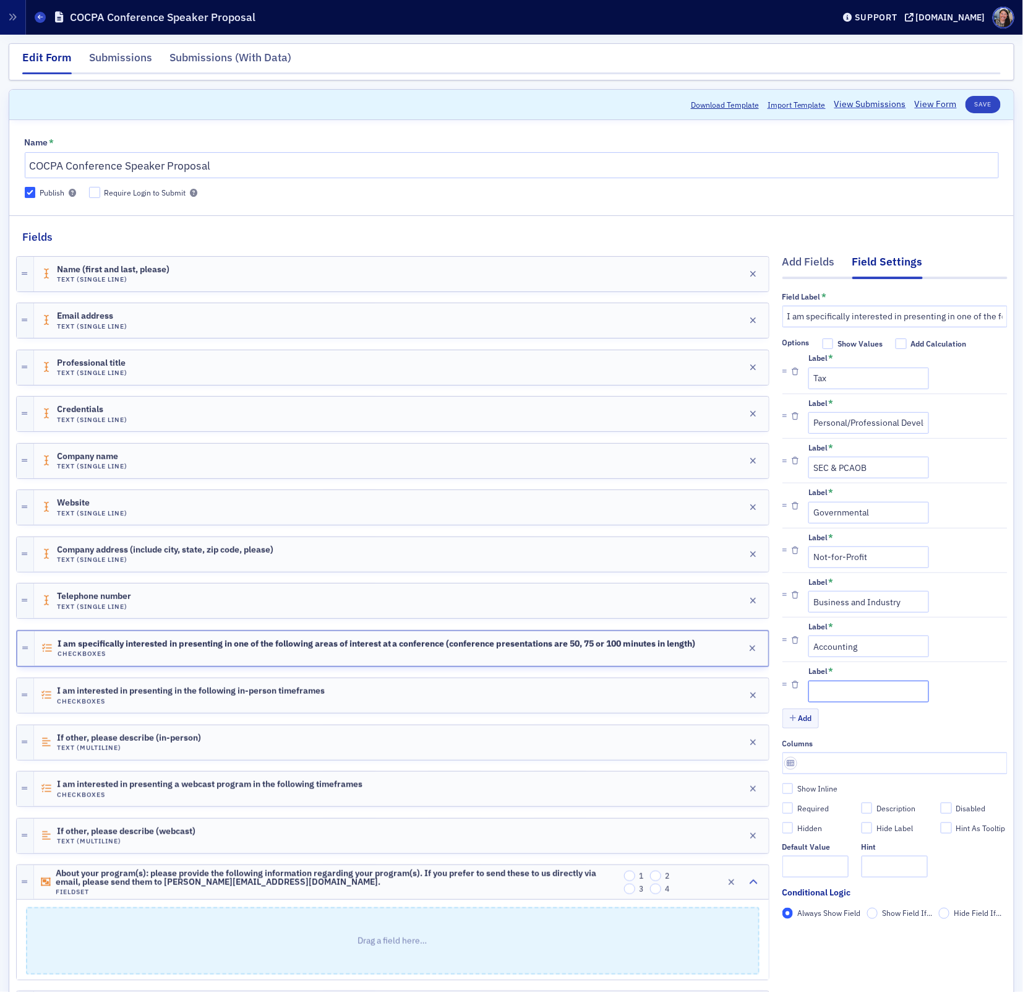
click at [839, 693] on input "Label *" at bounding box center [869, 691] width 121 height 22
type input "Auditing"
click at [805, 723] on button "Add" at bounding box center [801, 717] width 37 height 19
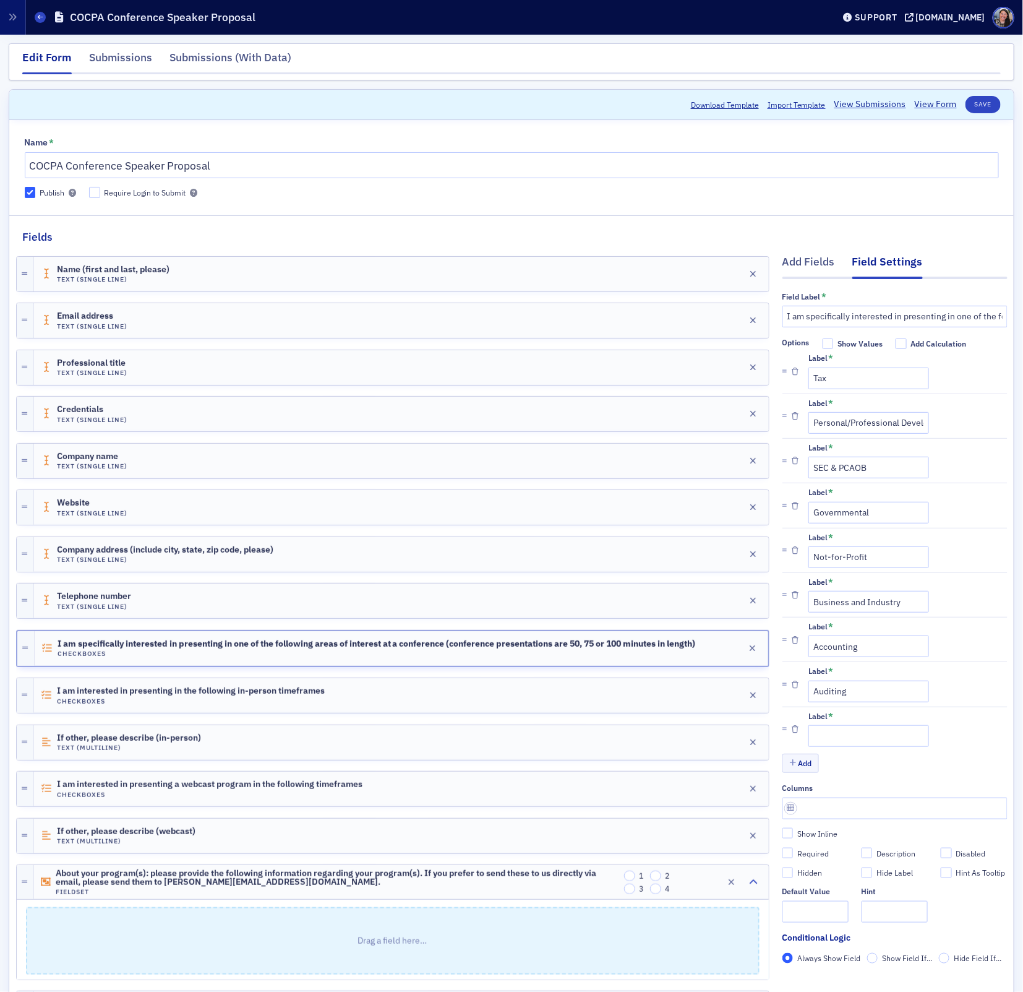
click at [830, 745] on li "Label *" at bounding box center [895, 728] width 225 height 45
click at [830, 739] on input "Label *" at bounding box center [869, 736] width 121 height 22
type input "Technology"
click at [836, 810] on input "text" at bounding box center [895, 808] width 225 height 22
type input "3"
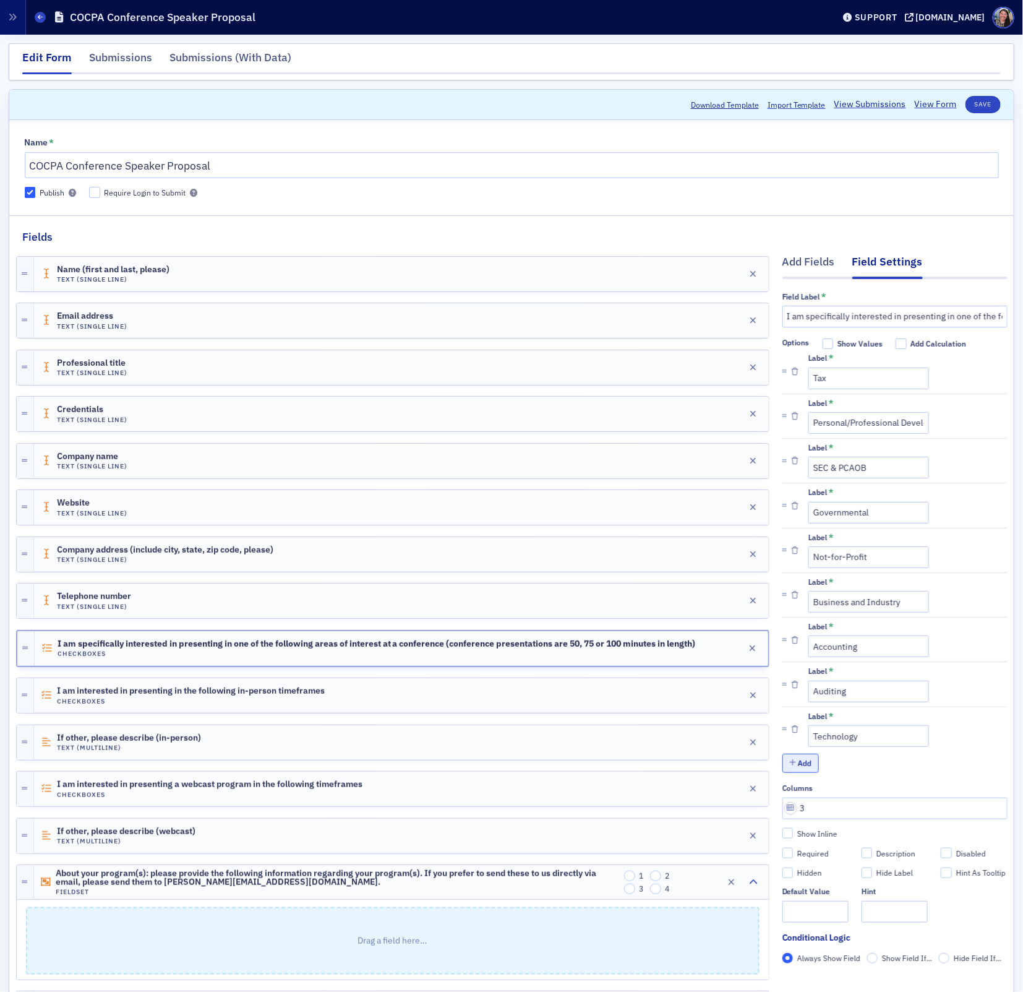
click at [802, 764] on button "Add" at bounding box center [801, 762] width 37 height 19
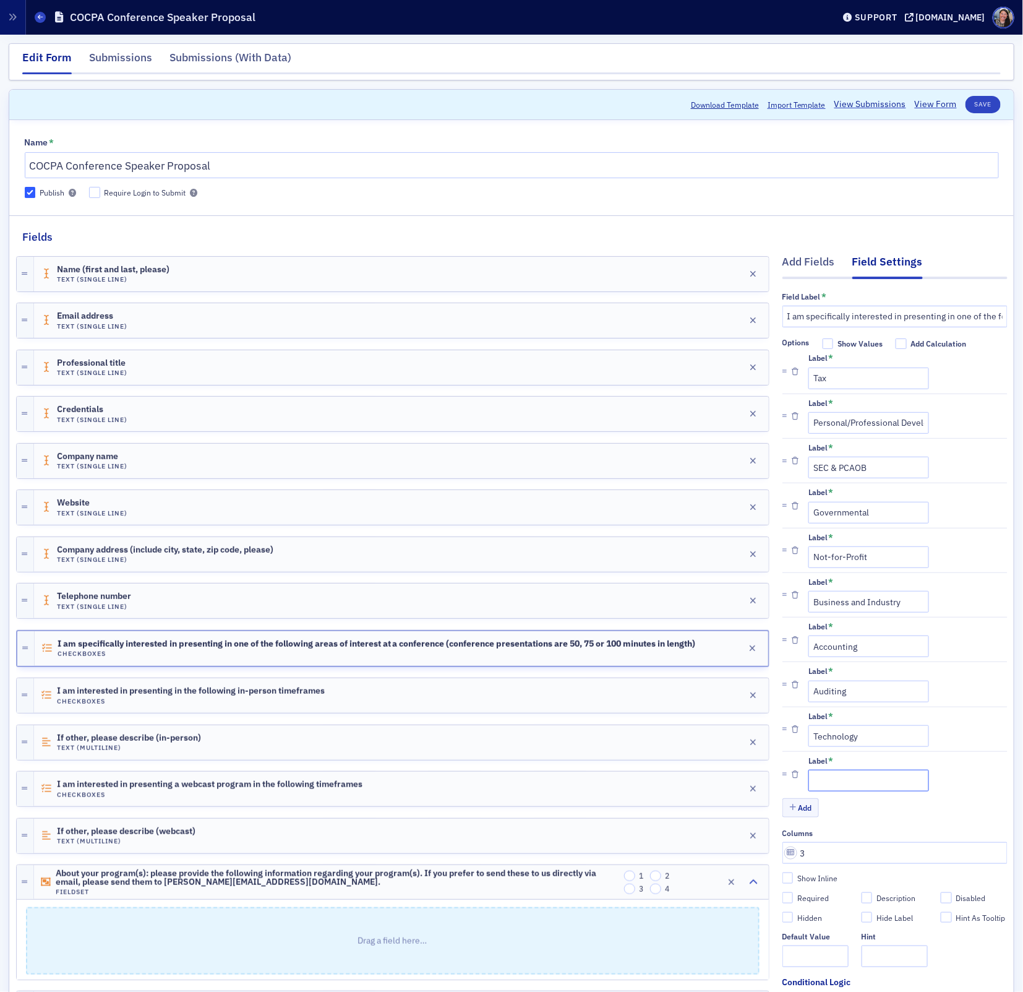
click at [833, 775] on input "Label *" at bounding box center [869, 781] width 121 height 22
type input "Emerging Leaders/Young Professionals"
click at [807, 804] on button "Add" at bounding box center [801, 807] width 37 height 19
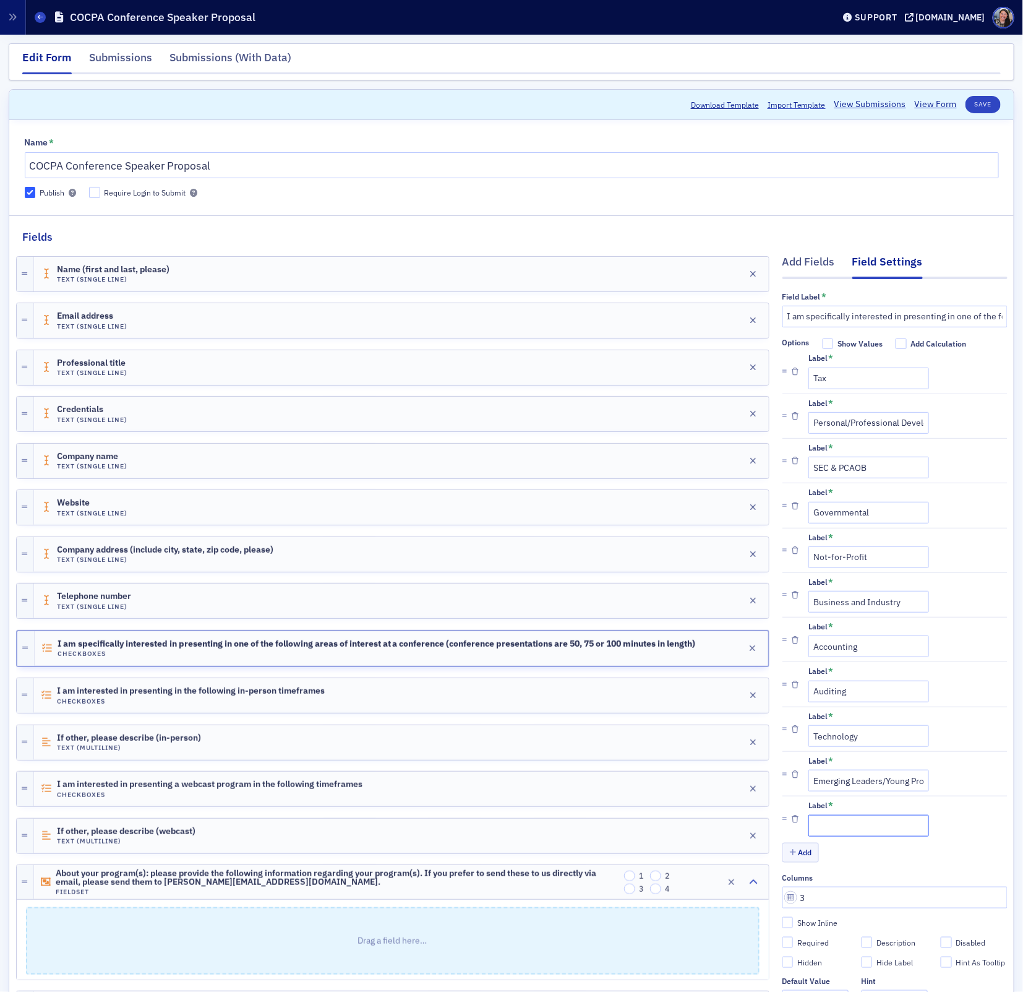
click at [826, 817] on input "Label *" at bounding box center [869, 826] width 121 height 22
type input "H"
type input "Human Resources"
click at [805, 851] on button "Add" at bounding box center [801, 852] width 37 height 19
click at [818, 865] on input "Label *" at bounding box center [869, 870] width 121 height 22
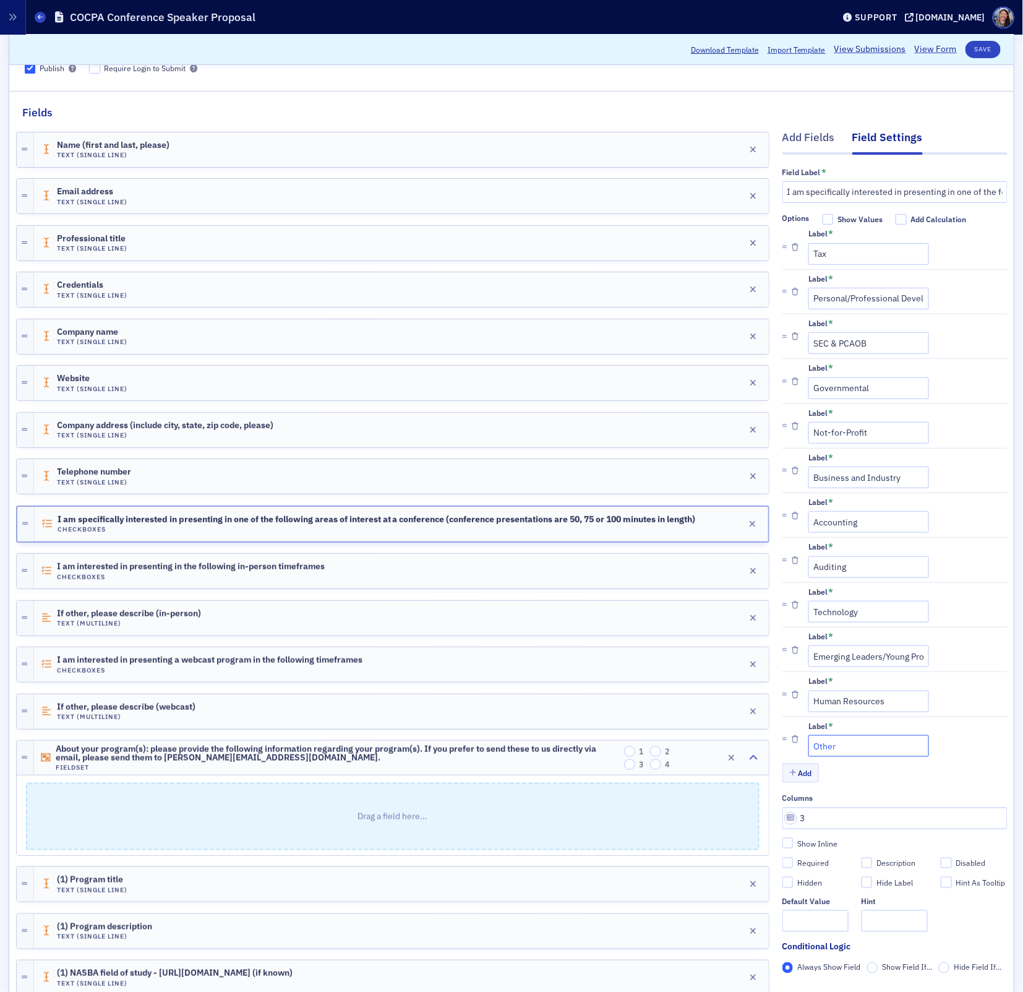
scroll to position [126, 0]
type input "Other"
click at [924, 747] on div "Label * Other" at bounding box center [908, 736] width 199 height 35
click at [874, 744] on input "Other" at bounding box center [869, 744] width 121 height 22
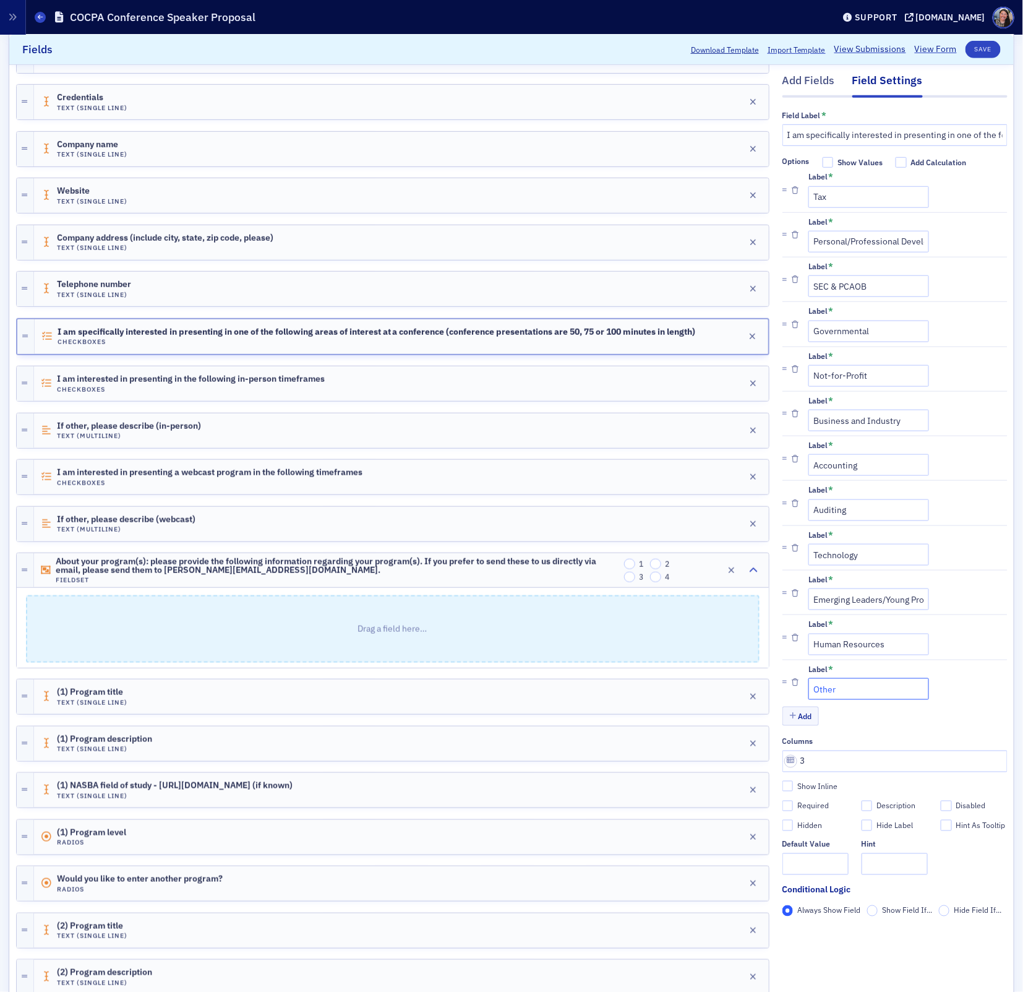
scroll to position [317, 0]
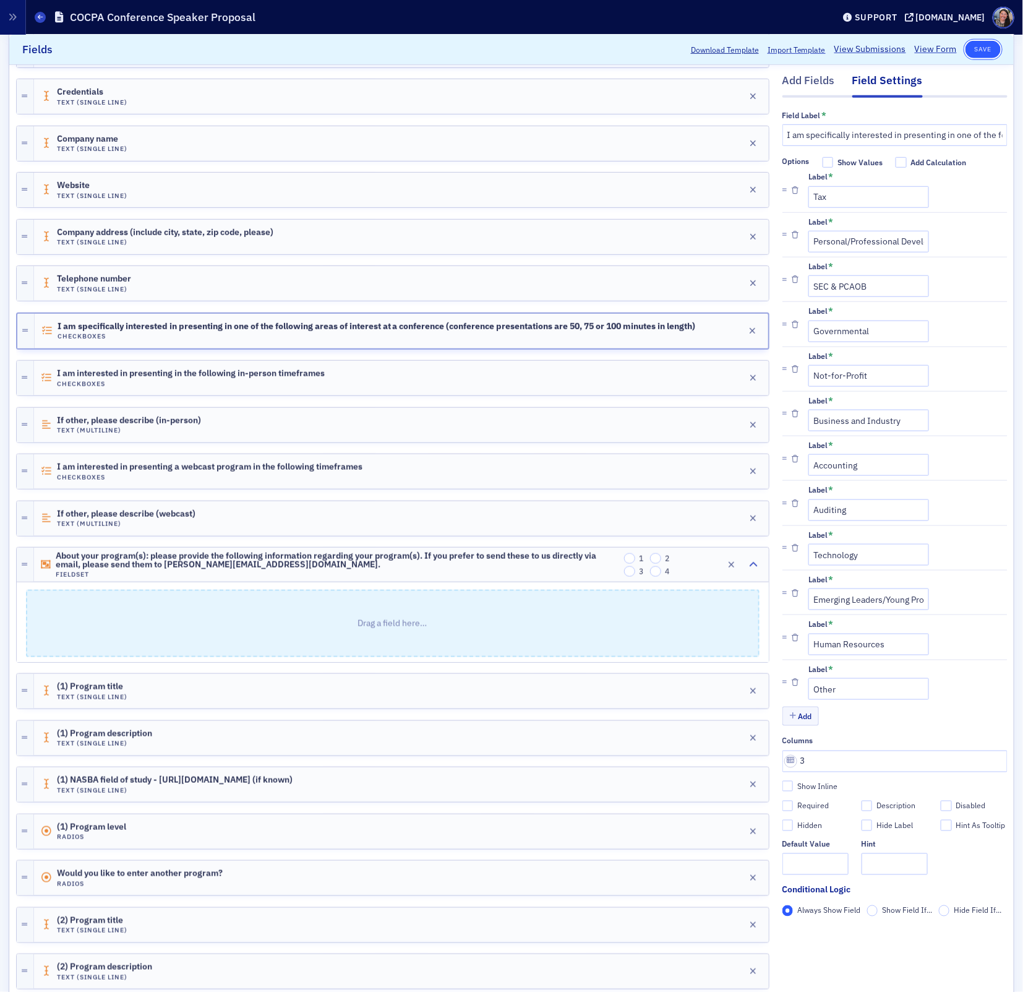
click at [986, 48] on button "Save" at bounding box center [983, 49] width 35 height 17
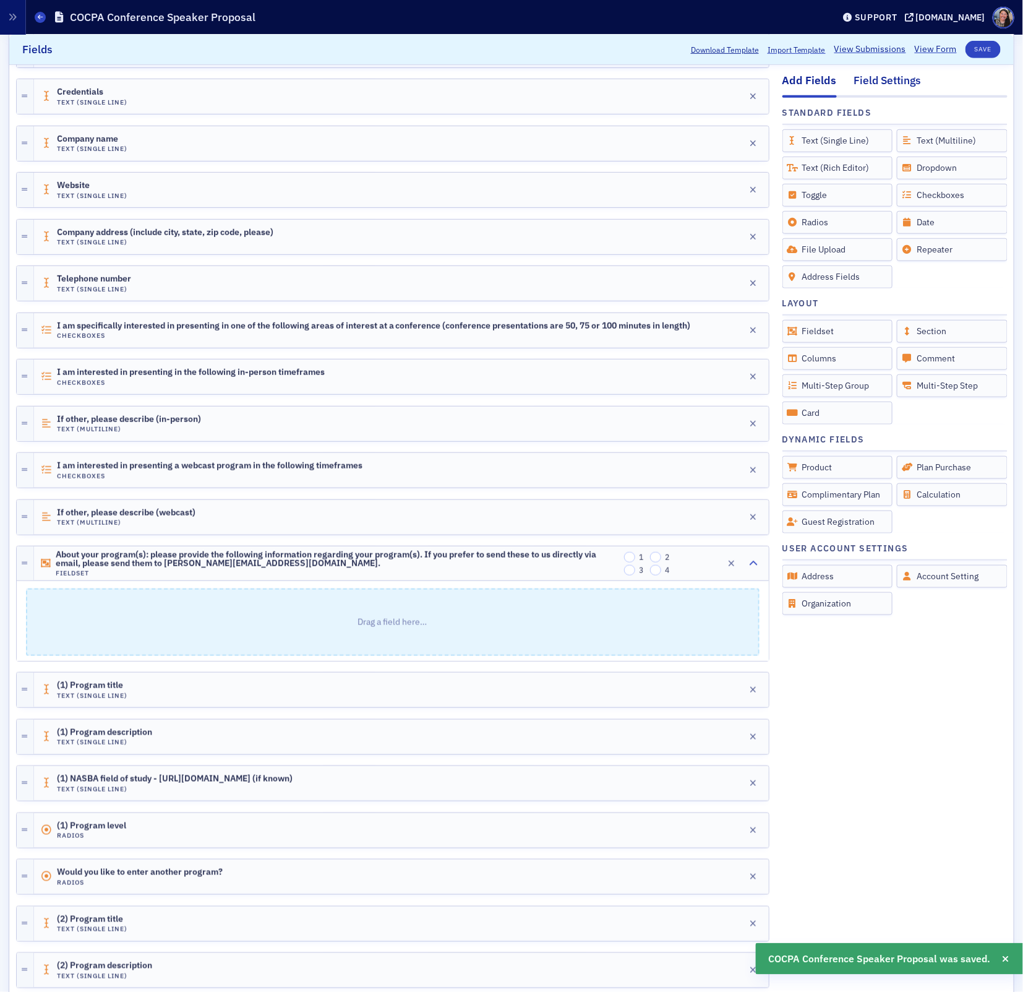
click at [868, 80] on div "Field Settings" at bounding box center [887, 84] width 67 height 23
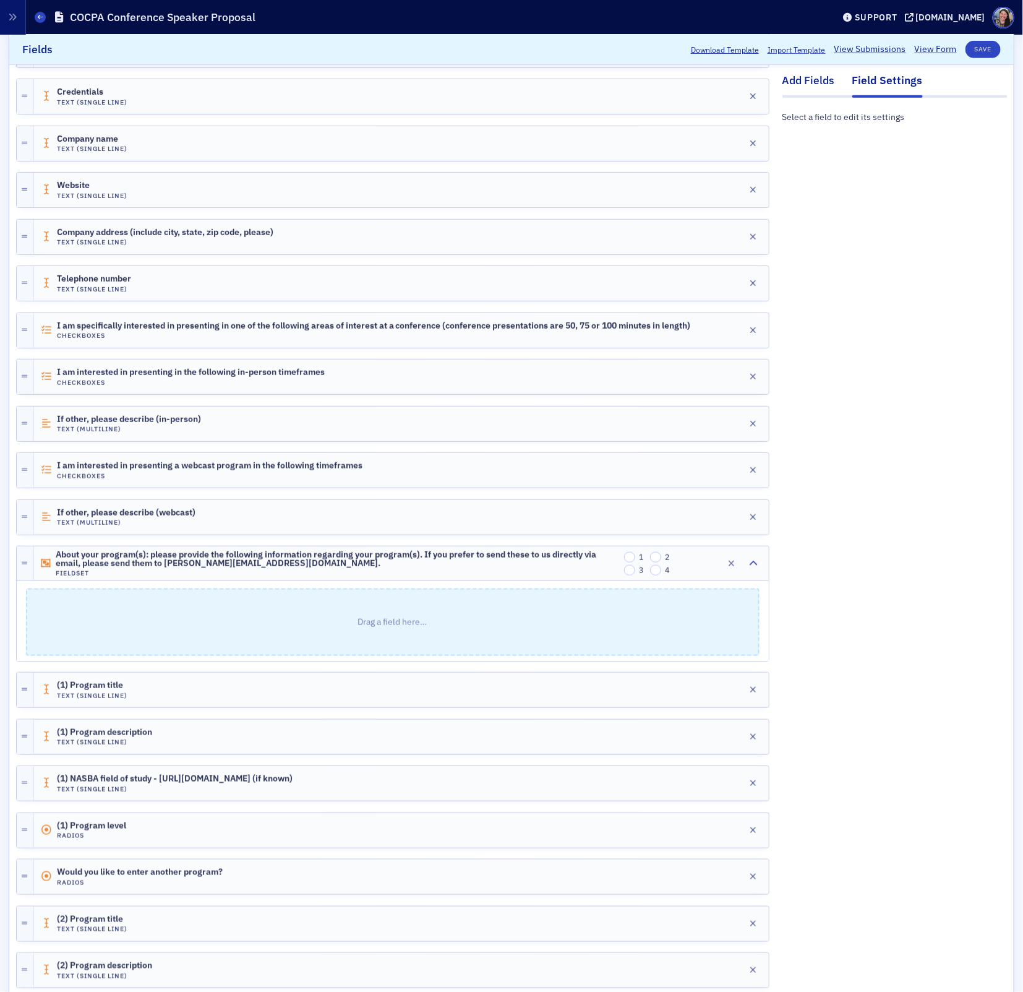
click at [814, 79] on div "Add Fields" at bounding box center [809, 84] width 53 height 23
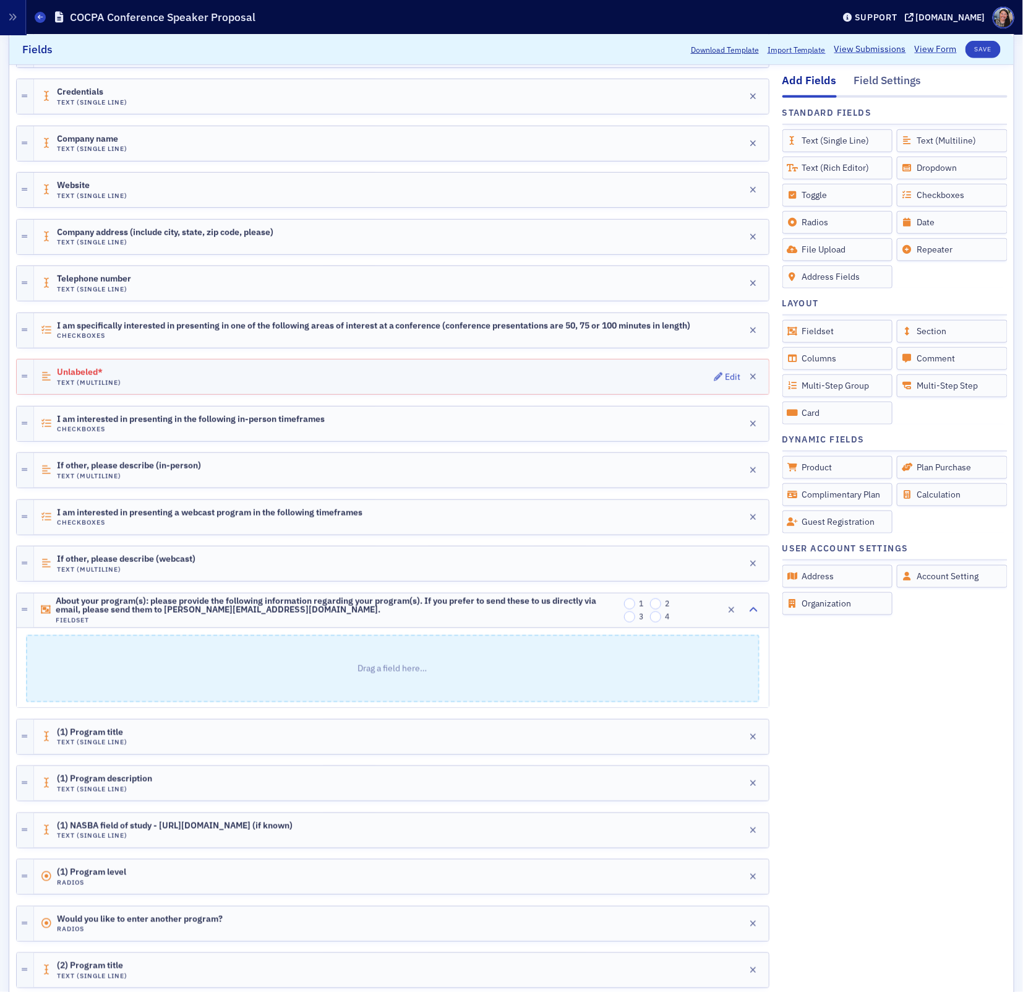
click at [159, 370] on div "Unlabeled* Text (Multiline) Edit" at bounding box center [401, 376] width 735 height 35
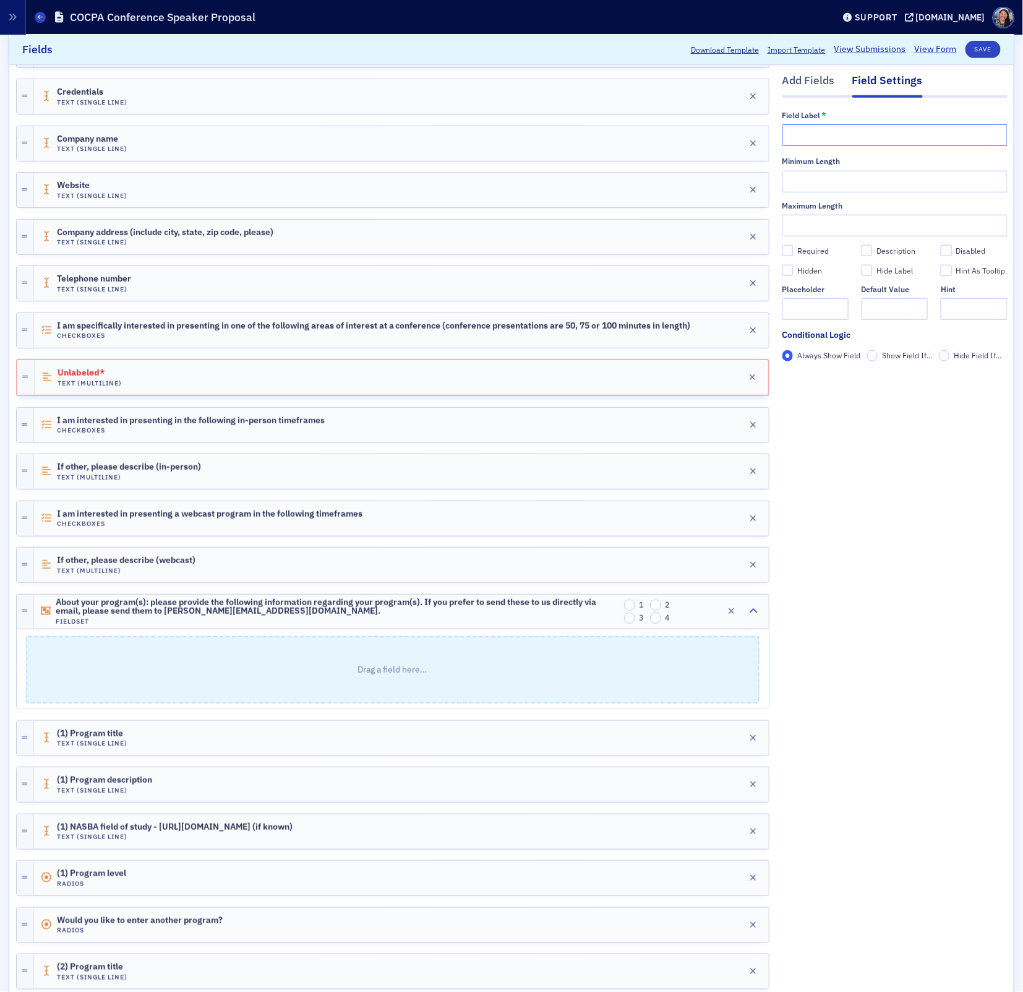
click at [818, 133] on input "text" at bounding box center [895, 135] width 225 height 22
type input "If Other, please list additional areas of interest:"
click at [872, 356] on input "Show Field If..." at bounding box center [872, 355] width 11 height 11
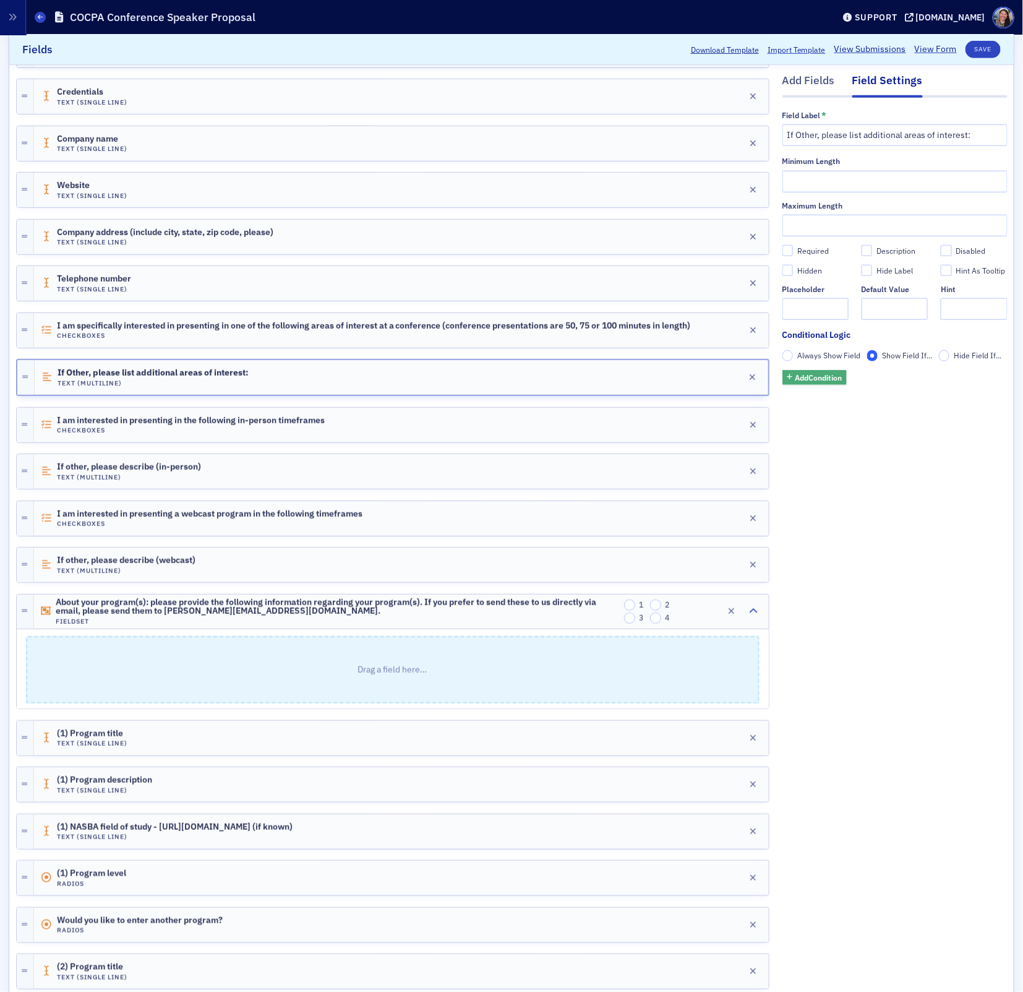
click at [832, 379] on span "Add Condition" at bounding box center [818, 377] width 47 height 11
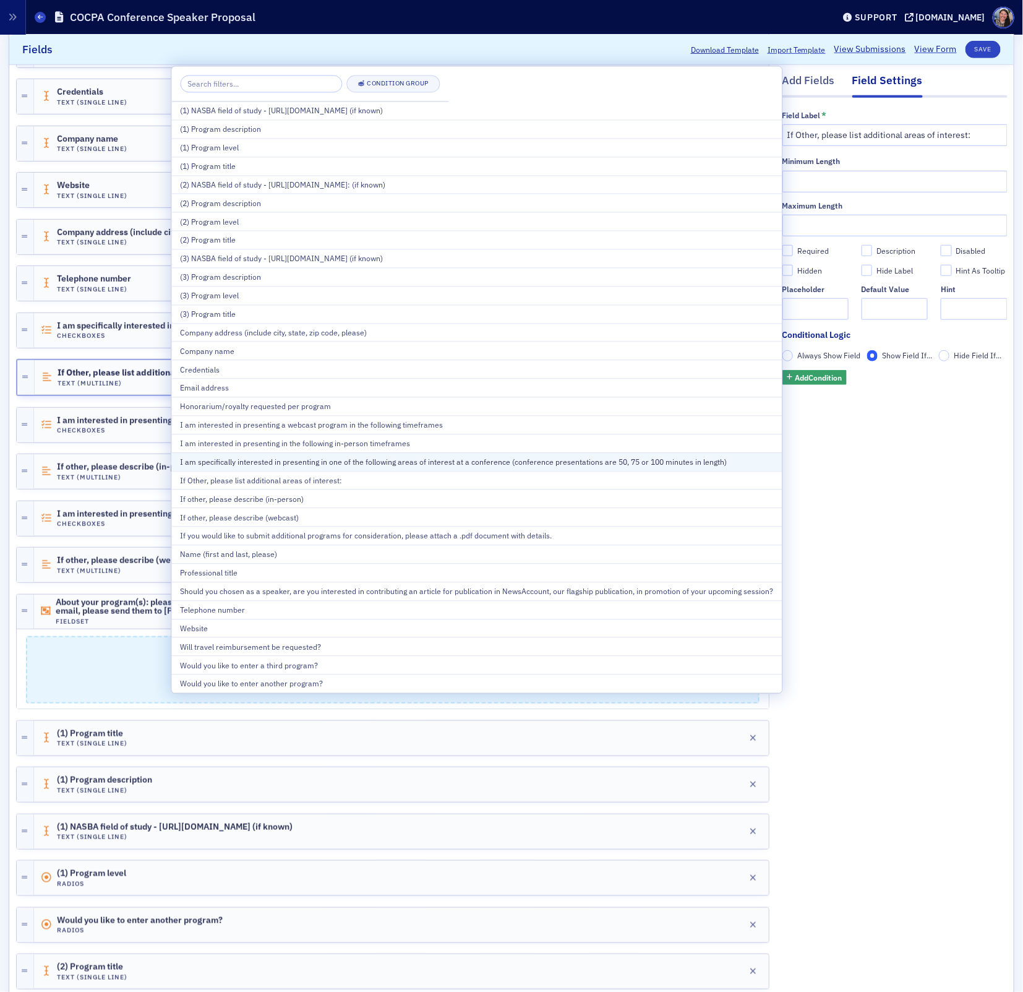
click at [430, 458] on div "I am specifically interested in presenting in one of the following areas of int…" at bounding box center [477, 461] width 593 height 11
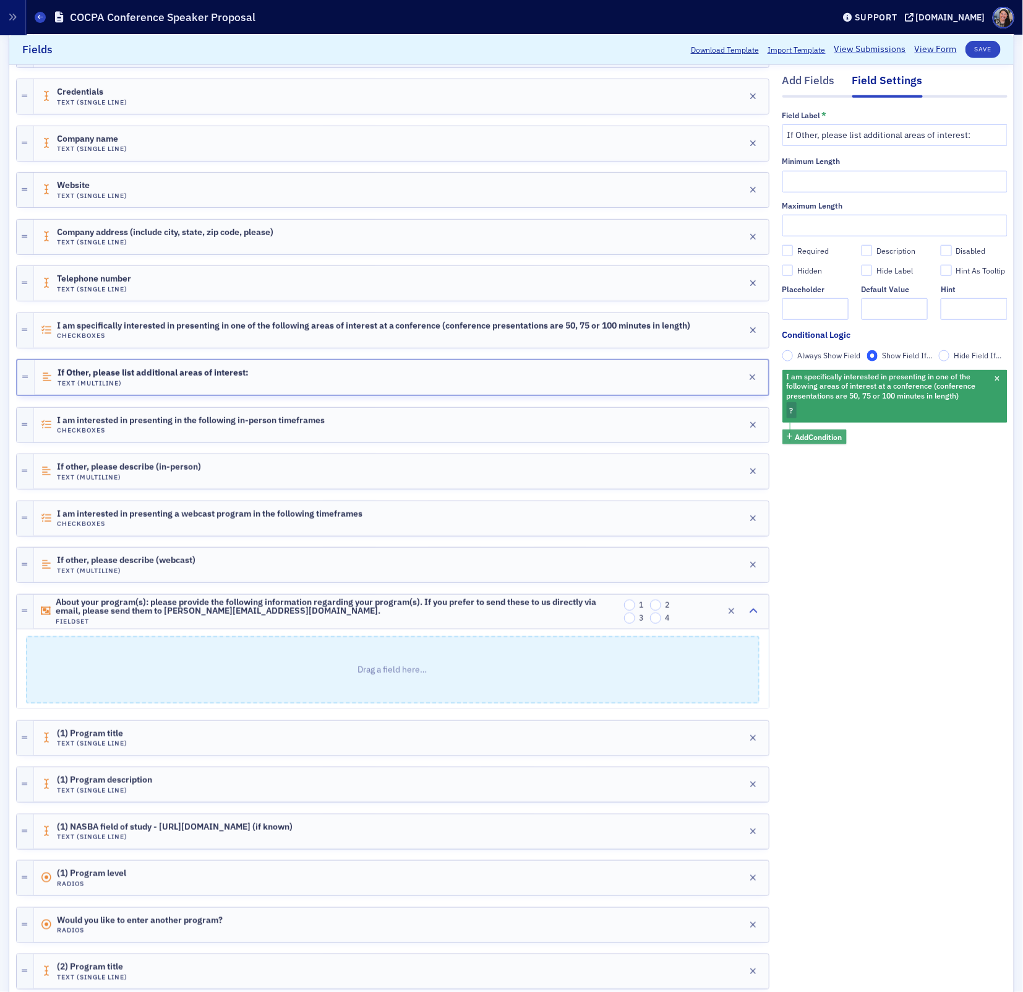
click at [812, 434] on span "Add Condition" at bounding box center [818, 436] width 47 height 11
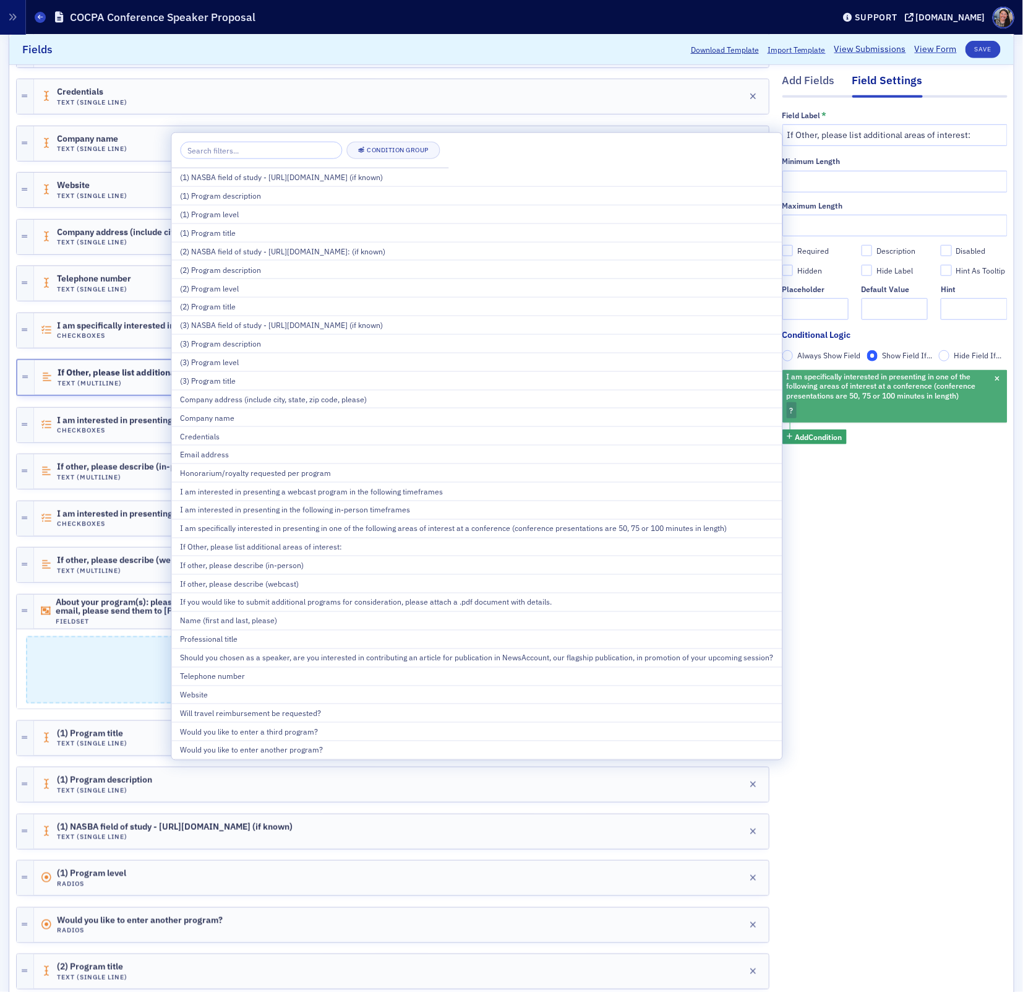
click at [843, 409] on div "I am specifically interested in presenting in one of the following areas of int…" at bounding box center [895, 396] width 225 height 53
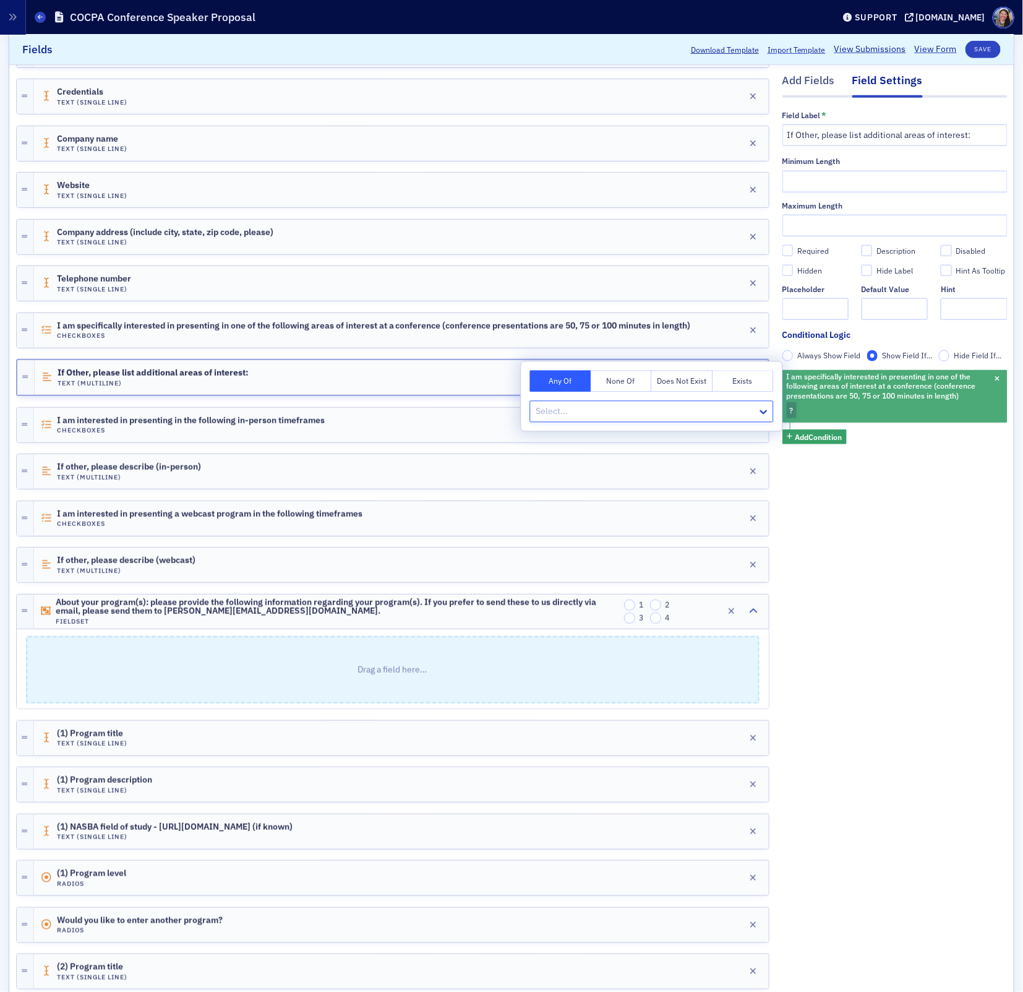
click at [888, 404] on div "I am specifically interested in presenting in one of the following areas of int…" at bounding box center [895, 396] width 225 height 53
click at [810, 411] on div "I am specifically interested in presenting in one of the following areas of int…" at bounding box center [895, 396] width 225 height 53
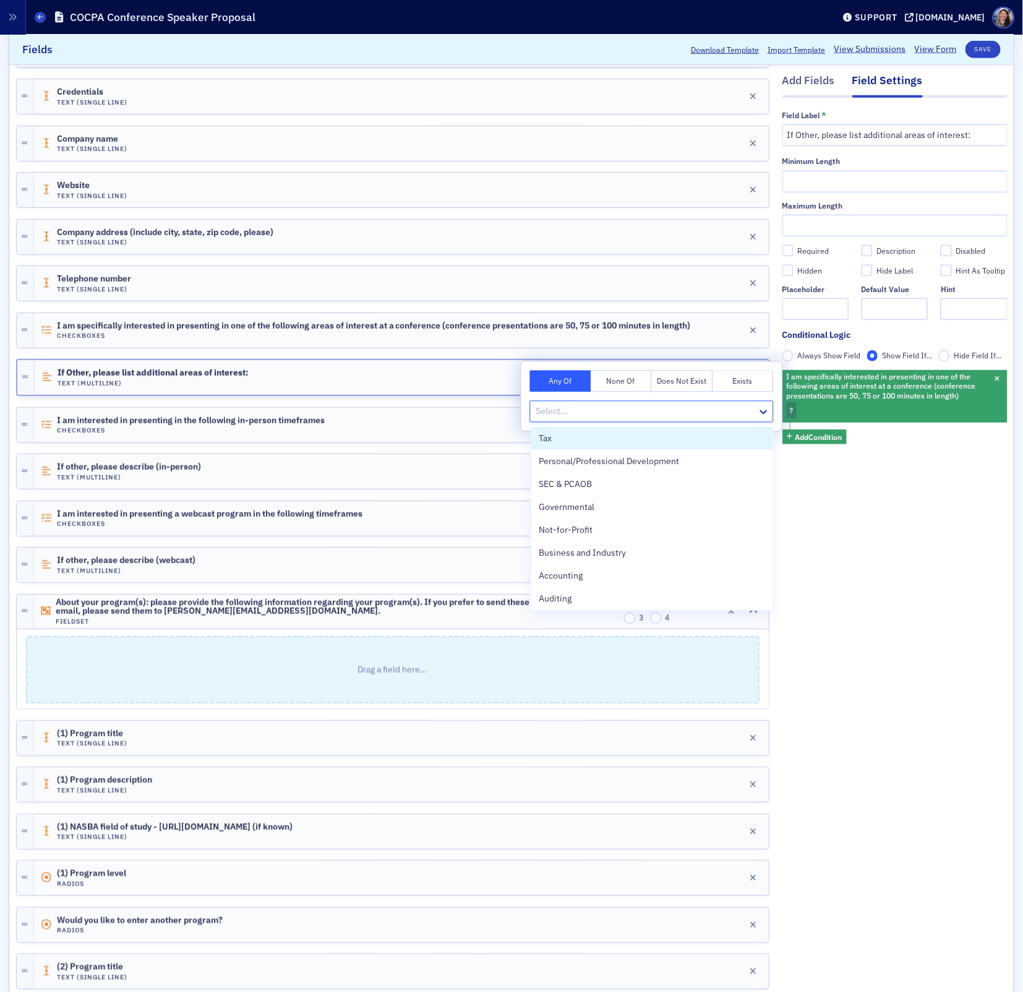
click at [649, 409] on div at bounding box center [645, 411] width 221 height 15
click at [608, 602] on div "Other" at bounding box center [652, 596] width 227 height 13
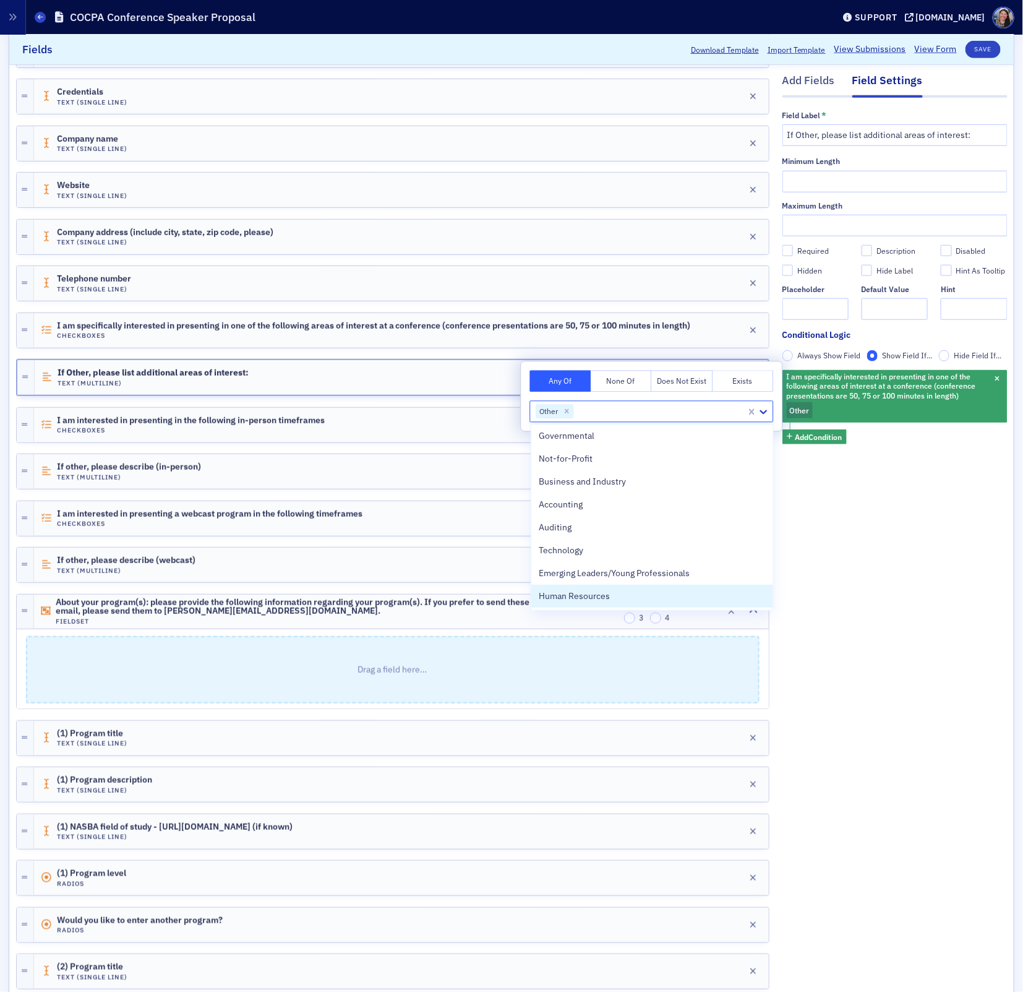
scroll to position [71, 0]
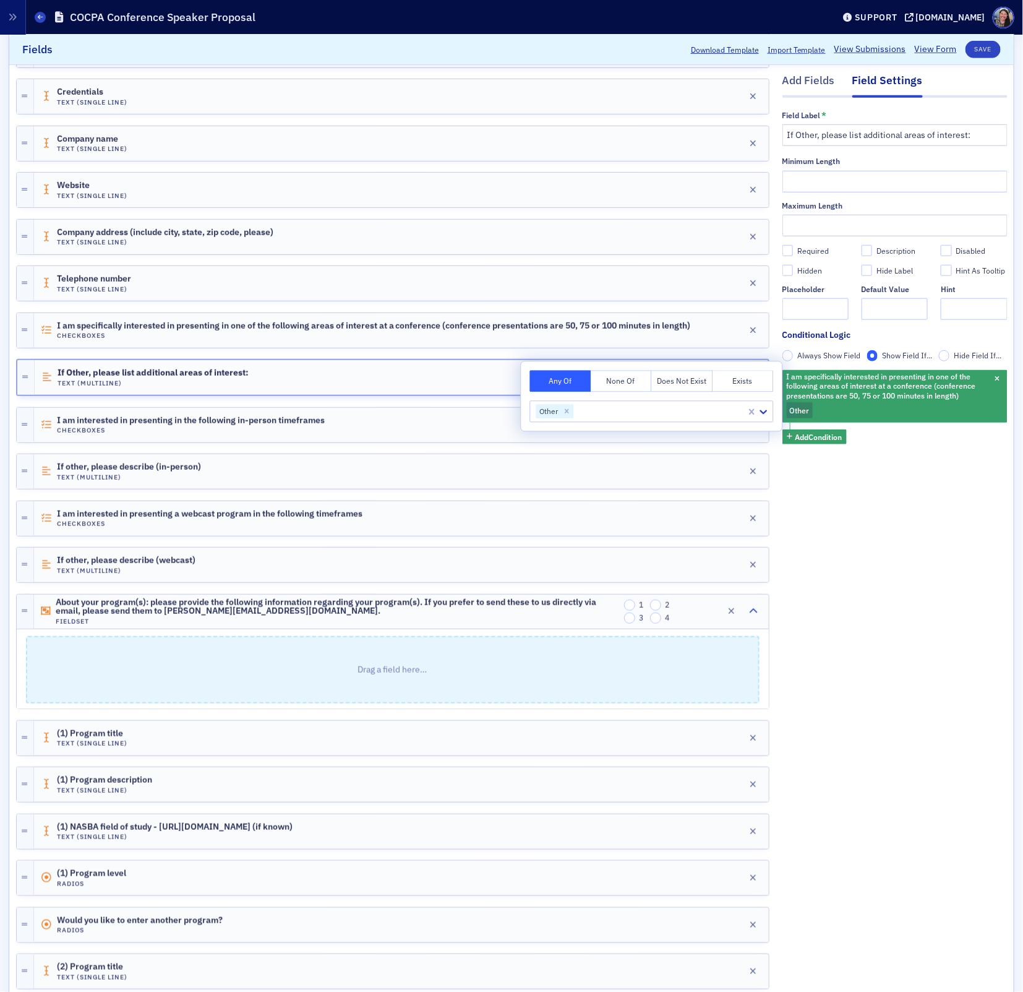
click at [821, 625] on div "Add Fields Field Settings Field Label * If Other, please list additional areas …" at bounding box center [895, 746] width 225 height 1637
click at [986, 48] on button "Save" at bounding box center [983, 49] width 35 height 17
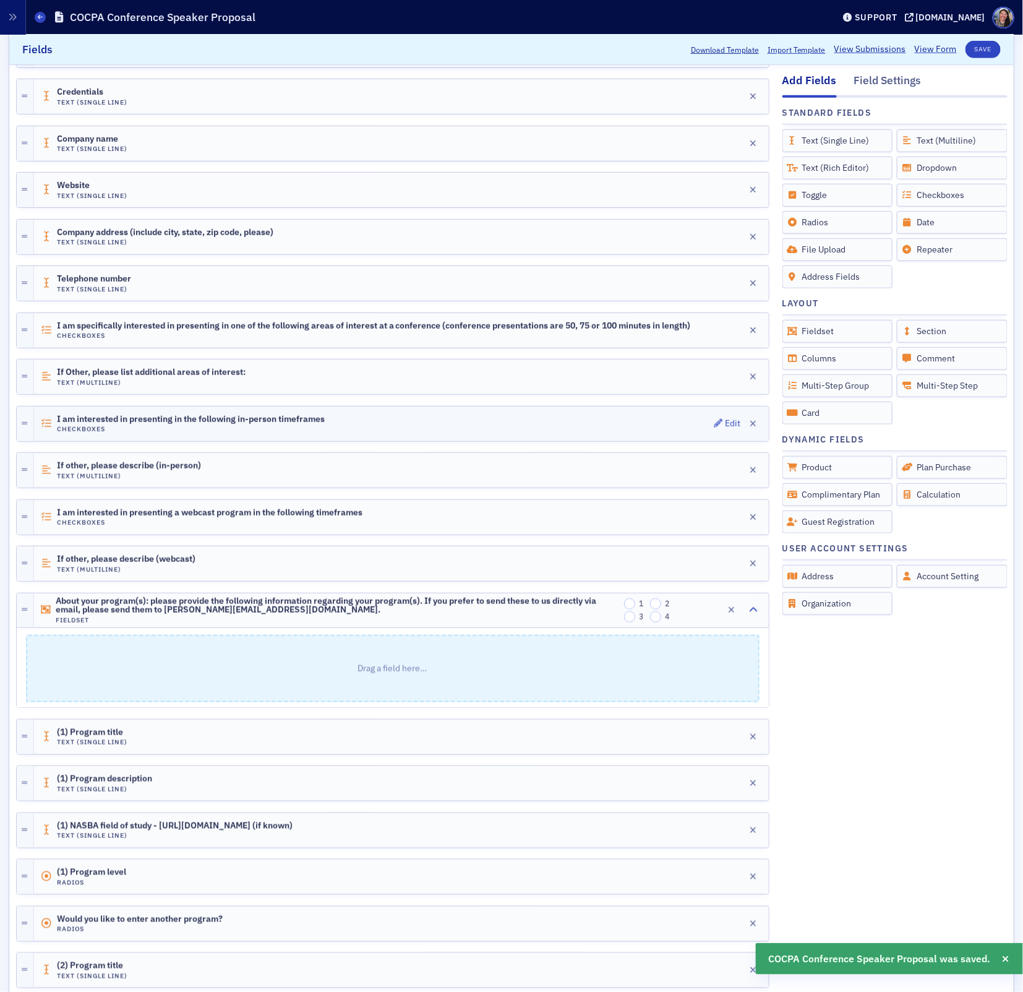
click at [388, 427] on div "I am interested in presenting in the following in-person timeframes Checkboxes …" at bounding box center [401, 423] width 735 height 35
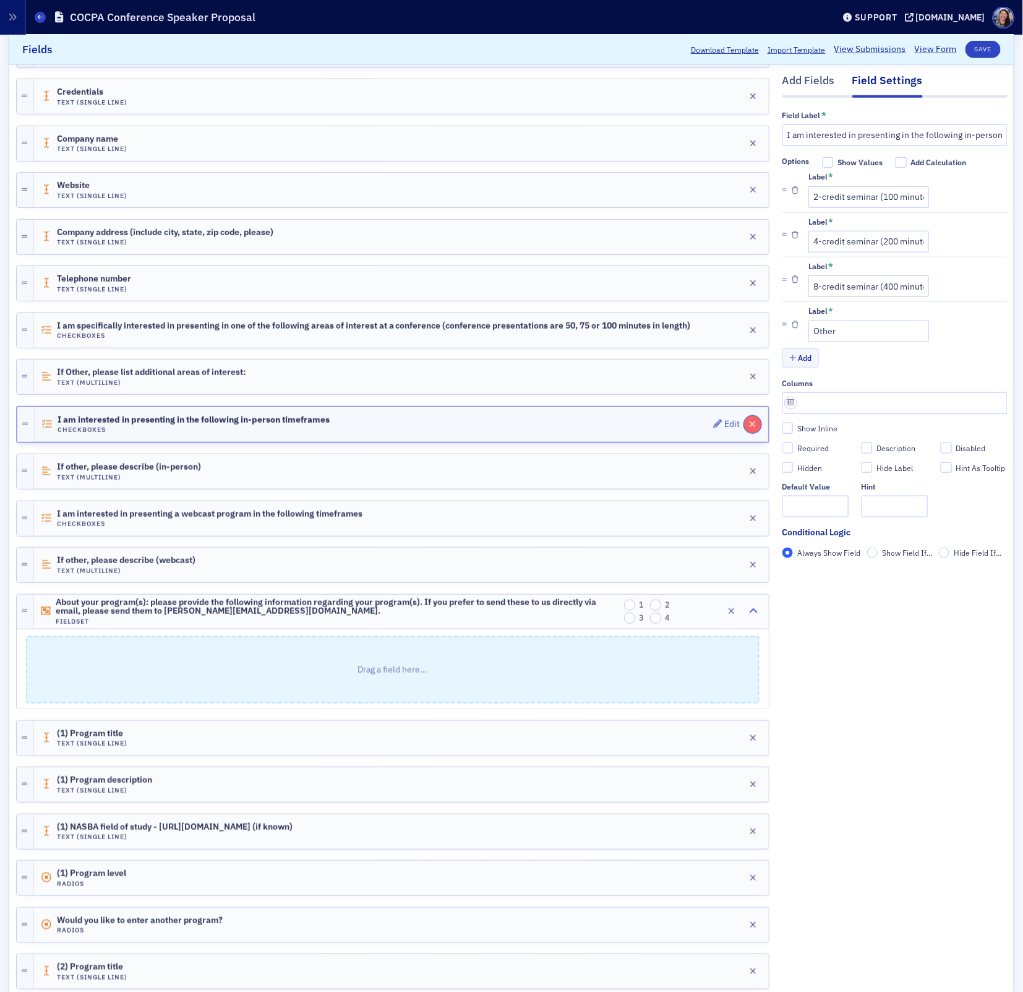
click at [752, 420] on icon "button" at bounding box center [753, 424] width 7 height 9
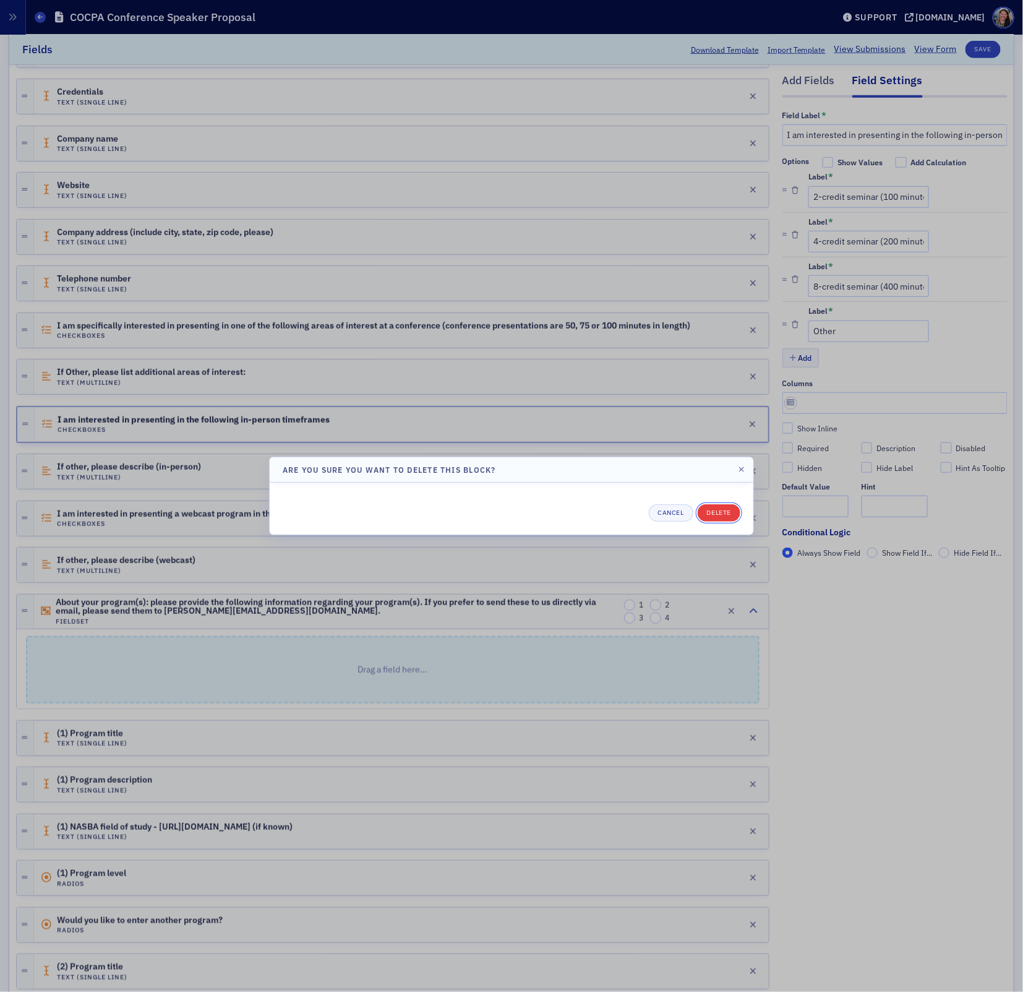
click at [721, 510] on button "Delete" at bounding box center [719, 512] width 43 height 17
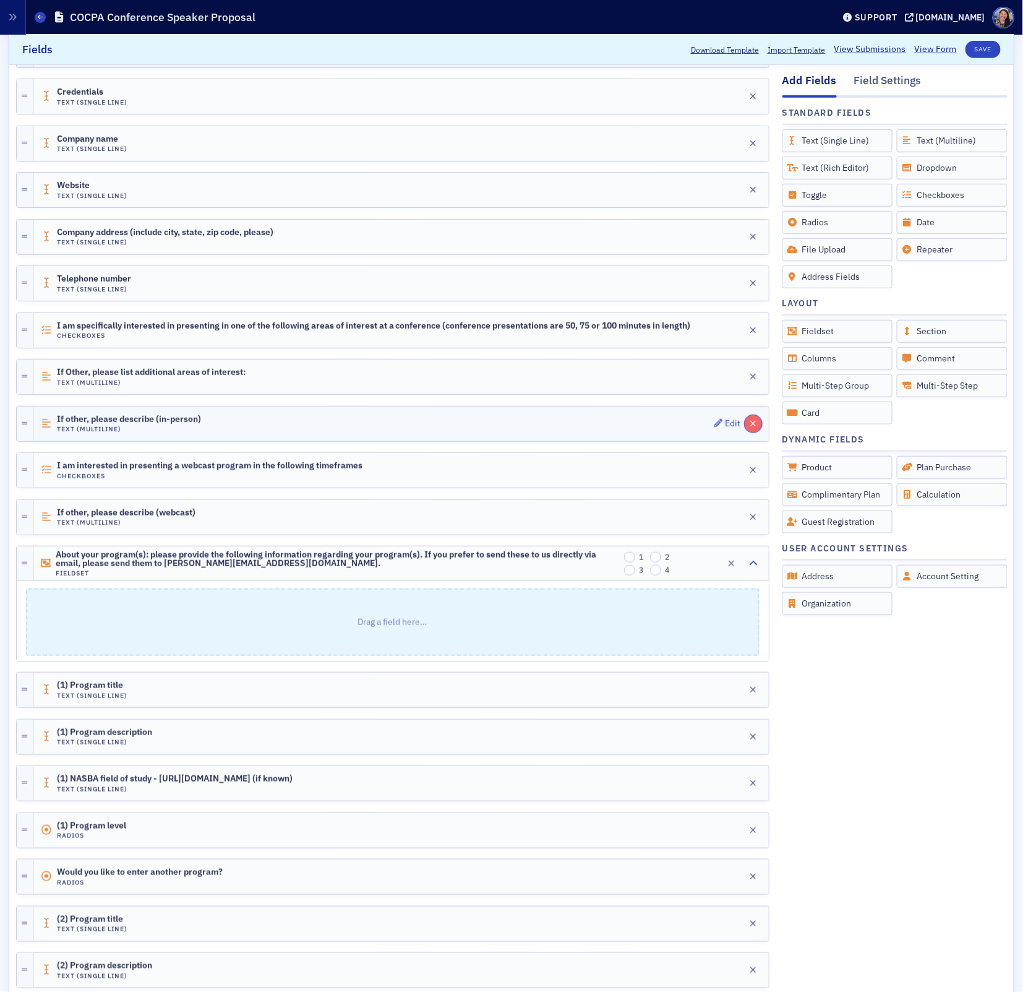
click at [752, 420] on icon "button" at bounding box center [753, 423] width 7 height 9
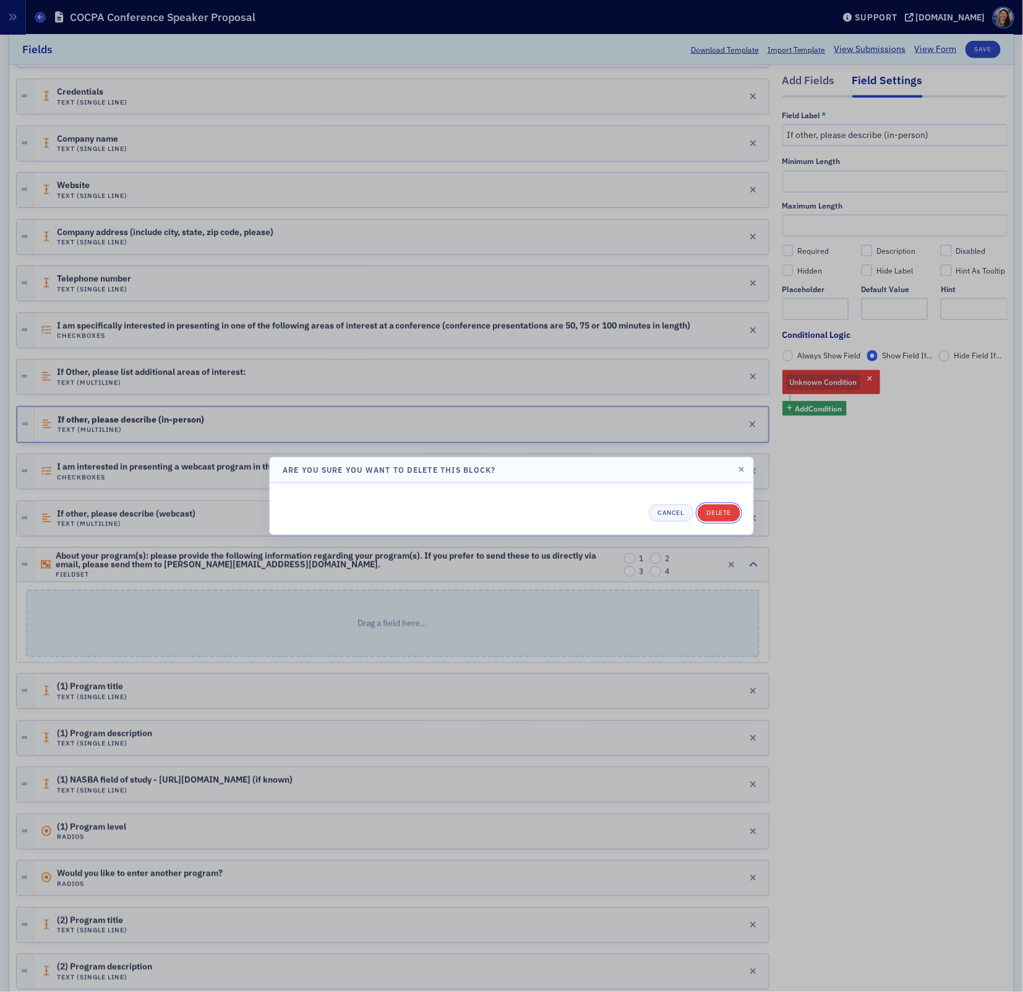
click at [717, 511] on button "Delete" at bounding box center [719, 512] width 43 height 17
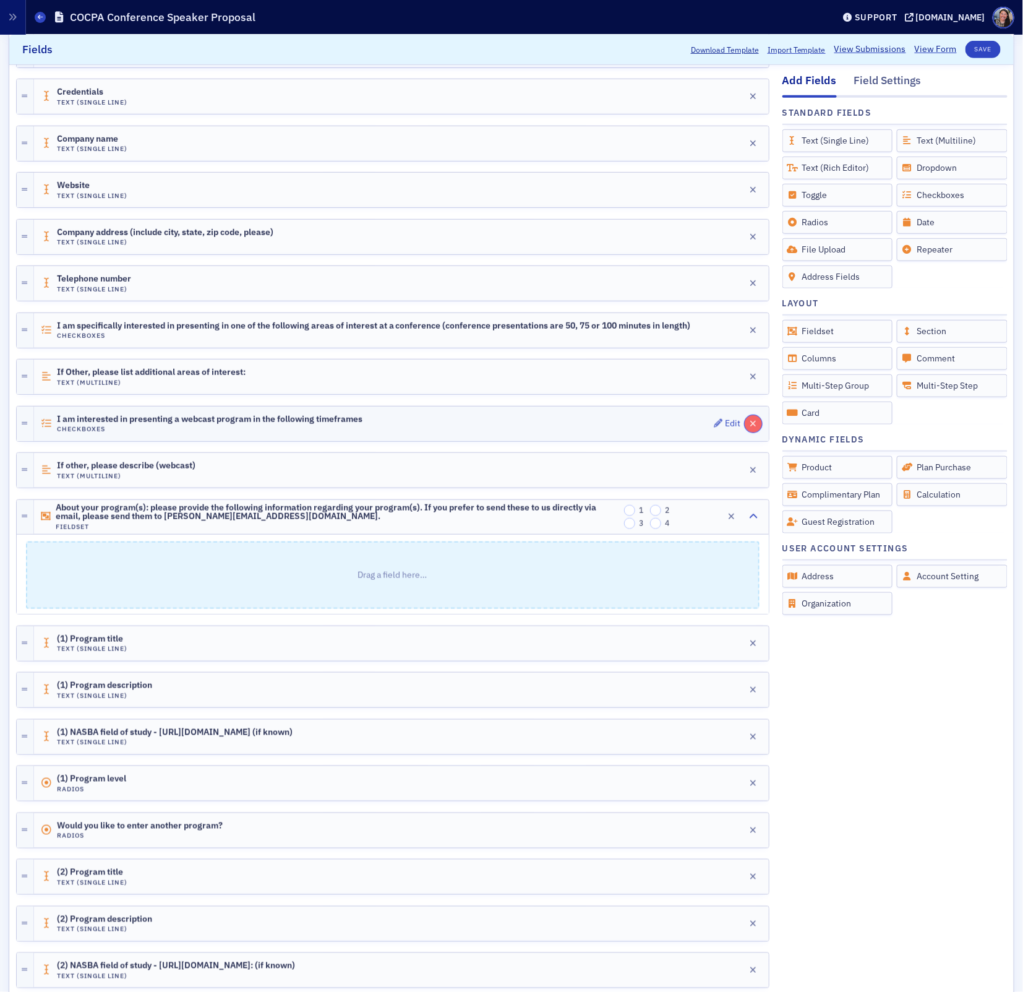
click at [757, 423] on icon "button" at bounding box center [753, 423] width 7 height 9
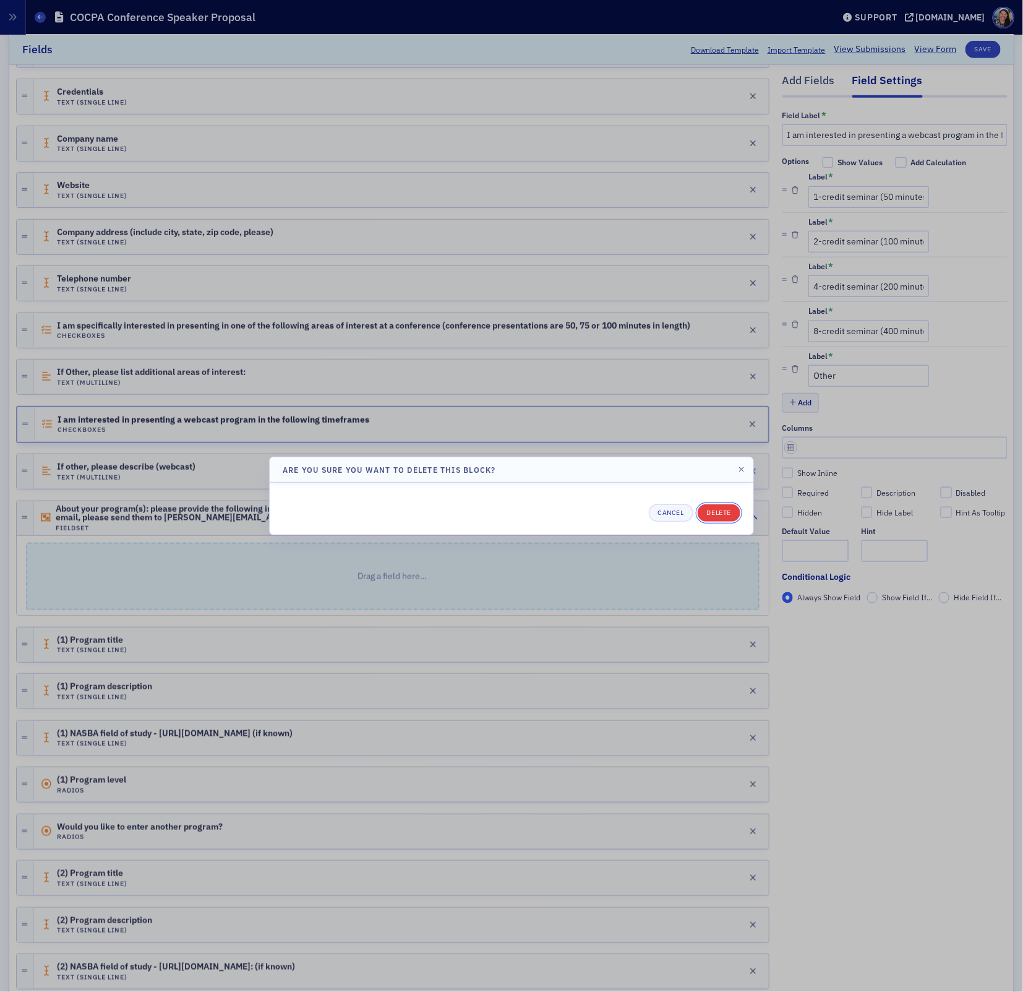
click at [726, 513] on button "Delete" at bounding box center [719, 512] width 43 height 17
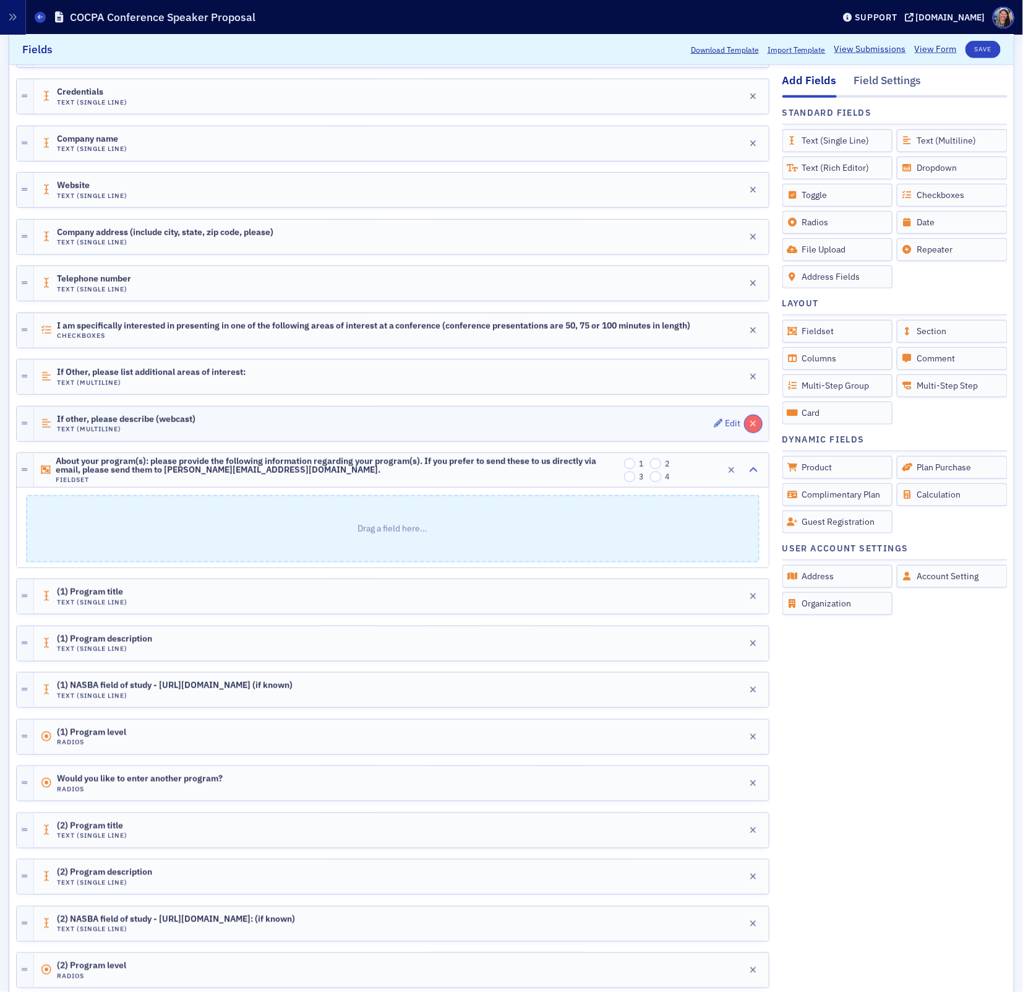
click at [757, 426] on button "button" at bounding box center [753, 423] width 17 height 17
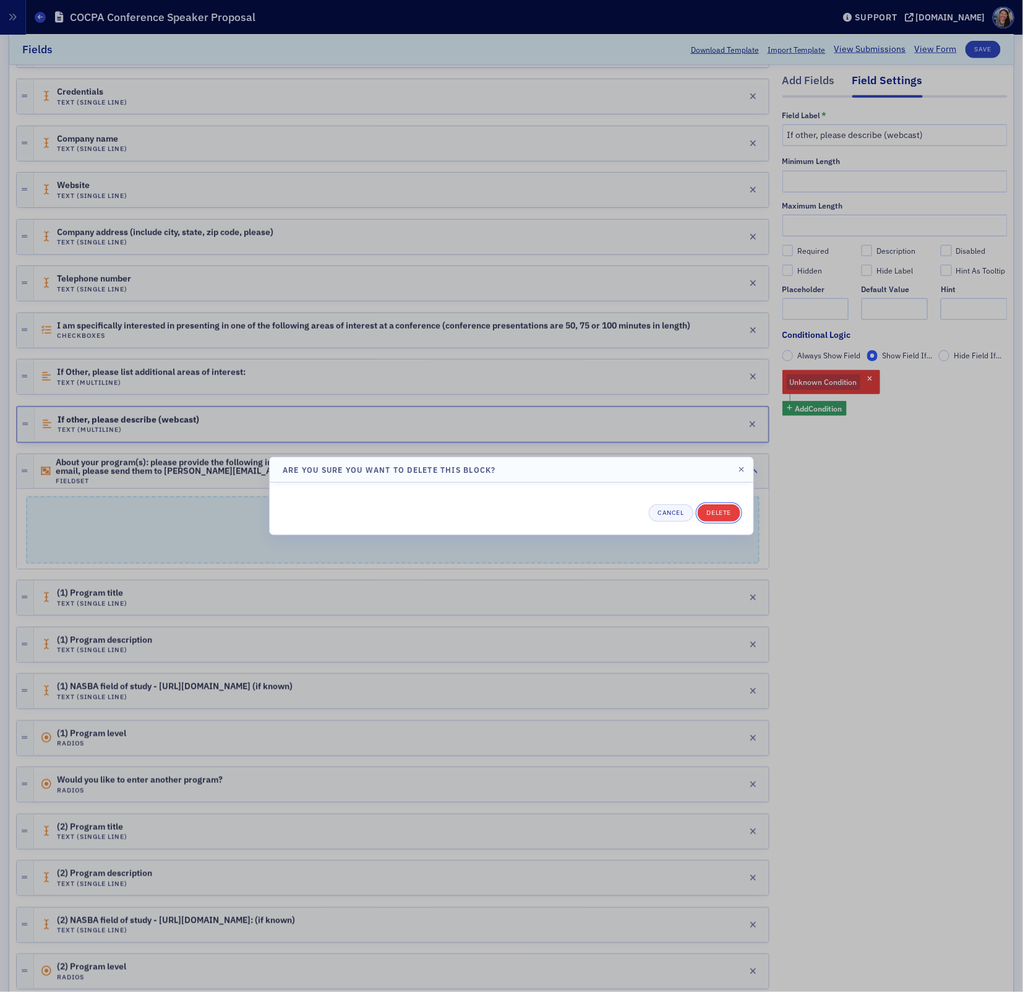
click at [731, 506] on button "Delete" at bounding box center [719, 512] width 43 height 17
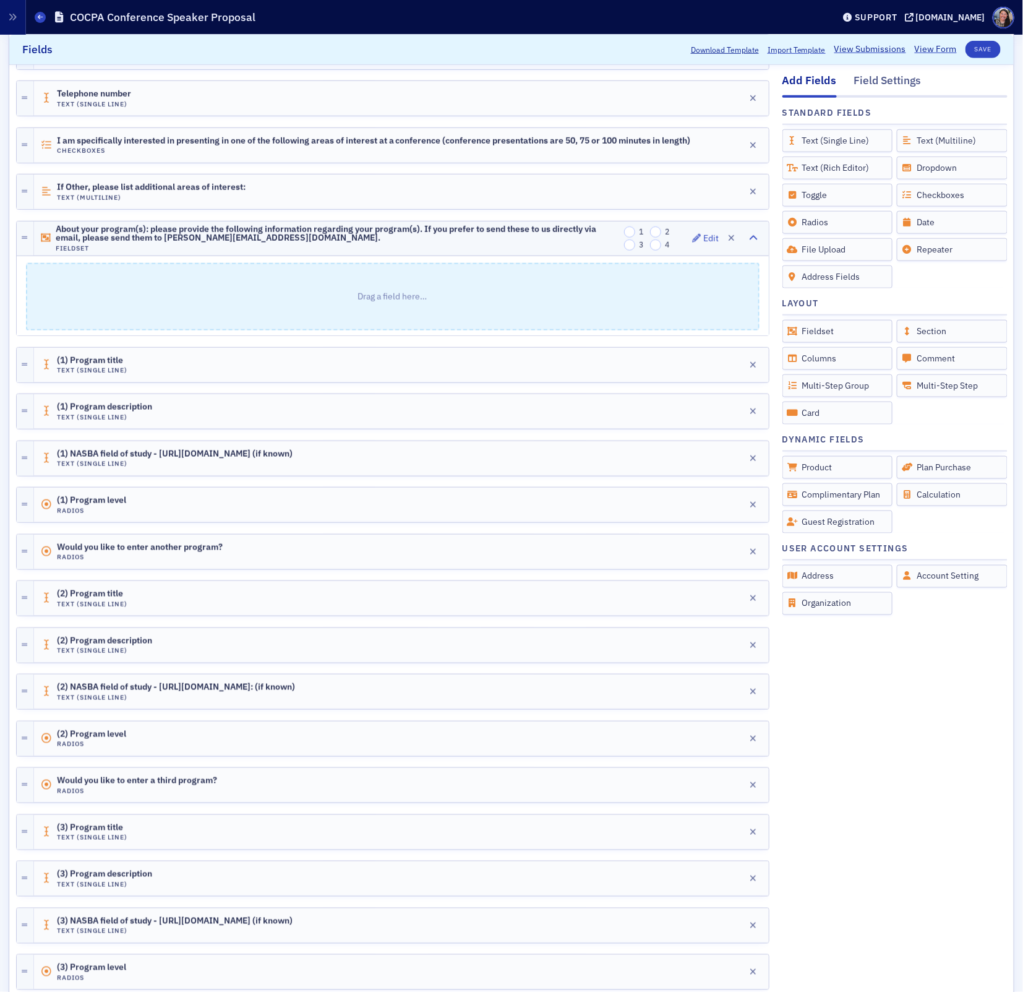
scroll to position [0, 0]
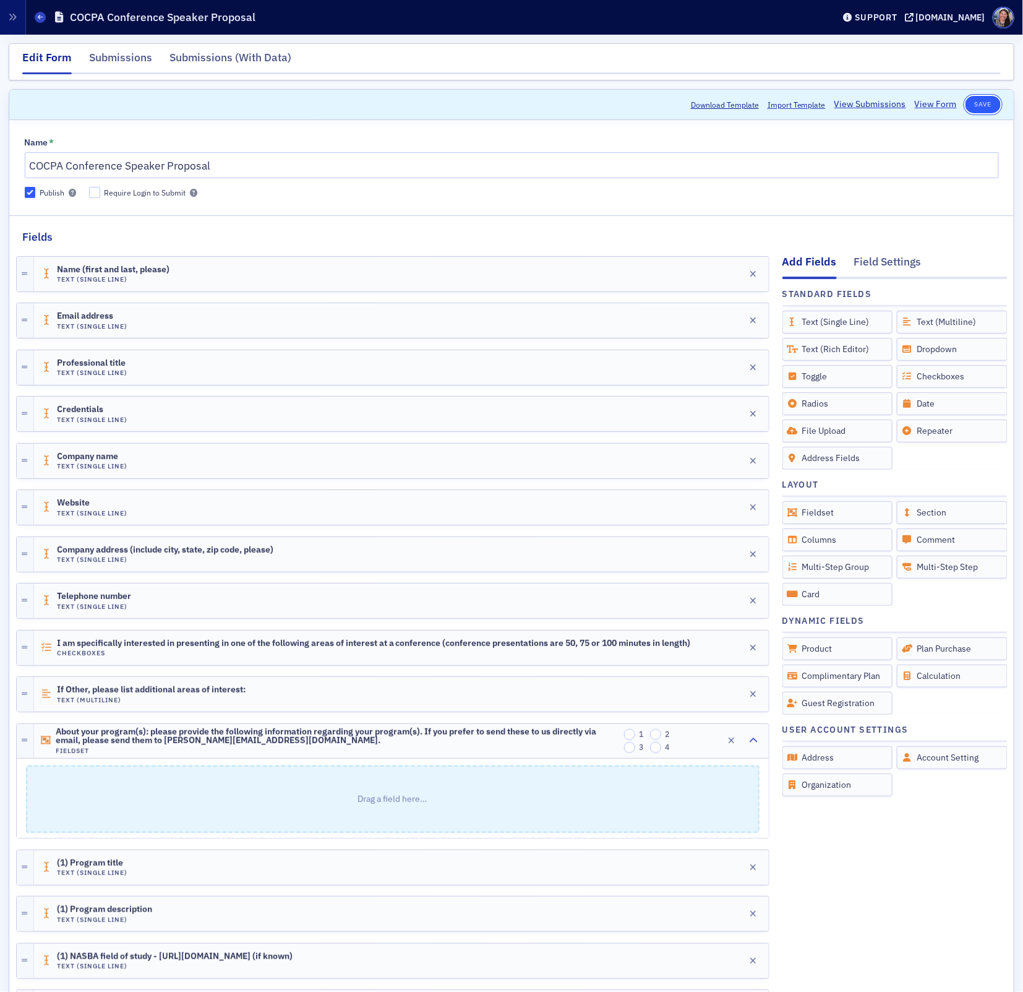
click at [991, 107] on button "Save" at bounding box center [983, 104] width 35 height 17
click at [963, 19] on div "[DOMAIN_NAME]" at bounding box center [950, 17] width 69 height 11
click at [930, 103] on link "View Form" at bounding box center [936, 104] width 42 height 13
click at [981, 102] on button "Save" at bounding box center [983, 104] width 35 height 17
